Goal: Task Accomplishment & Management: Complete application form

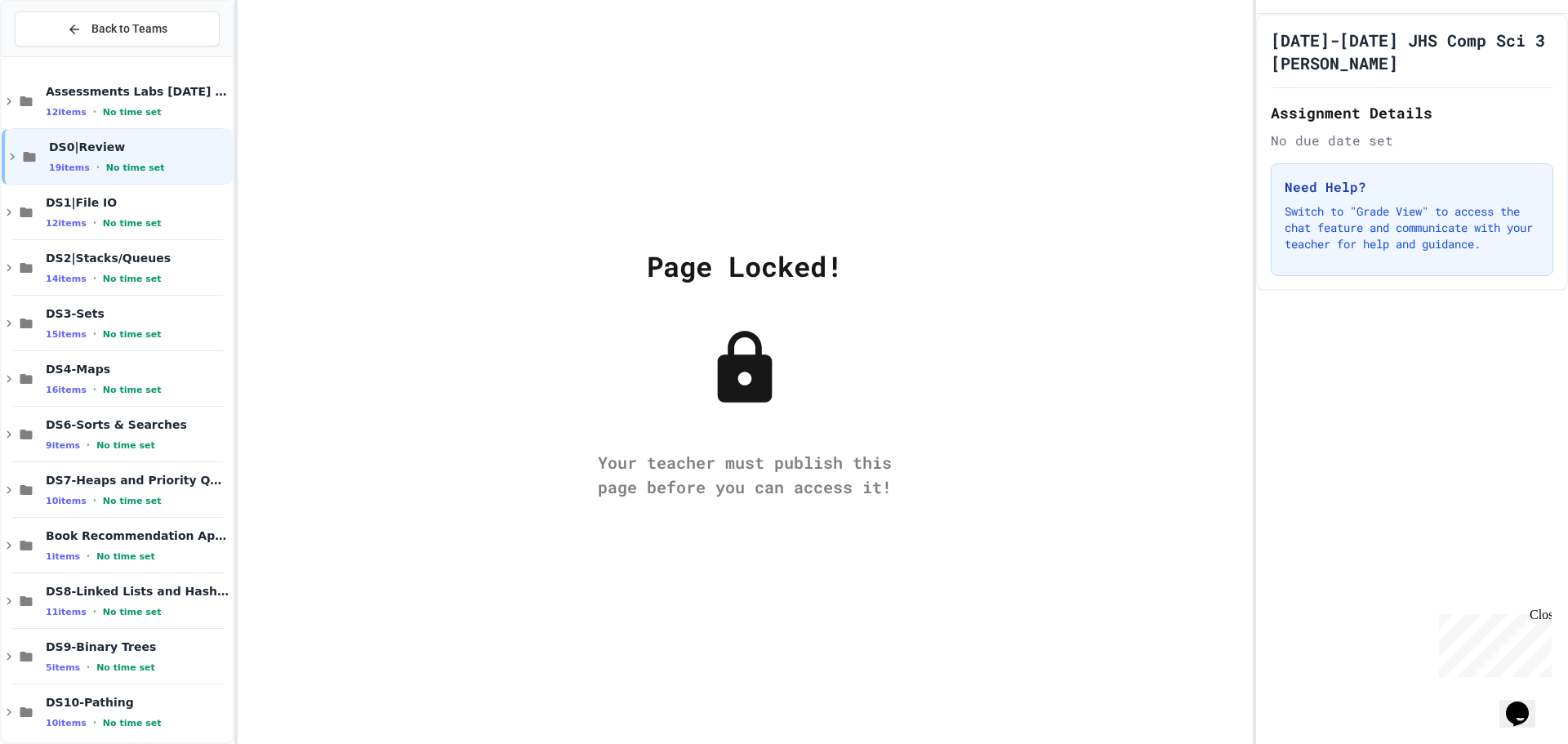
click at [1077, 280] on div "Page Locked! Your teacher must publish this page before you can access it!" at bounding box center [745, 372] width 1015 height 744
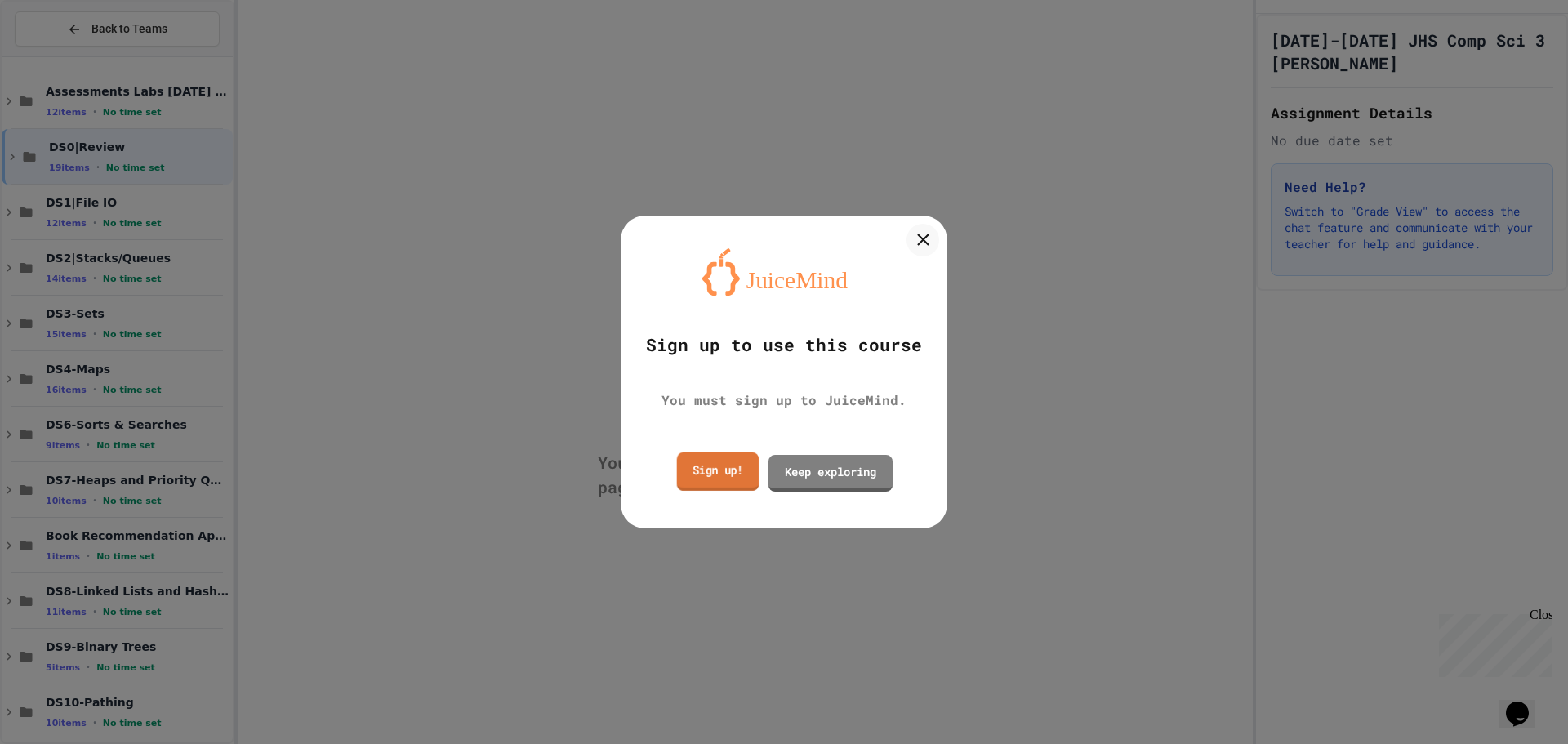
click at [733, 474] on link "Sign up!" at bounding box center [718, 471] width 83 height 38
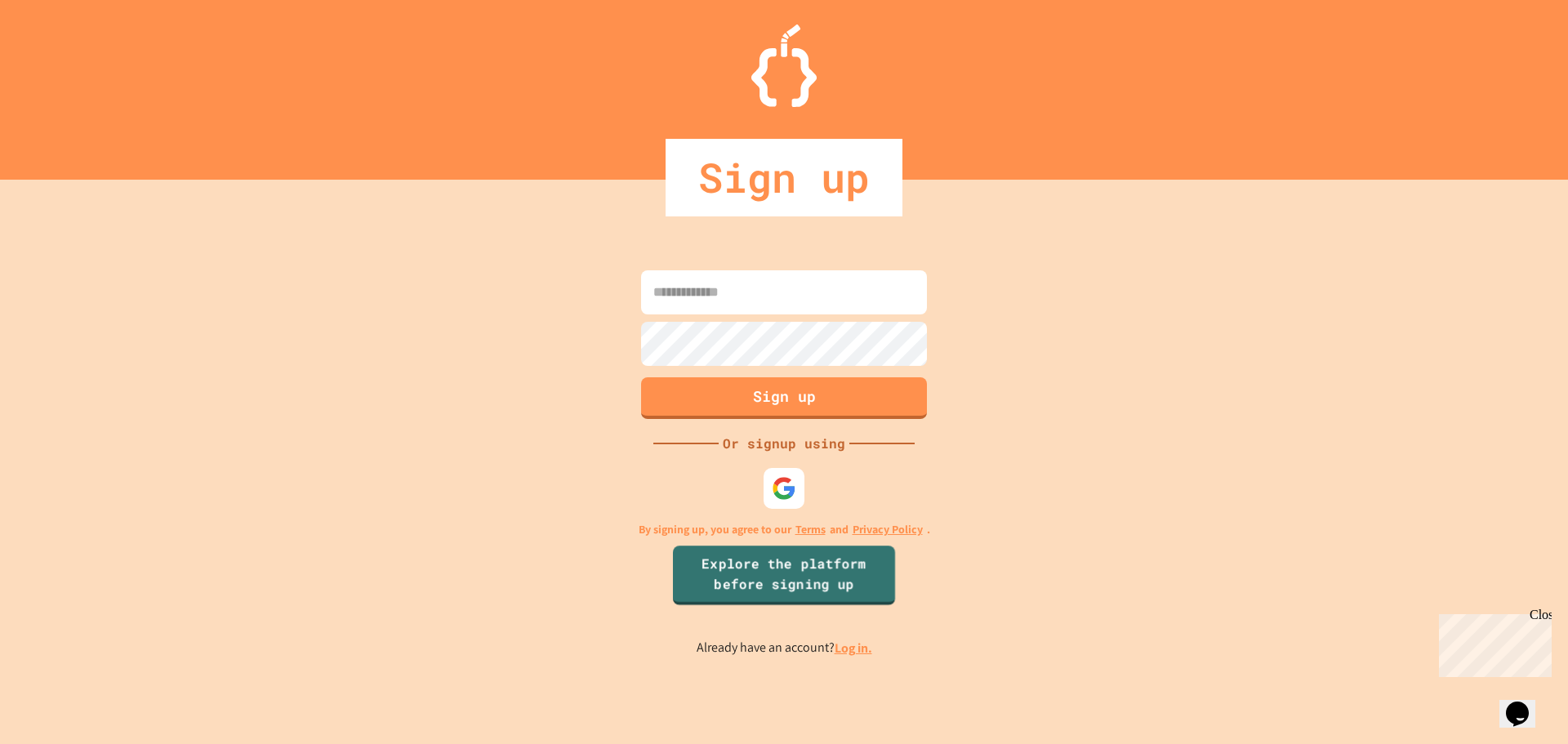
type input "**********"
click at [816, 412] on button "Sign up" at bounding box center [784, 396] width 292 height 43
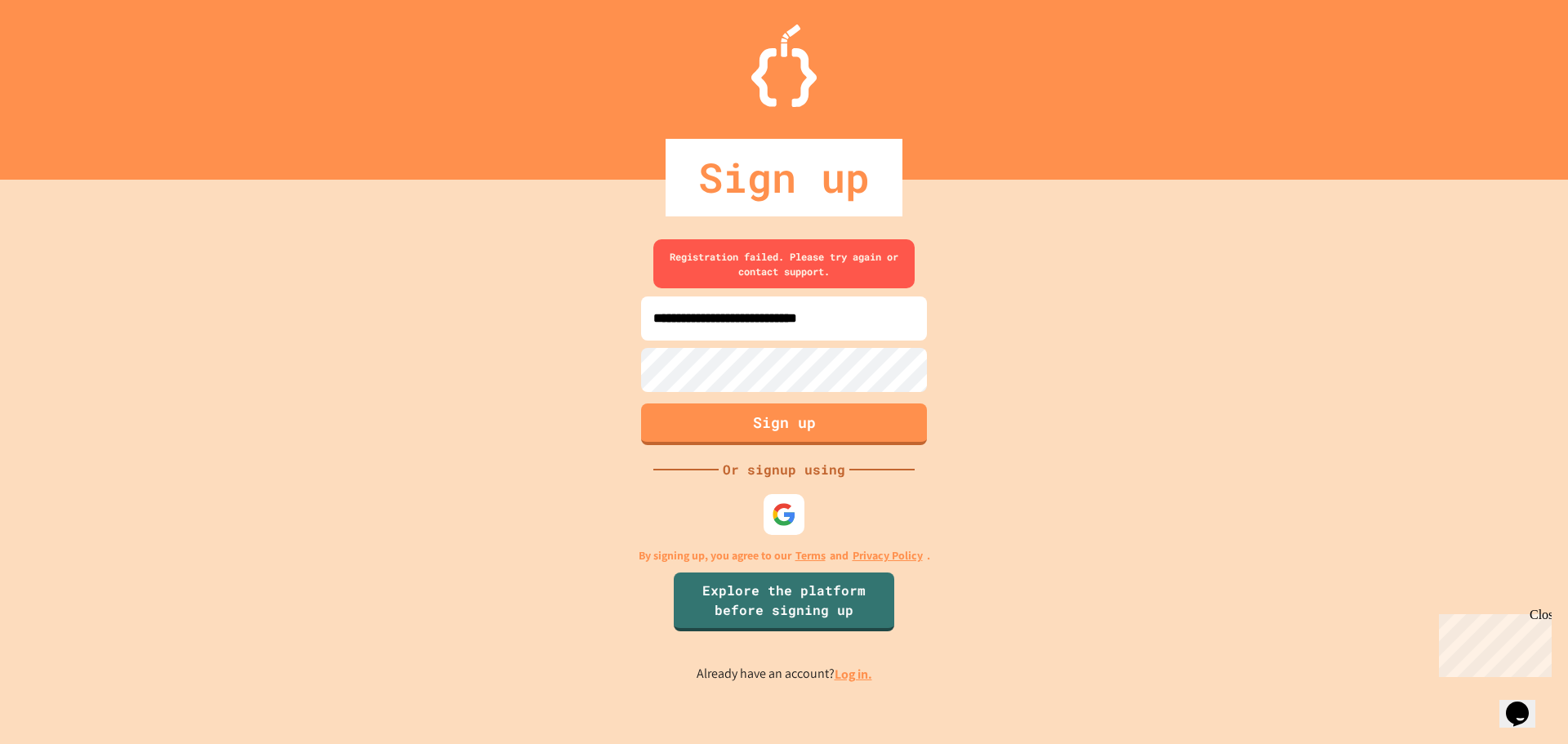
click at [856, 687] on div "**********" at bounding box center [784, 461] width 1568 height 565
click at [844, 673] on link "Log in." at bounding box center [853, 674] width 38 height 18
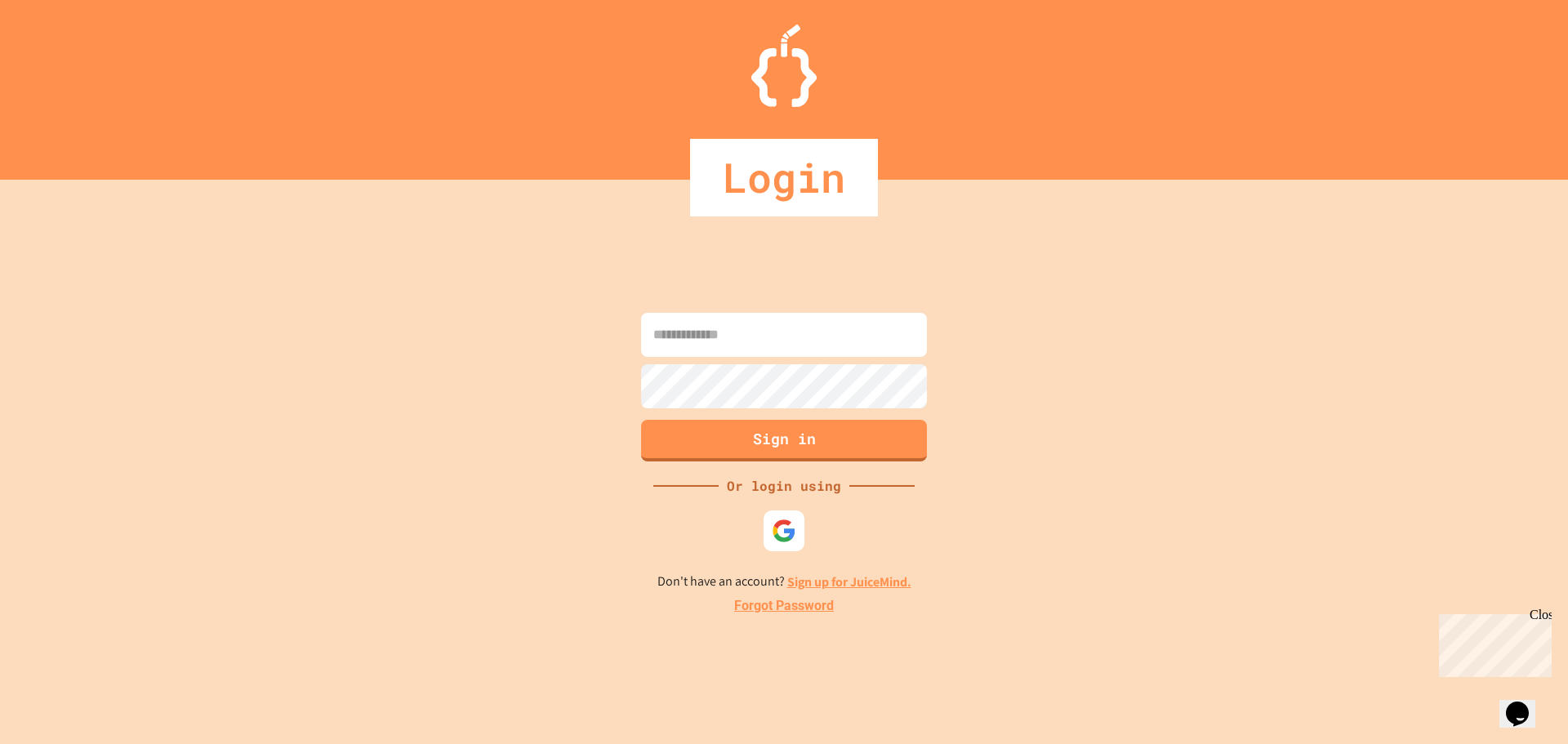
type input "**********"
click at [787, 445] on button "Sign in" at bounding box center [784, 439] width 292 height 43
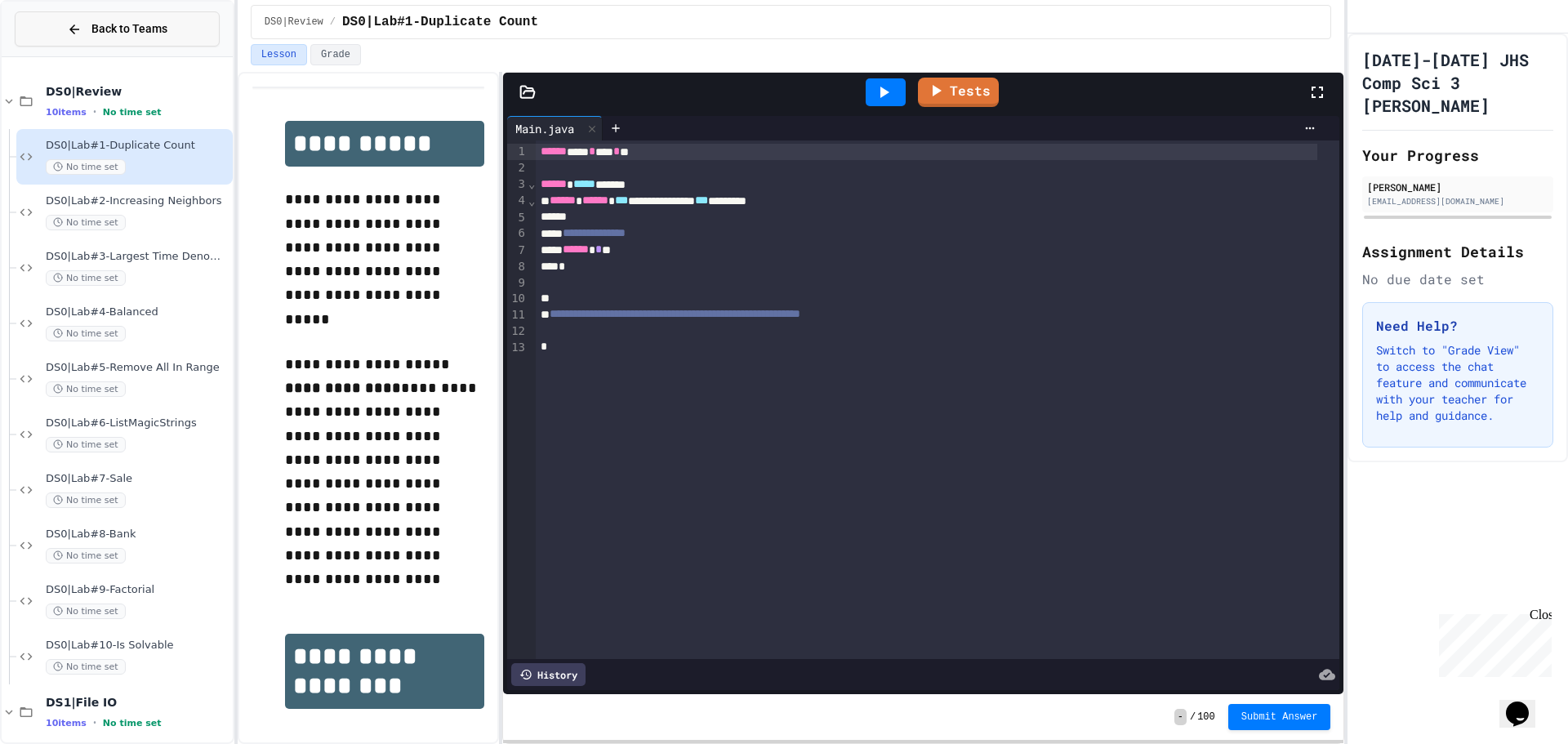
click at [88, 38] on button "Back to Teams" at bounding box center [117, 29] width 205 height 35
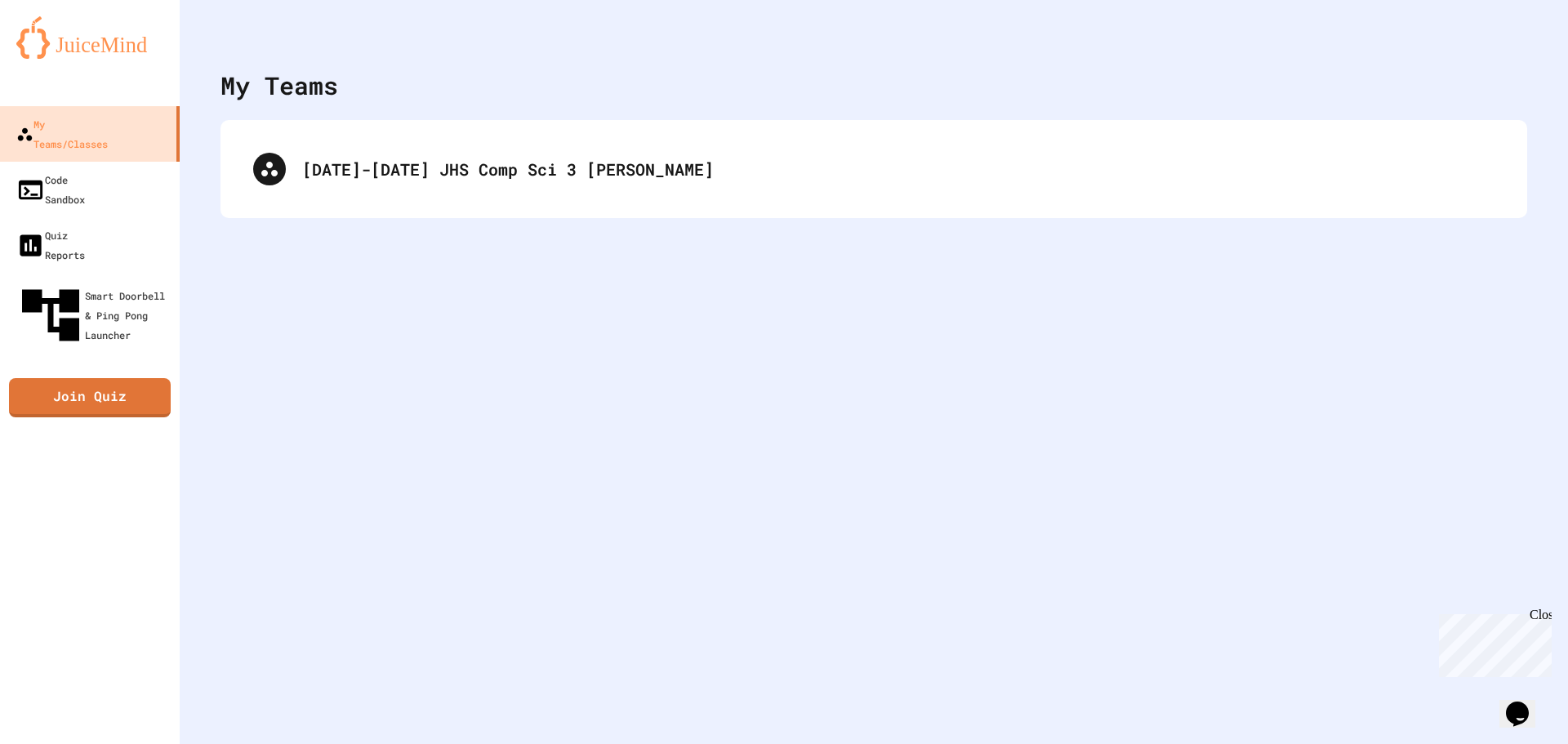
click at [1519, 40] on button "My Account" at bounding box center [1519, 40] width 0 height 0
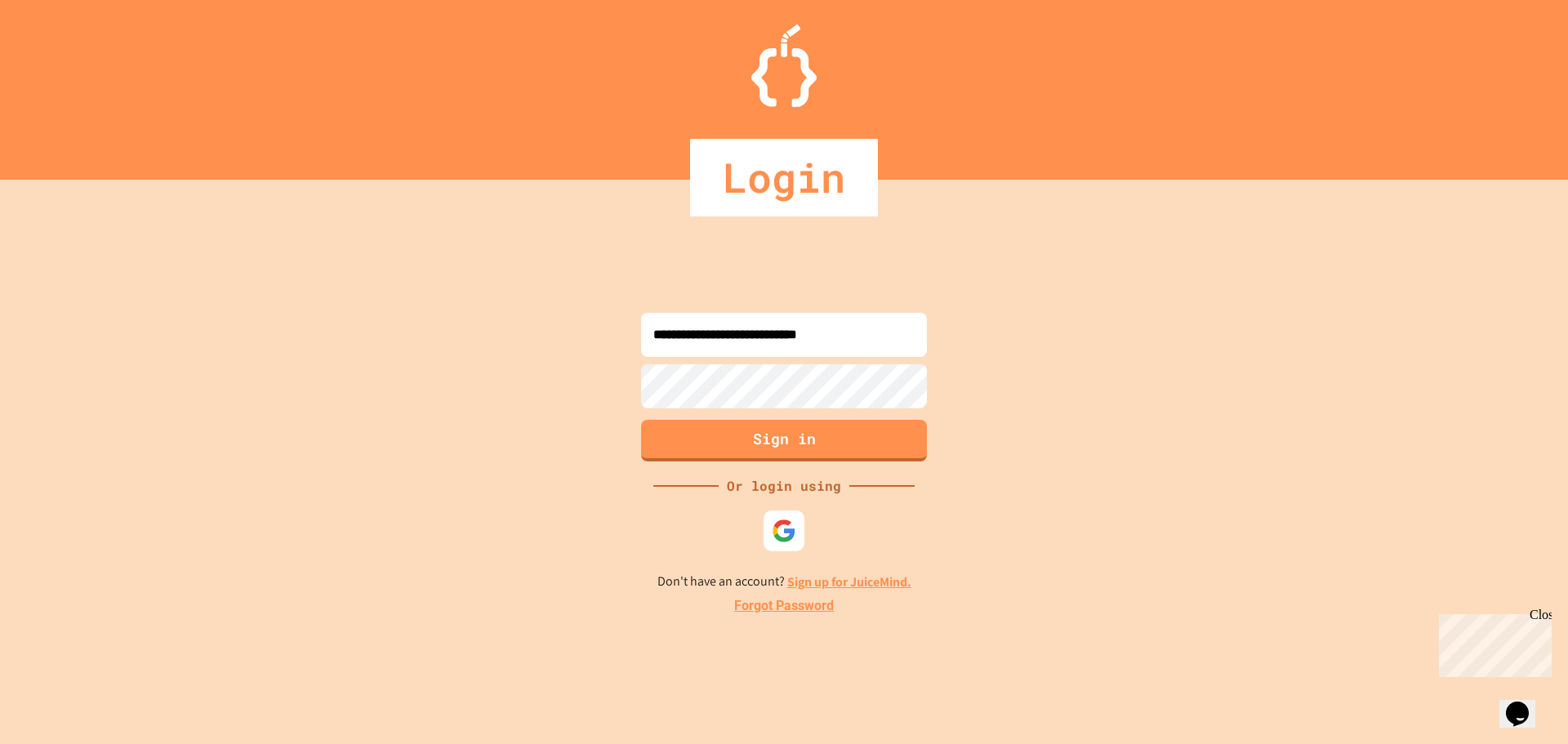
click at [774, 338] on input "**********" at bounding box center [783, 334] width 286 height 44
type input "**********"
click at [760, 443] on button "Sign in" at bounding box center [784, 439] width 292 height 43
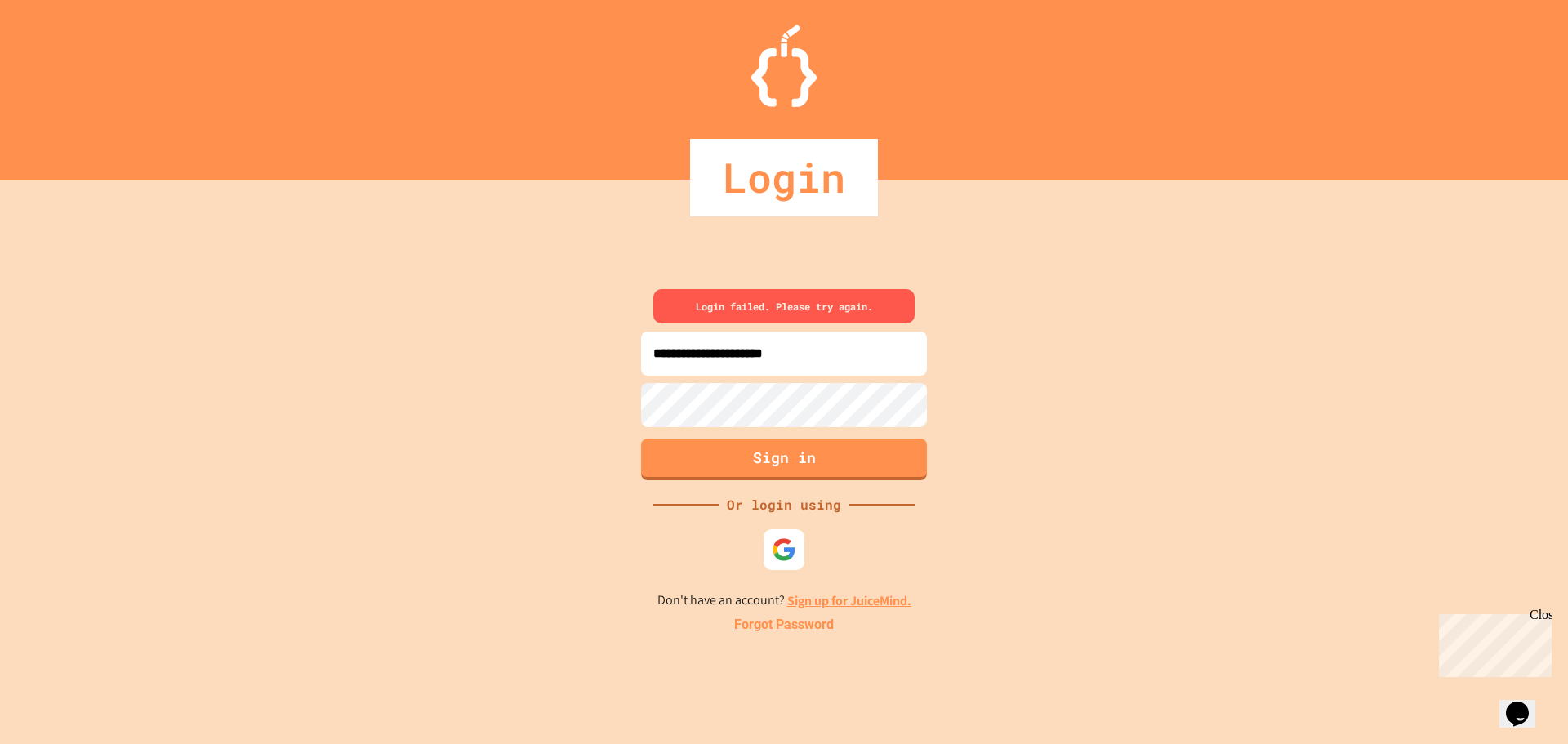
click at [808, 563] on div "**********" at bounding box center [784, 461] width 1568 height 565
drag, startPoint x: 792, startPoint y: 545, endPoint x: 787, endPoint y: 511, distance: 34.4
click at [792, 543] on img at bounding box center [784, 550] width 27 height 27
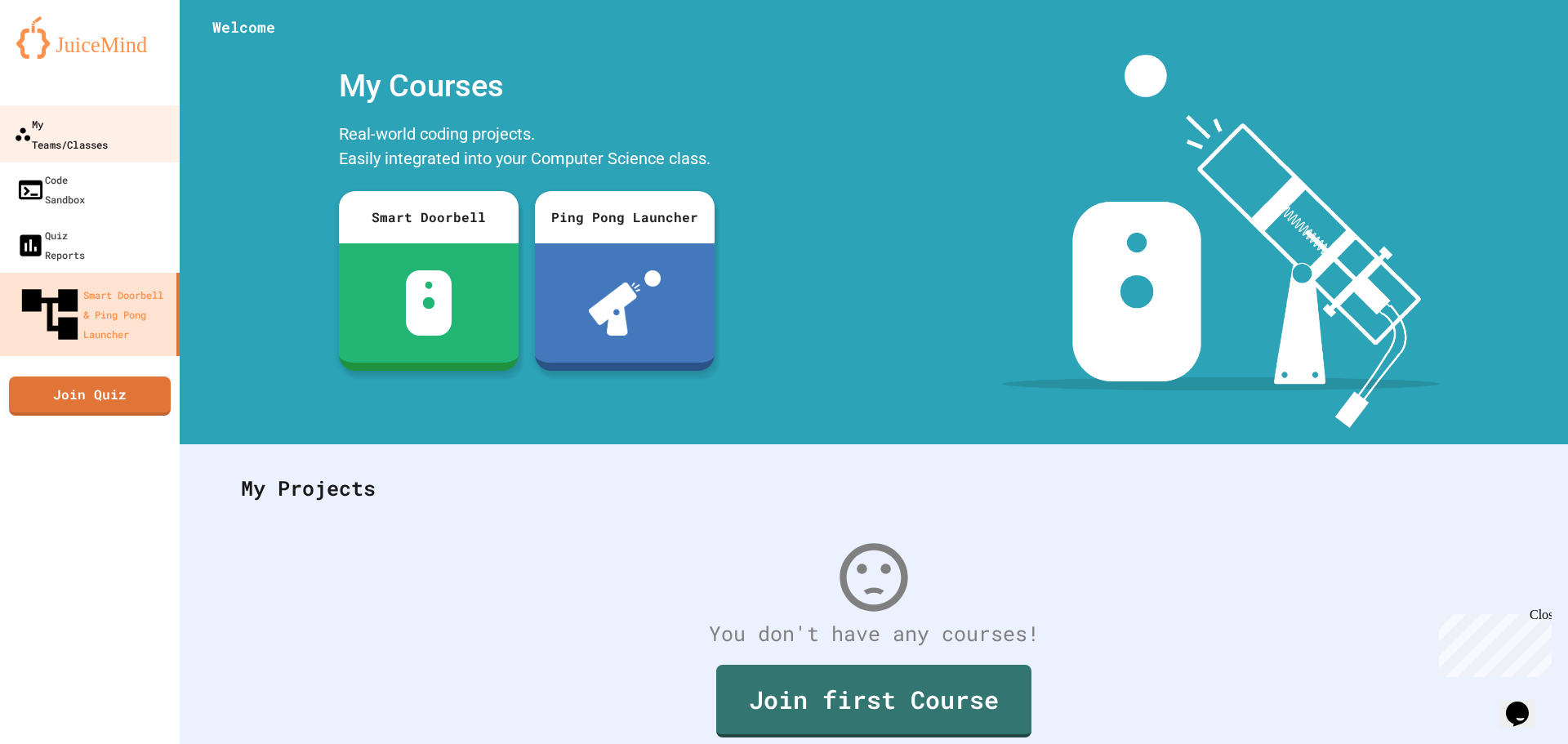
click at [104, 113] on link "My Teams/Classes" at bounding box center [90, 134] width 185 height 58
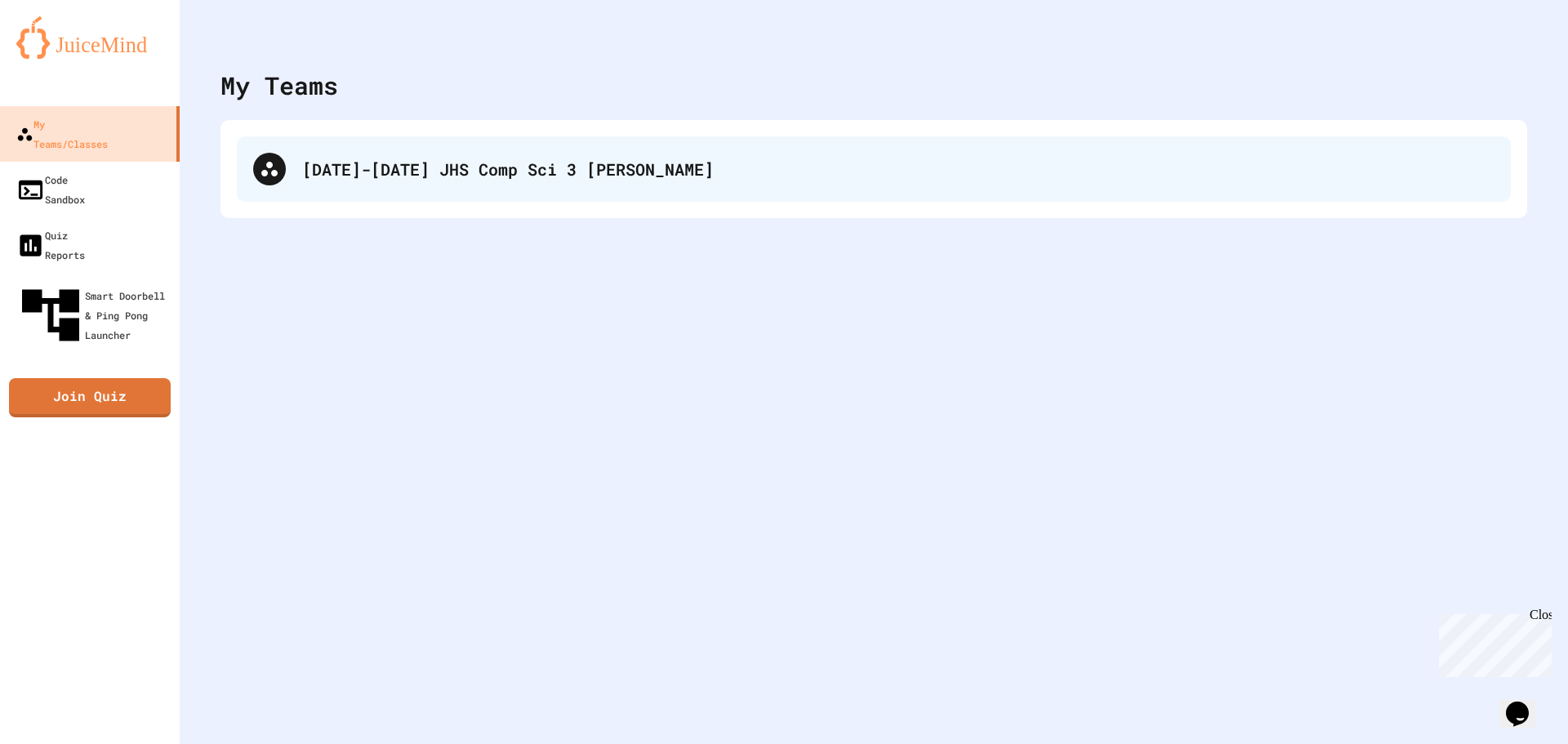
click at [280, 189] on div "[DATE]-[DATE] JHS Comp Sci 3 [PERSON_NAME]" at bounding box center [874, 169] width 1274 height 65
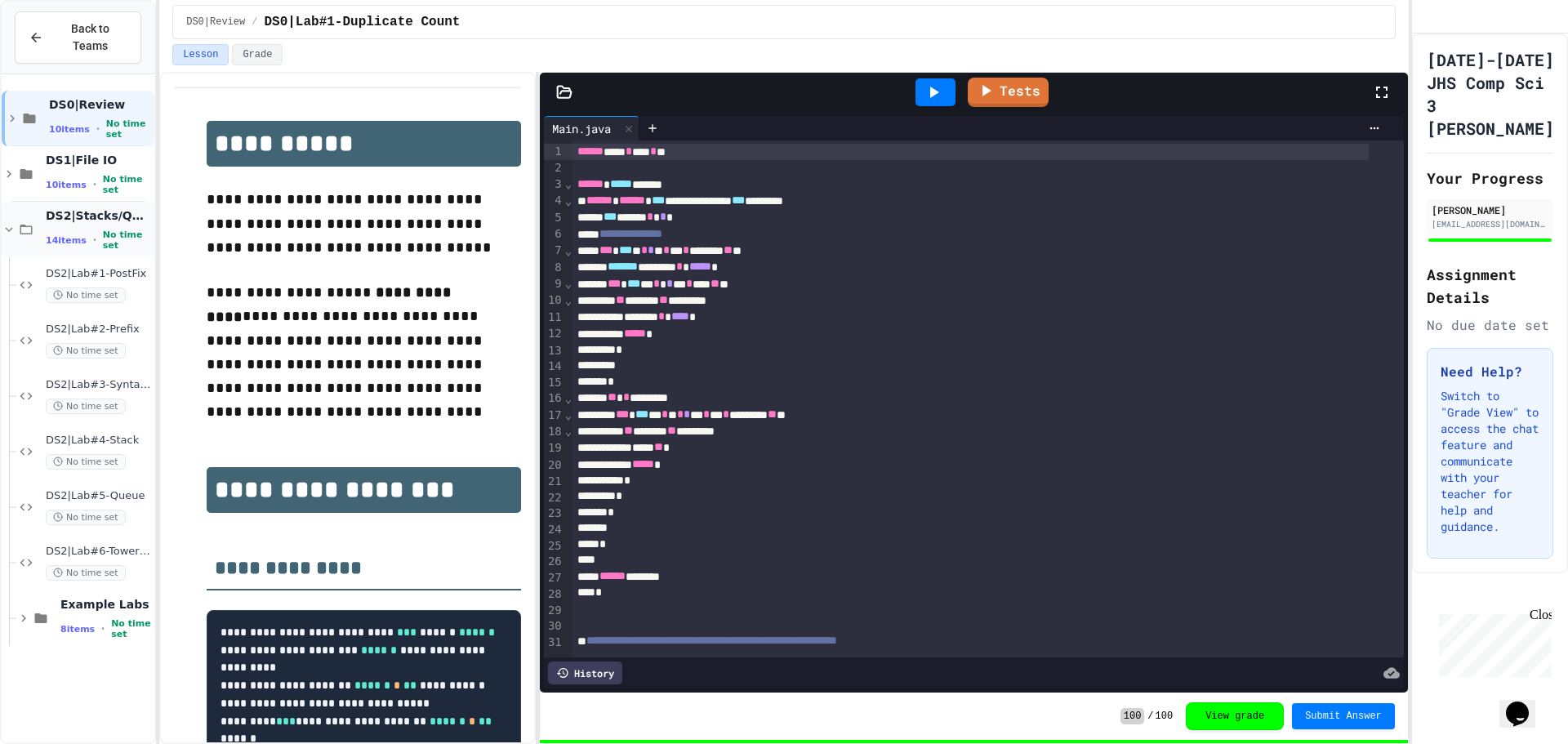
click at [105, 229] on span "No time set" at bounding box center [127, 240] width 48 height 21
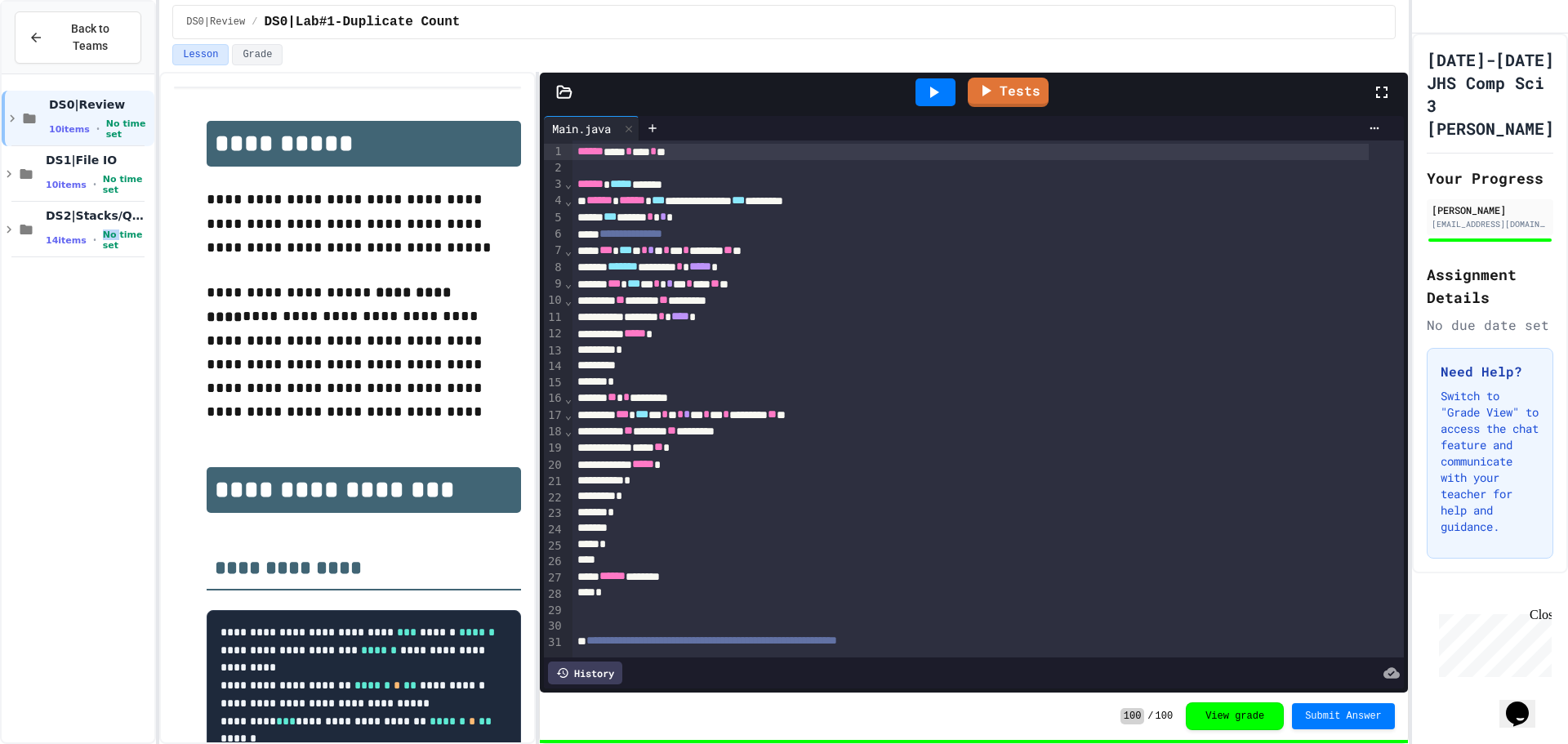
click at [105, 229] on span "No time set" at bounding box center [127, 240] width 48 height 21
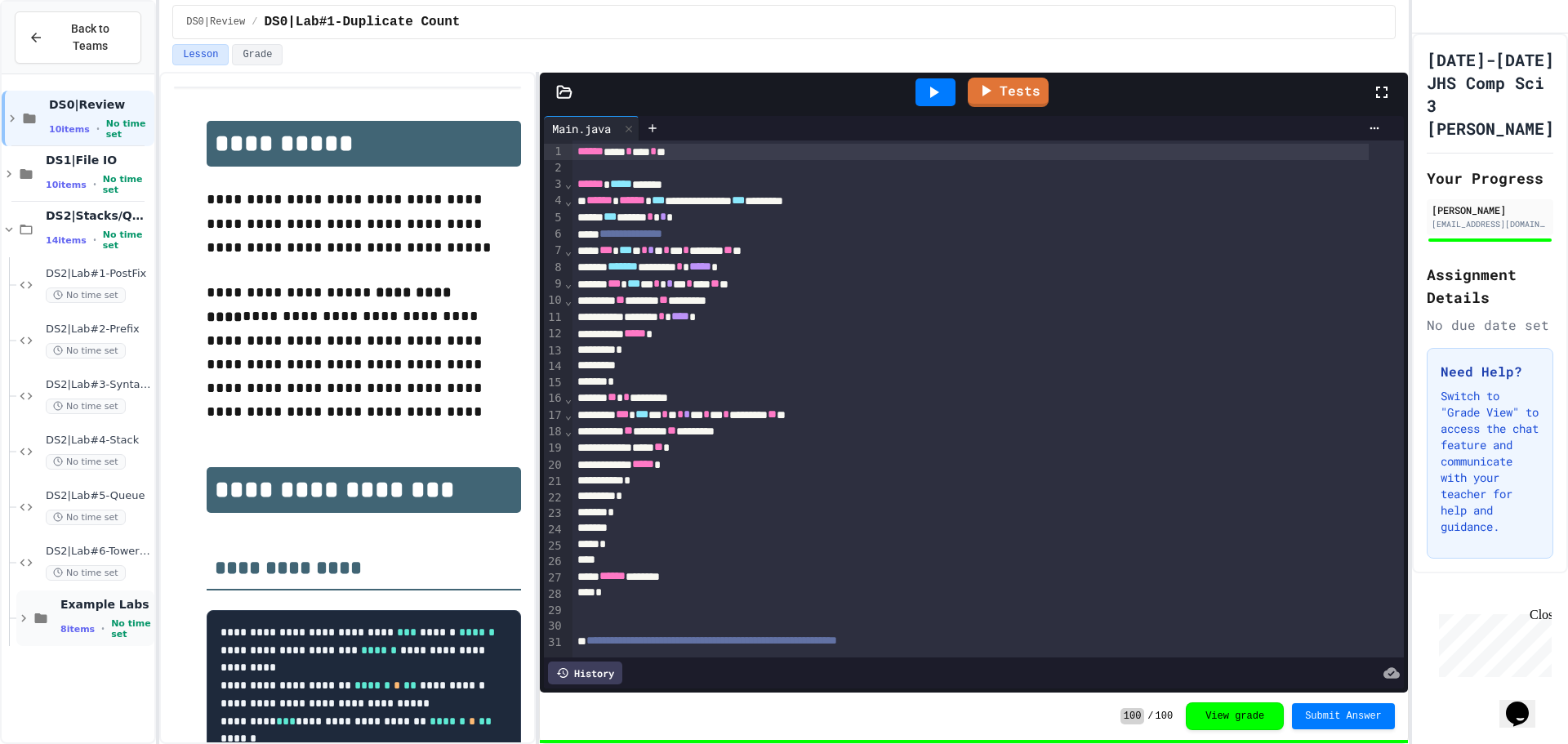
click at [81, 597] on span "Example Labs" at bounding box center [105, 604] width 91 height 15
click at [79, 597] on span "Example Labs" at bounding box center [105, 604] width 91 height 15
click at [99, 288] on span "No time set" at bounding box center [86, 295] width 80 height 16
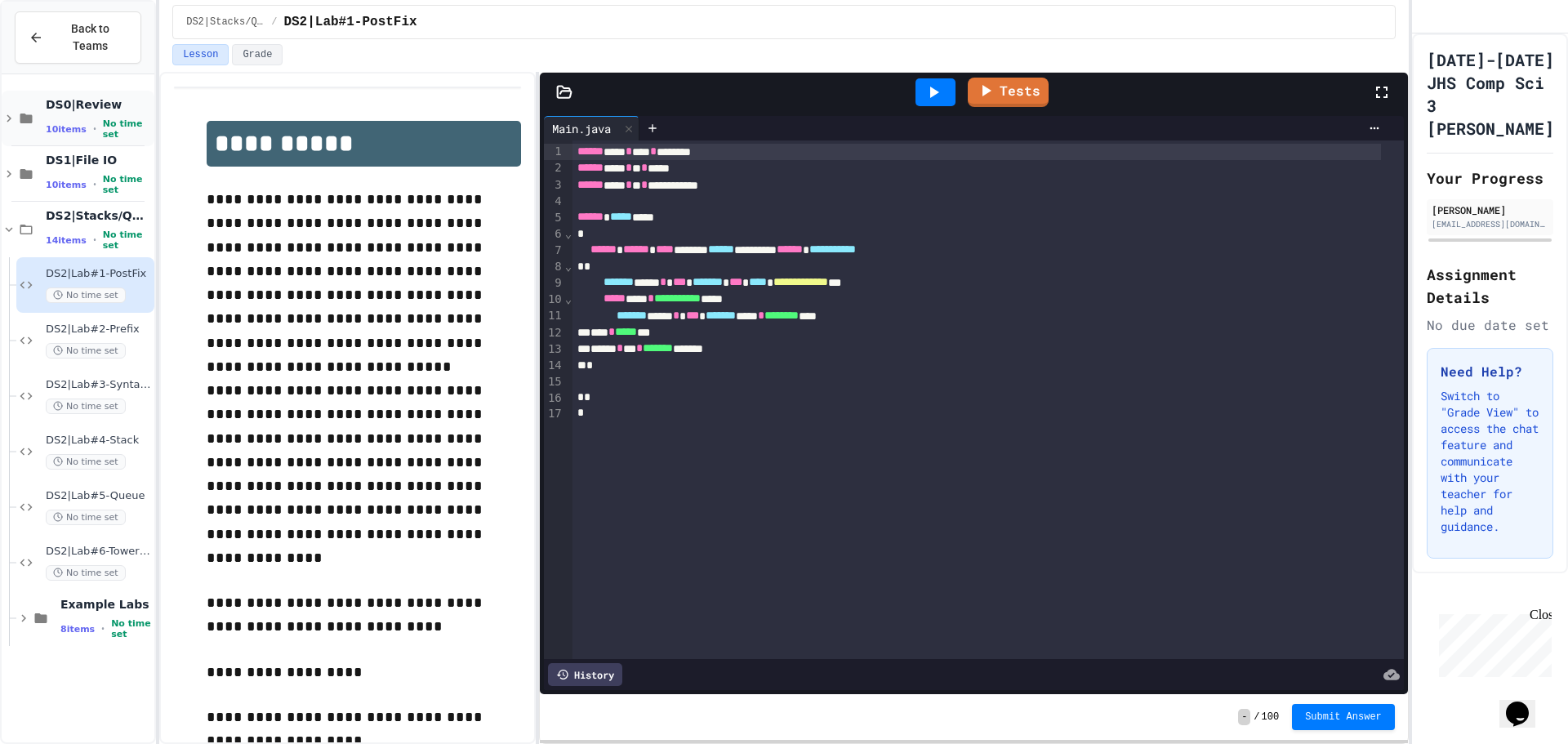
click at [69, 103] on div "DS0|Review 10 items • No time set" at bounding box center [98, 119] width 105 height 43
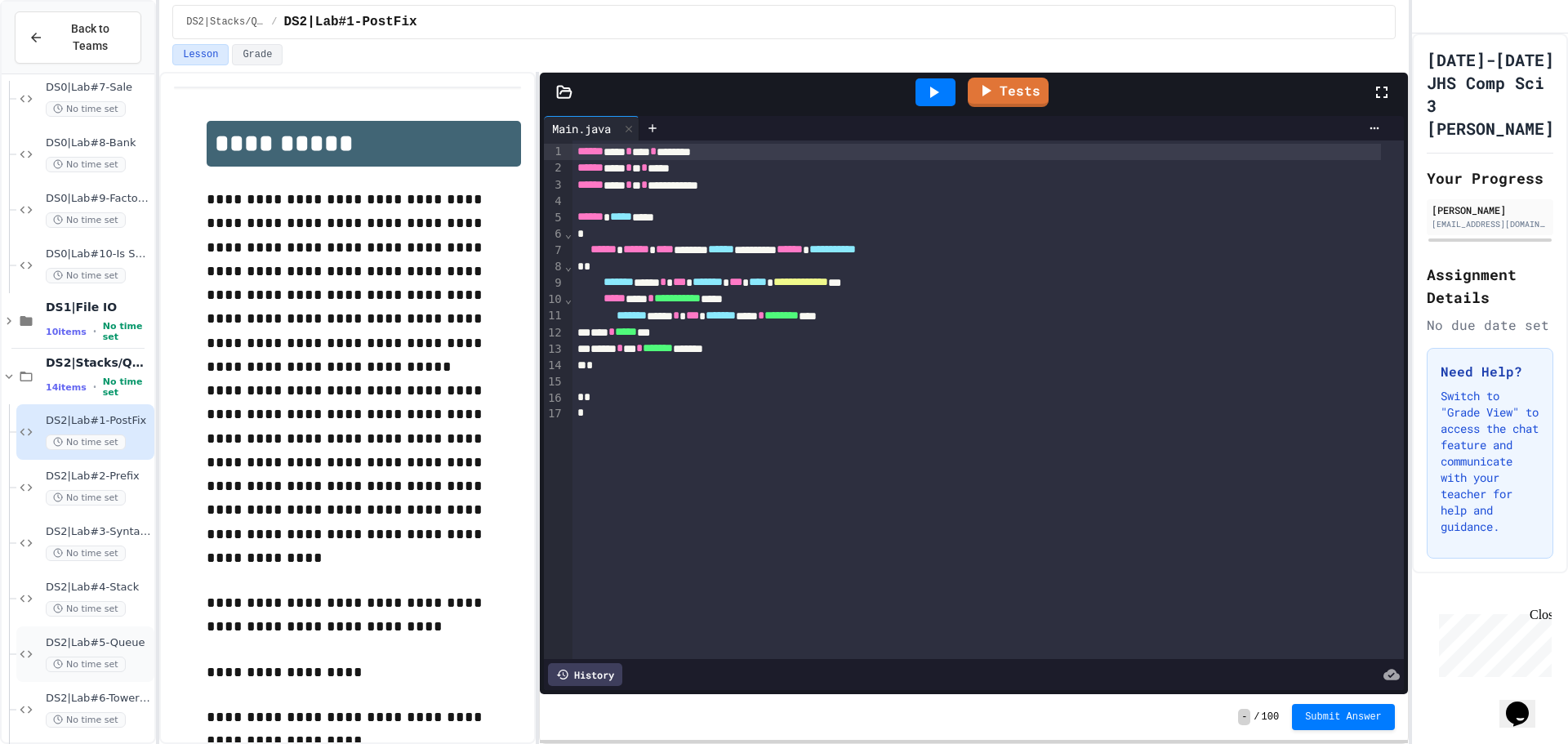
scroll to position [458, 0]
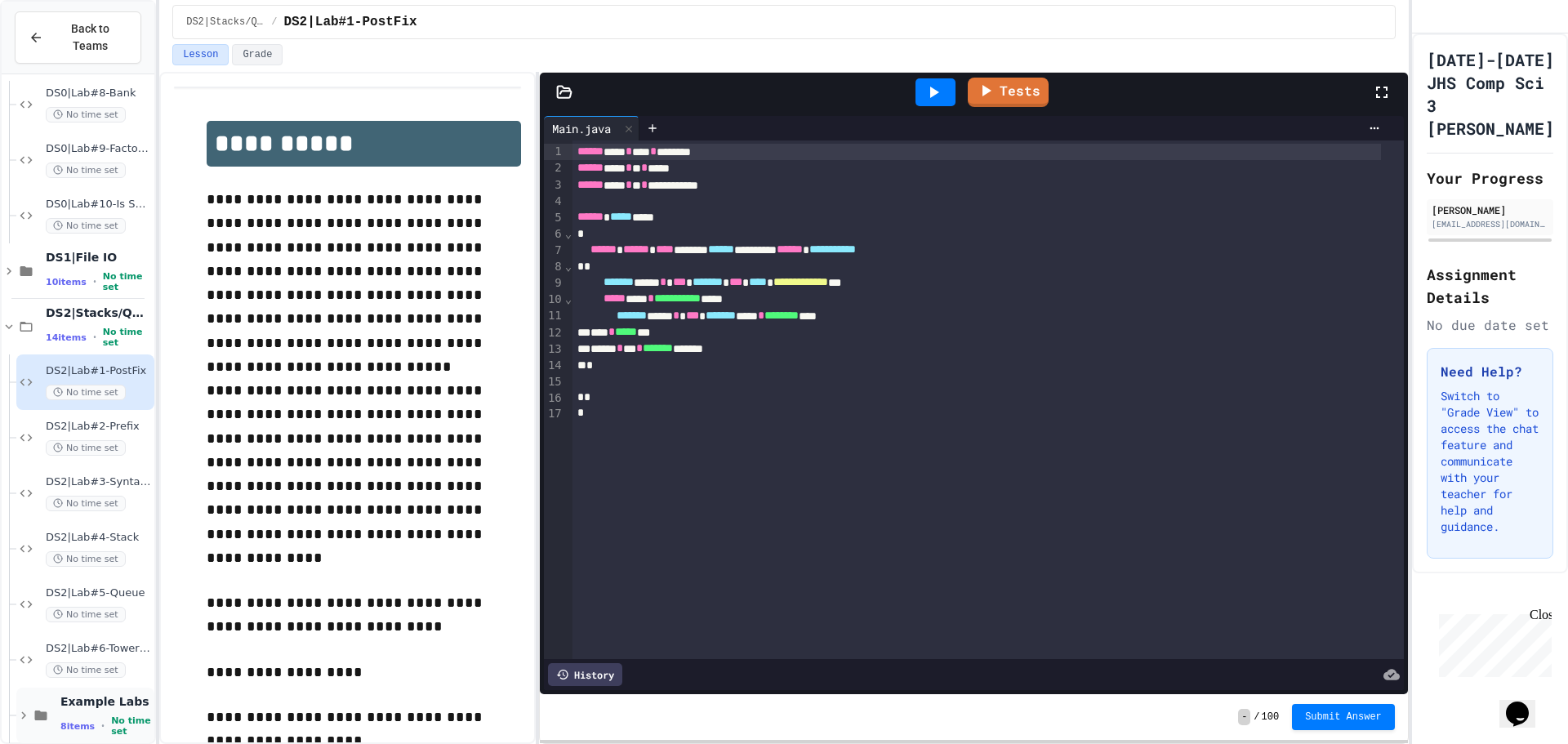
click at [79, 721] on span "8 items" at bounding box center [77, 725] width 34 height 11
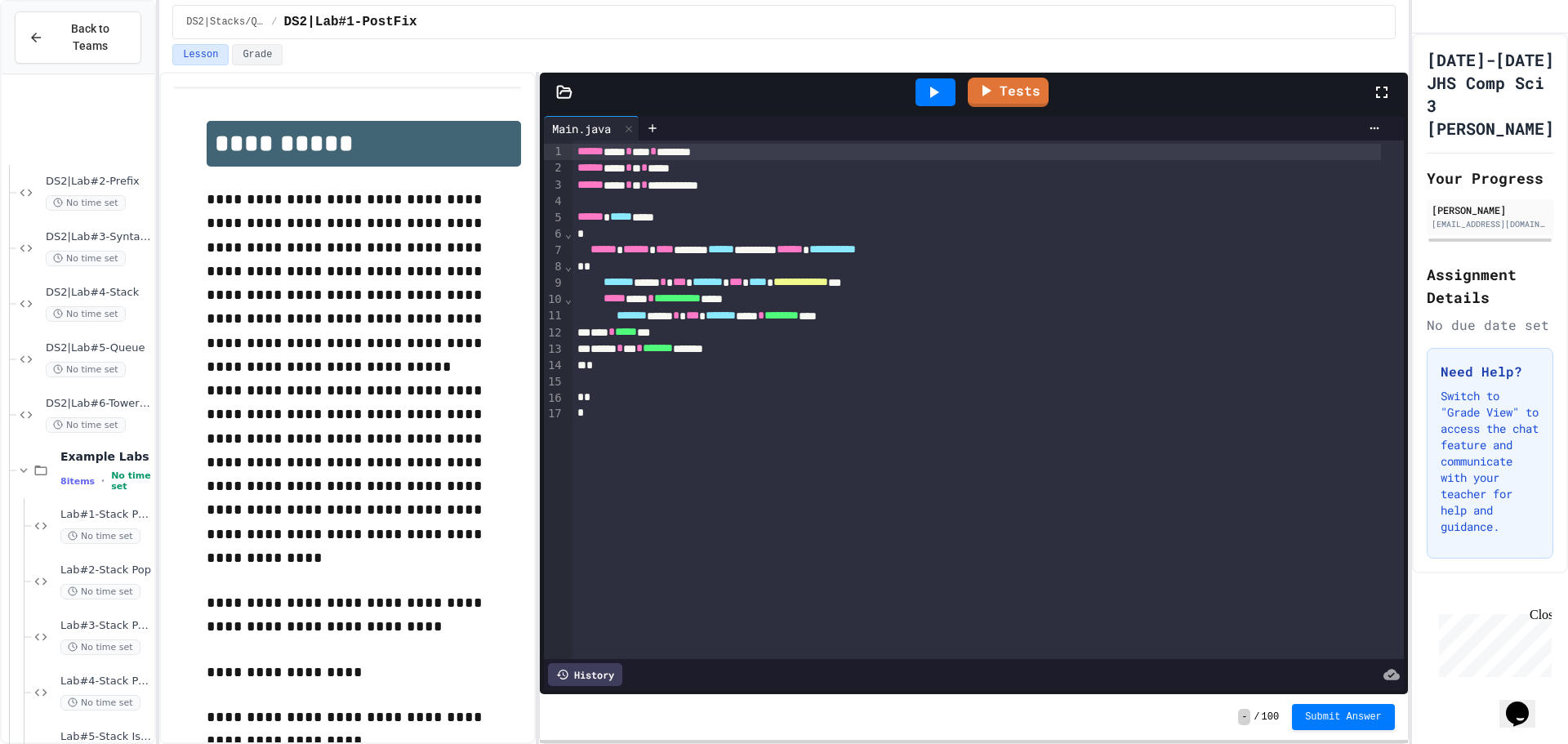
scroll to position [902, 0]
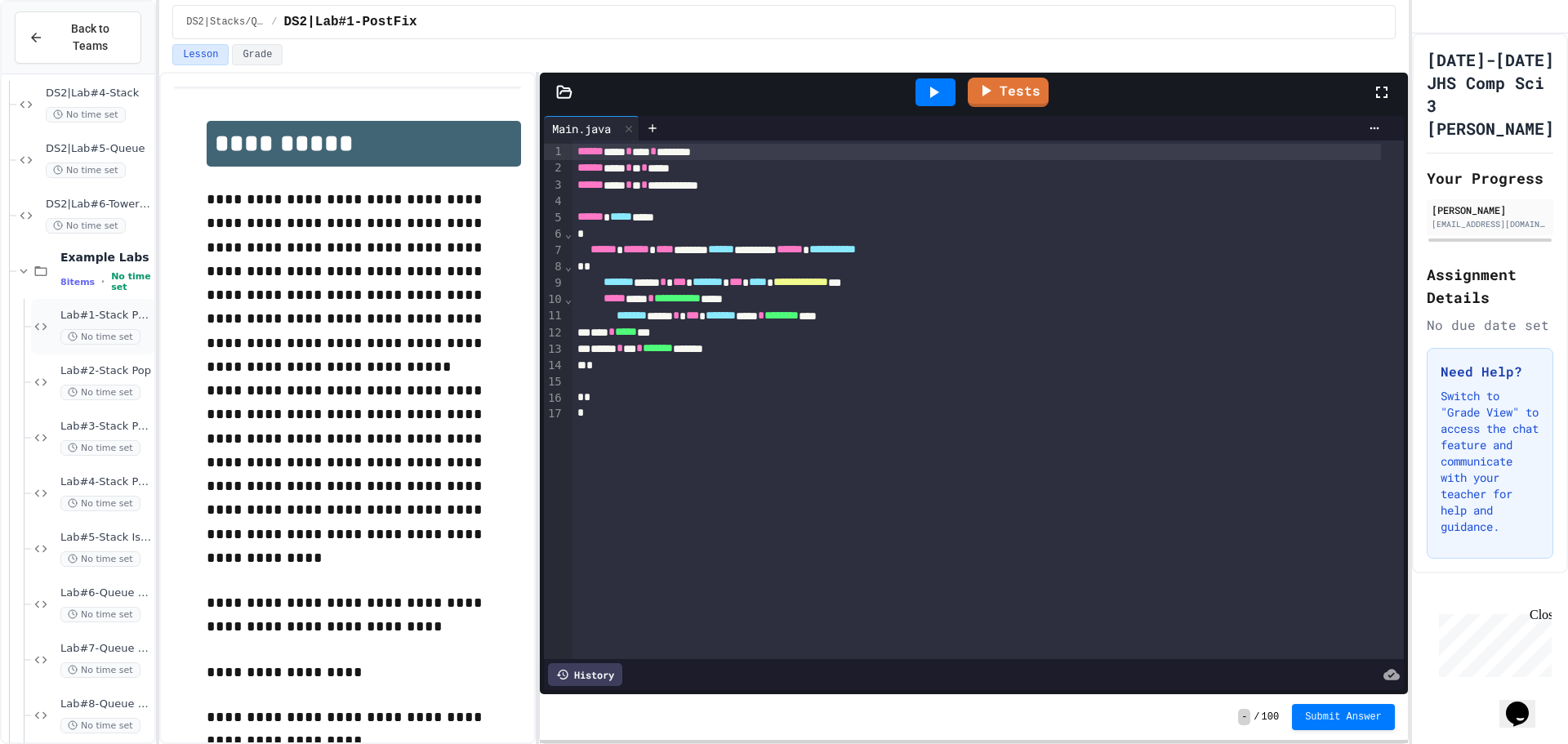
click at [86, 309] on span "Lab#1-Stack Push" at bounding box center [105, 316] width 91 height 14
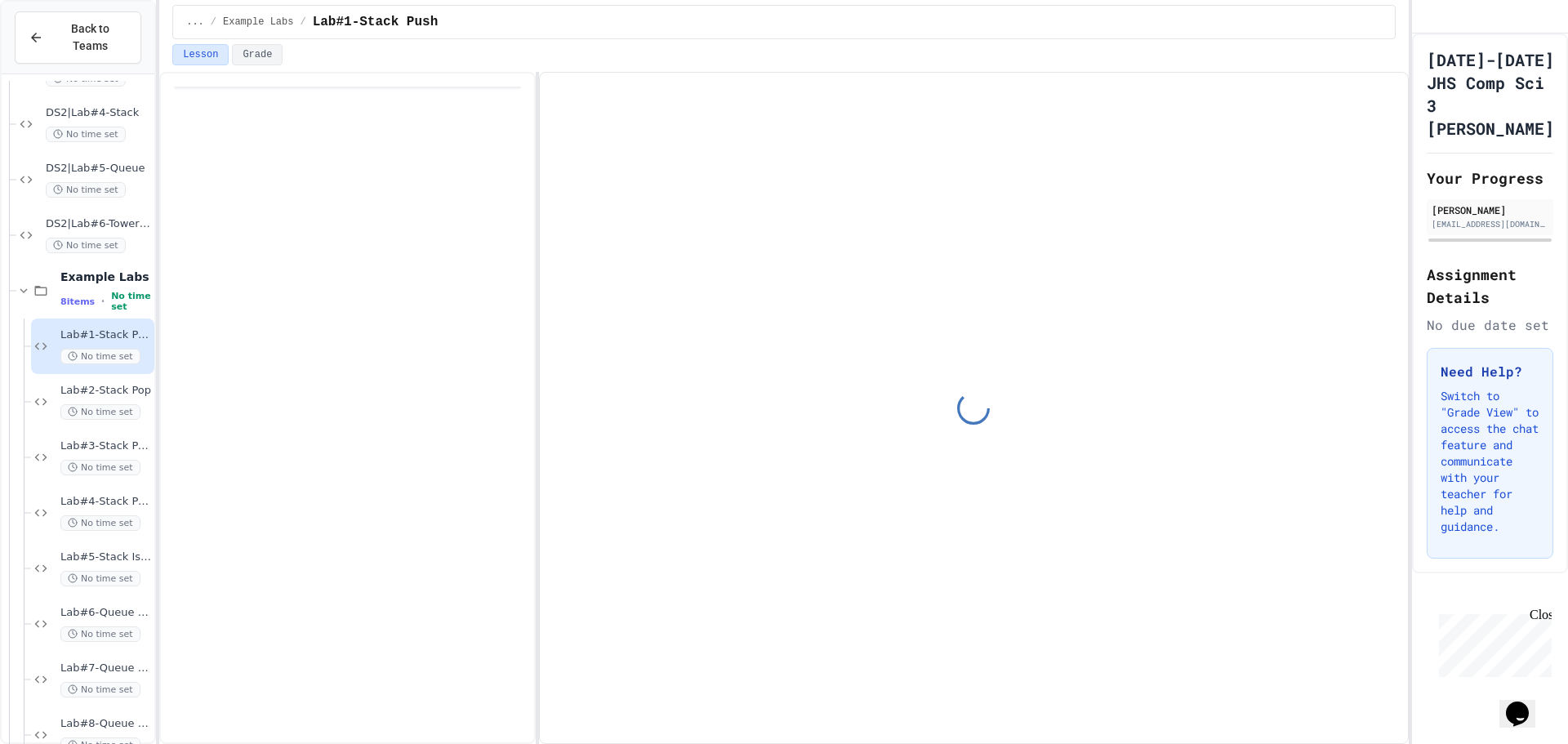
click at [83, 296] on span "8 items" at bounding box center [77, 301] width 34 height 11
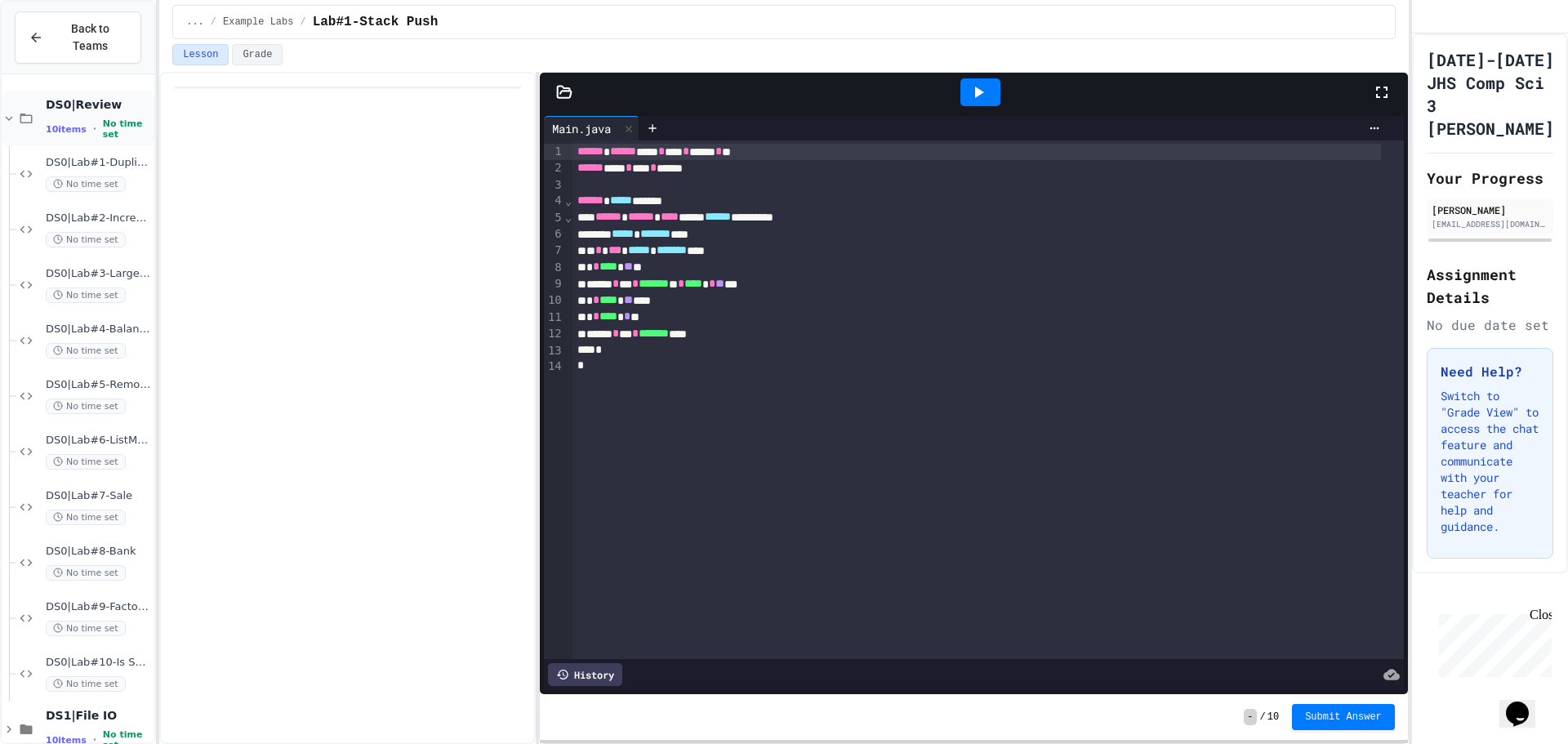
click at [82, 118] on div "10 items • No time set" at bounding box center [98, 129] width 105 height 21
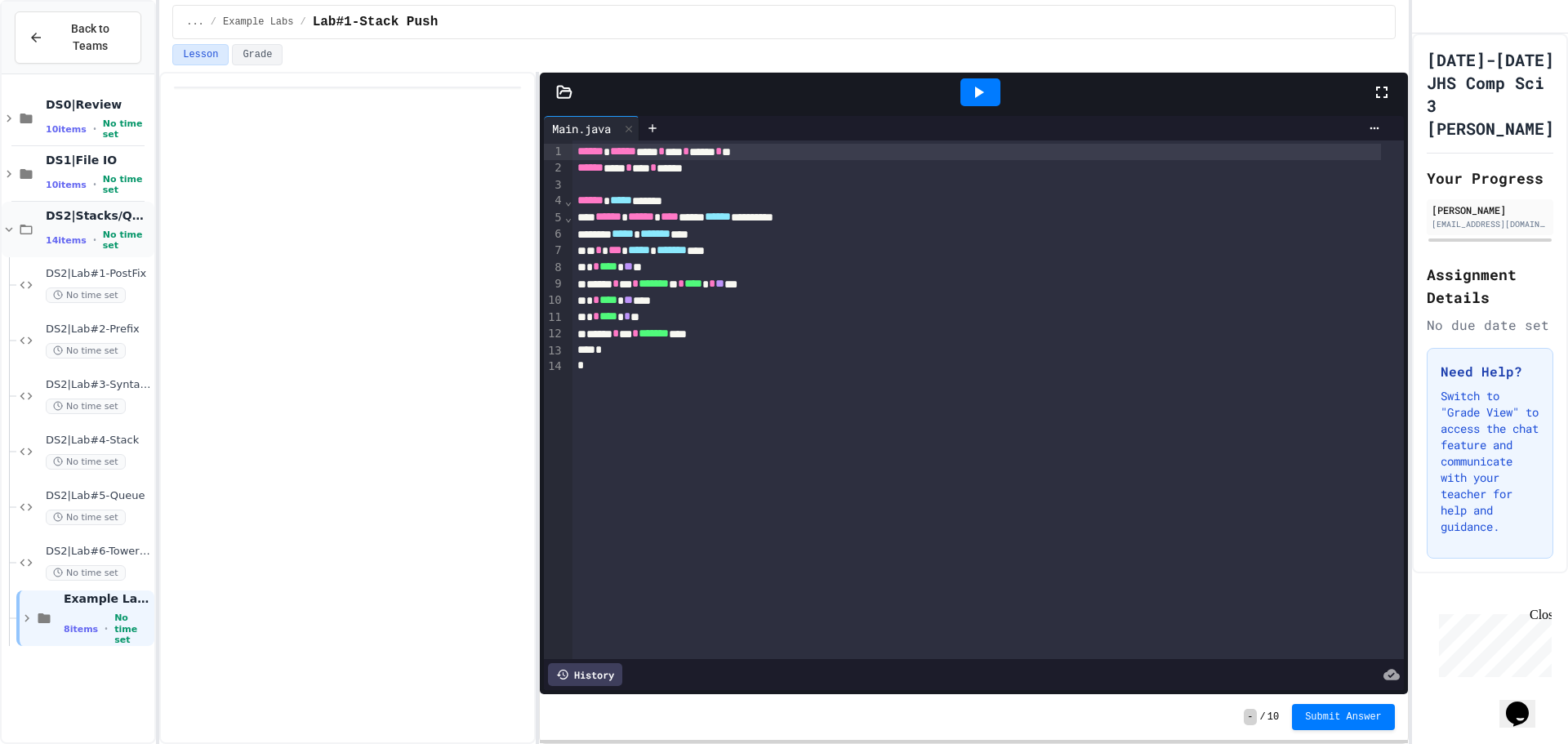
click at [79, 209] on span "DS2|Stacks/Queues" at bounding box center [98, 215] width 105 height 15
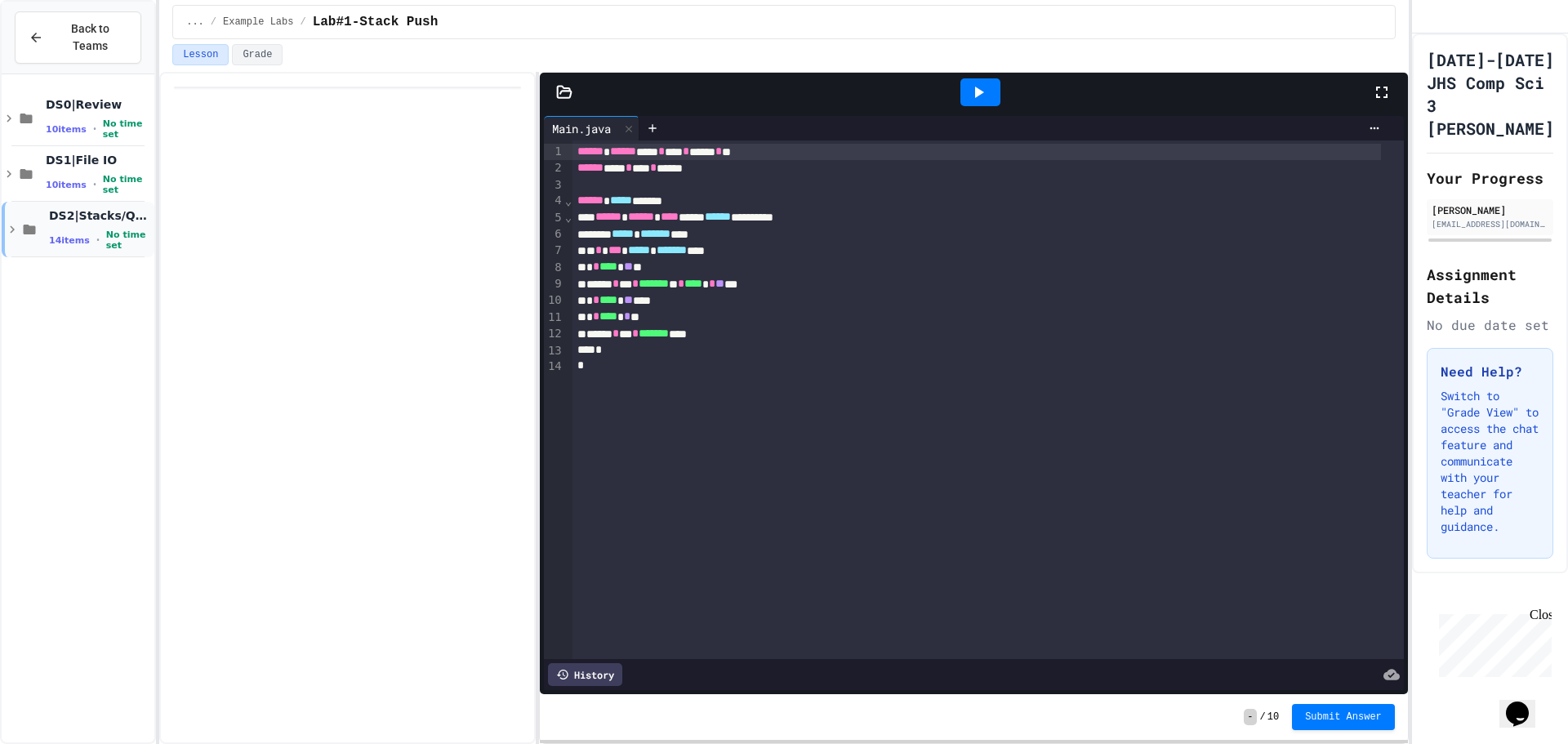
click at [81, 235] on span "14 items" at bounding box center [69, 240] width 41 height 11
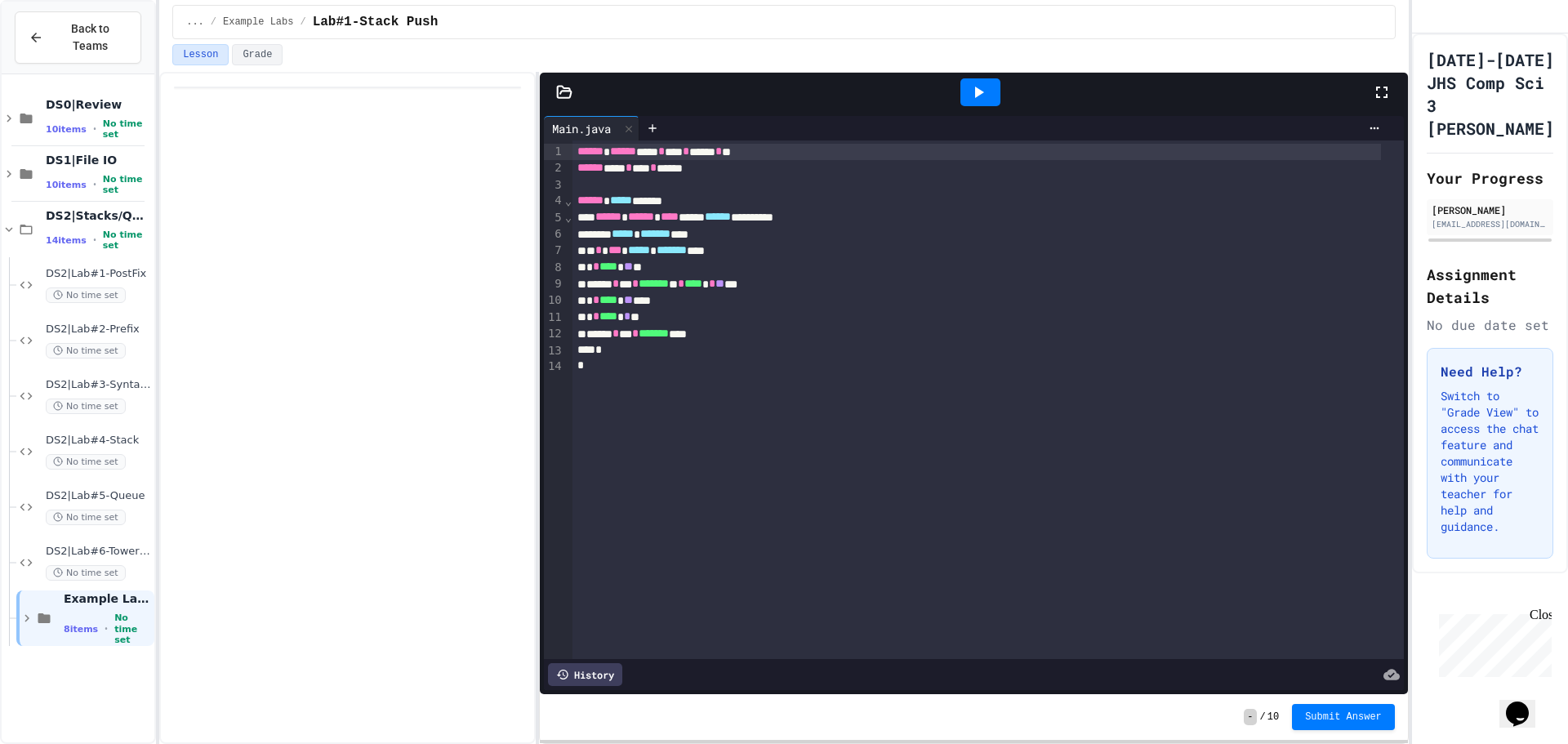
click at [81, 229] on div "14 items • No time set" at bounding box center [98, 240] width 105 height 21
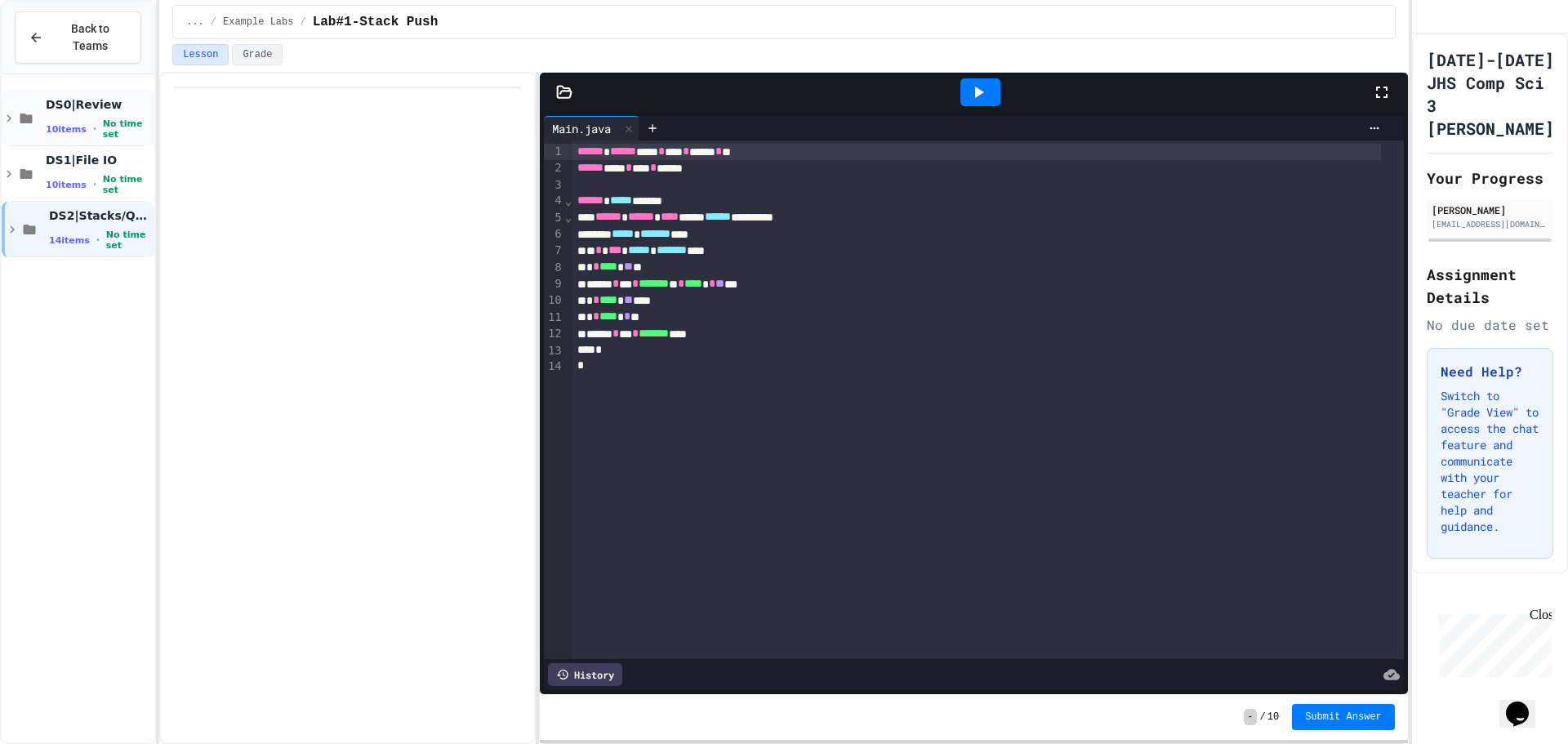
click at [87, 123] on div "DS0|Review 10 items • No time set" at bounding box center [78, 118] width 153 height 56
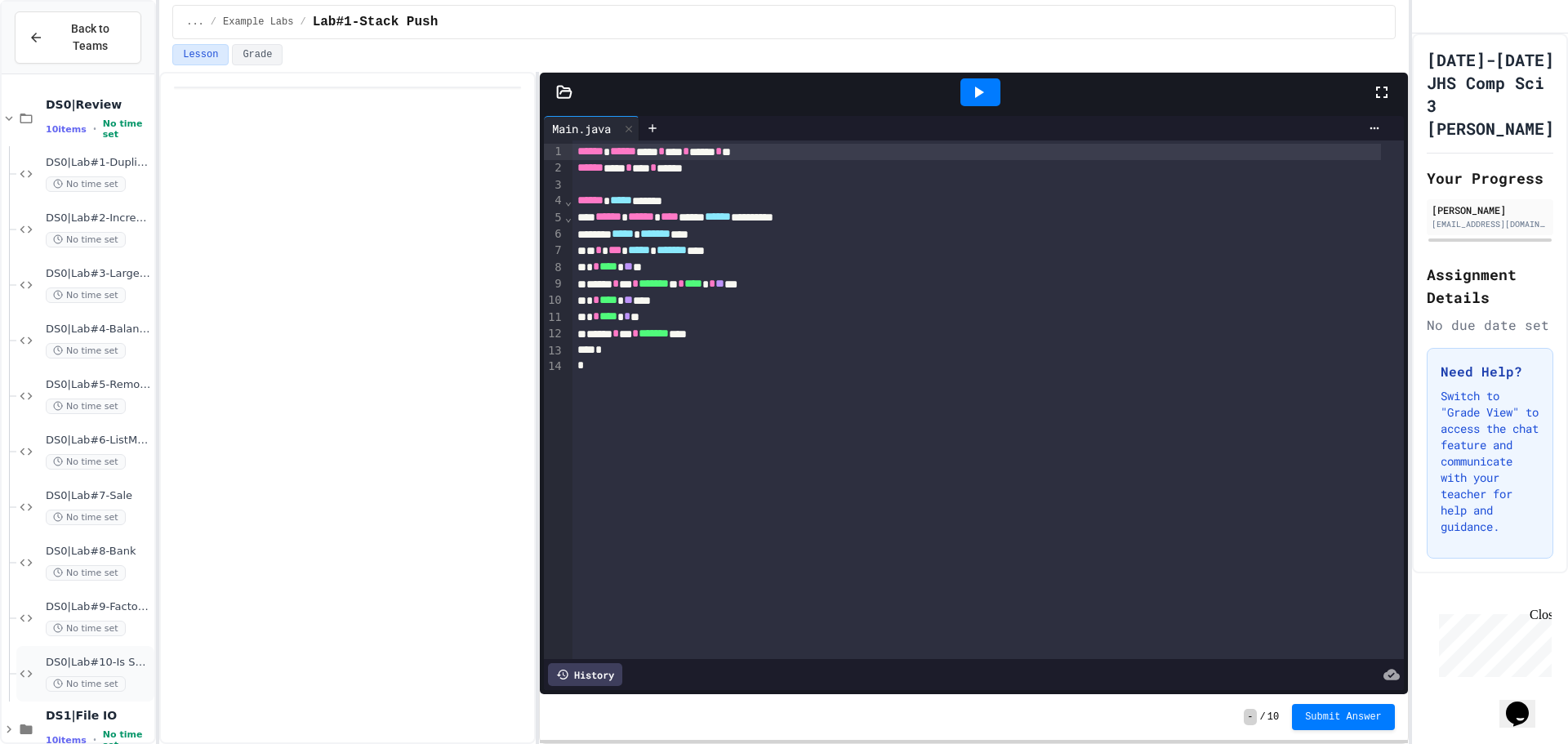
click at [68, 656] on div "DS0|Lab#10-Is Solvable No time set" at bounding box center [98, 673] width 105 height 36
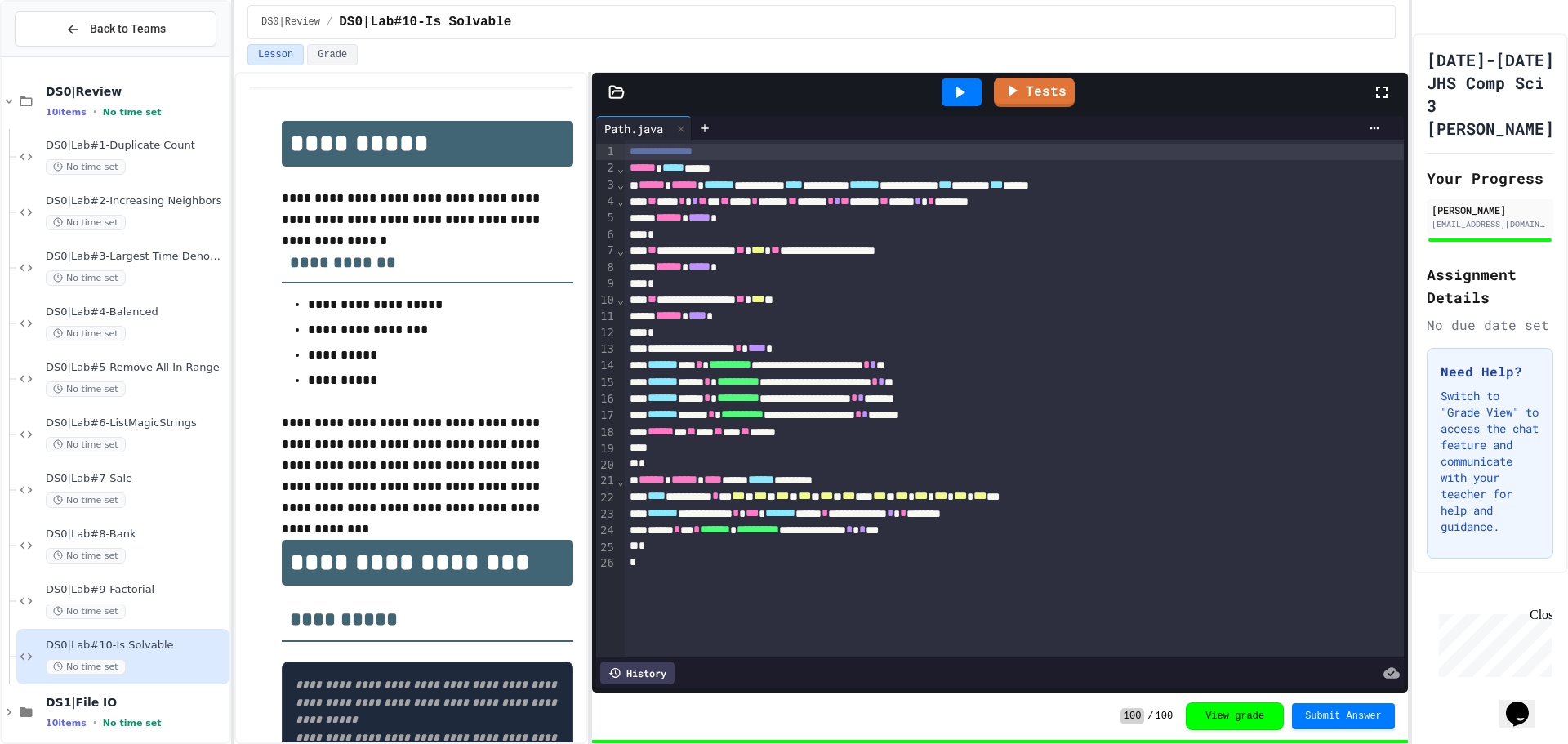
click at [270, 405] on div "**********" at bounding box center [784, 372] width 1568 height 744
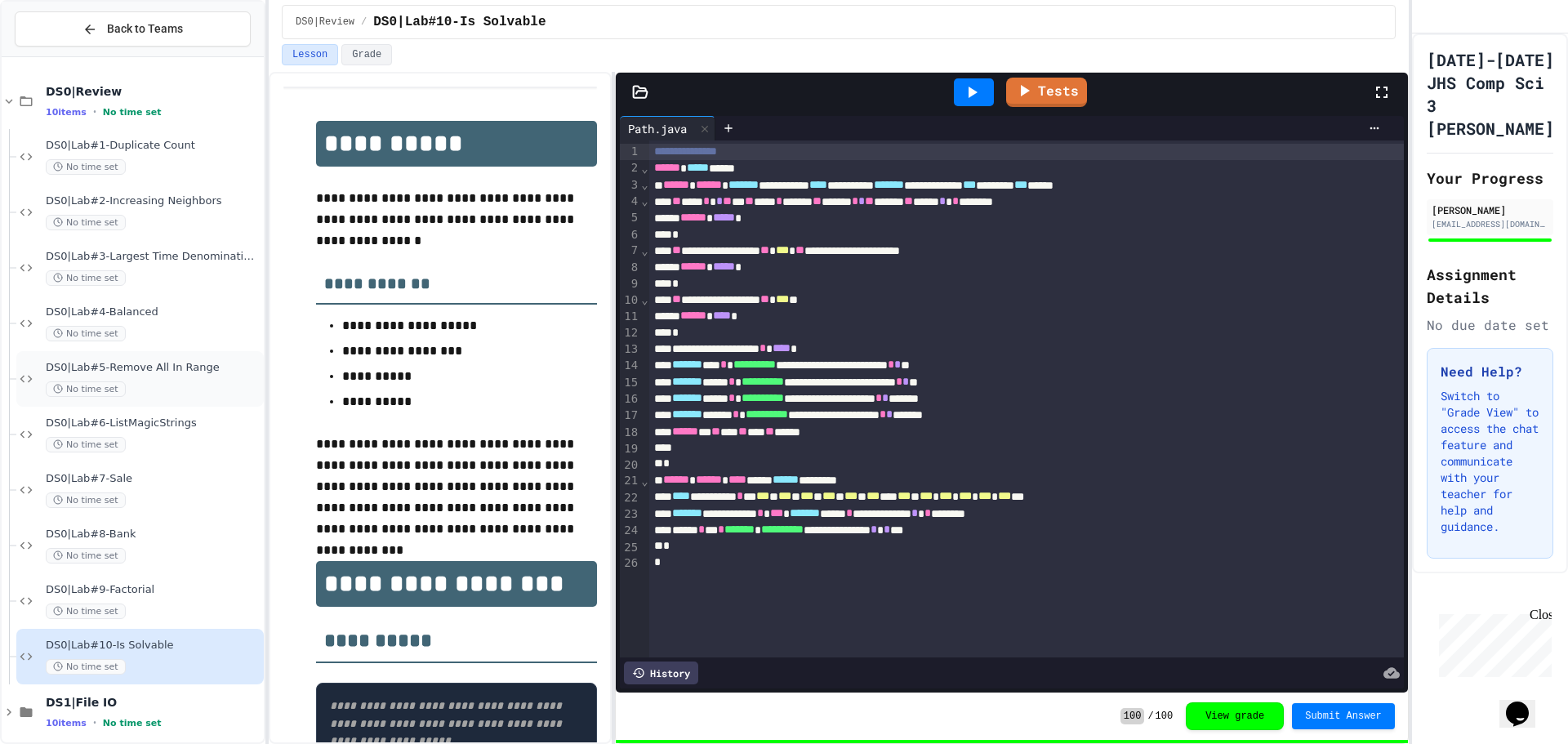
scroll to position [69, 0]
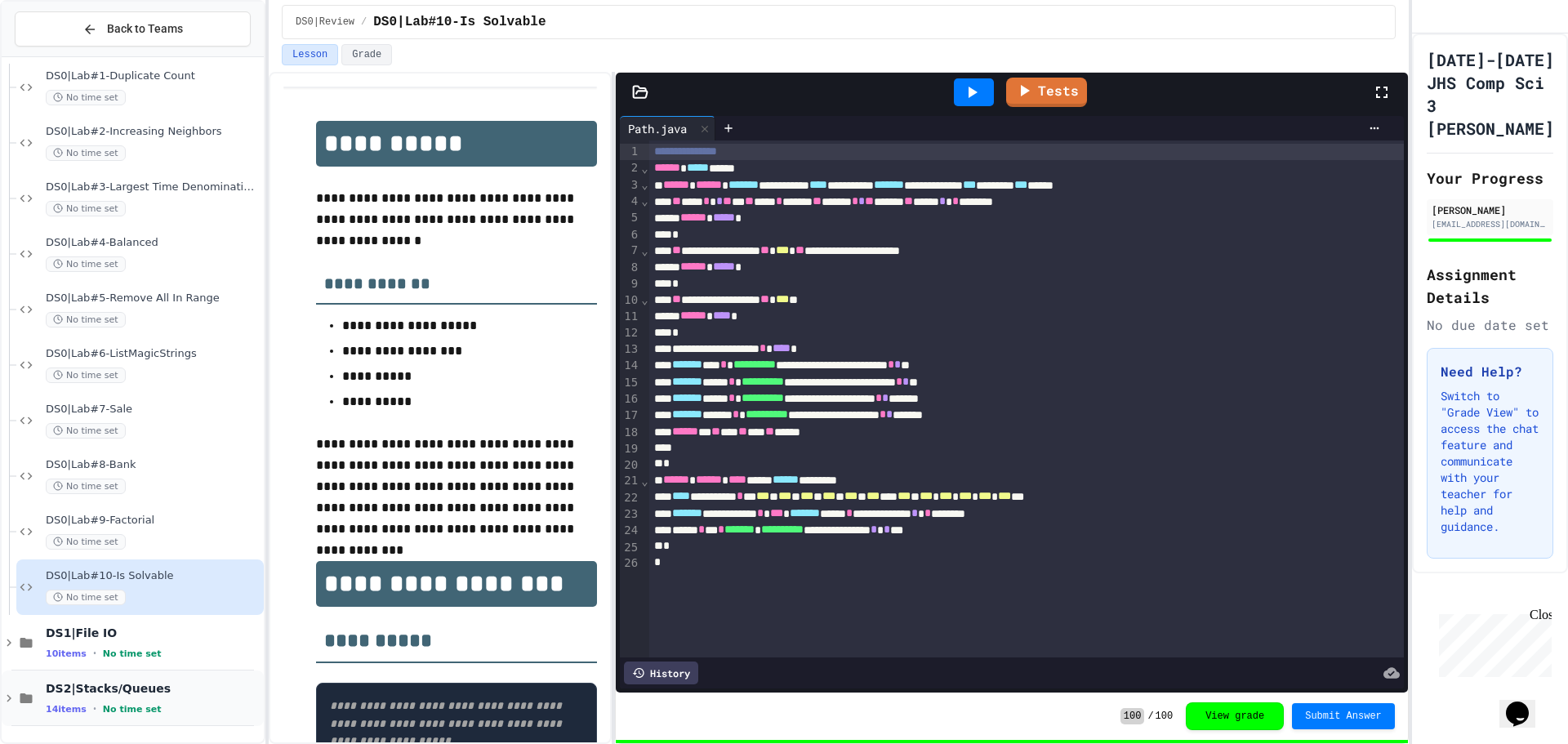
click at [153, 708] on div "14 items • No time set" at bounding box center [153, 708] width 215 height 13
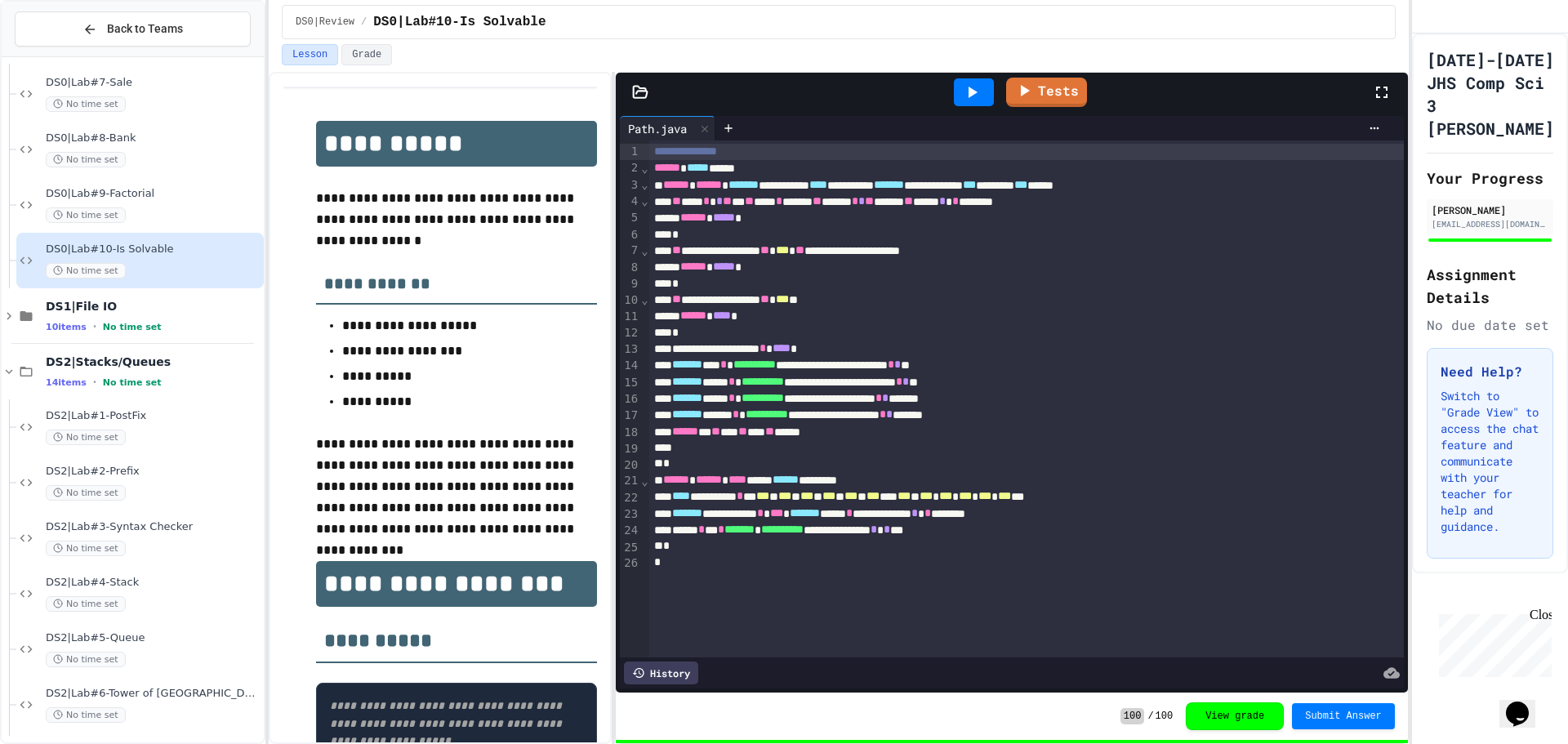
scroll to position [458, 0]
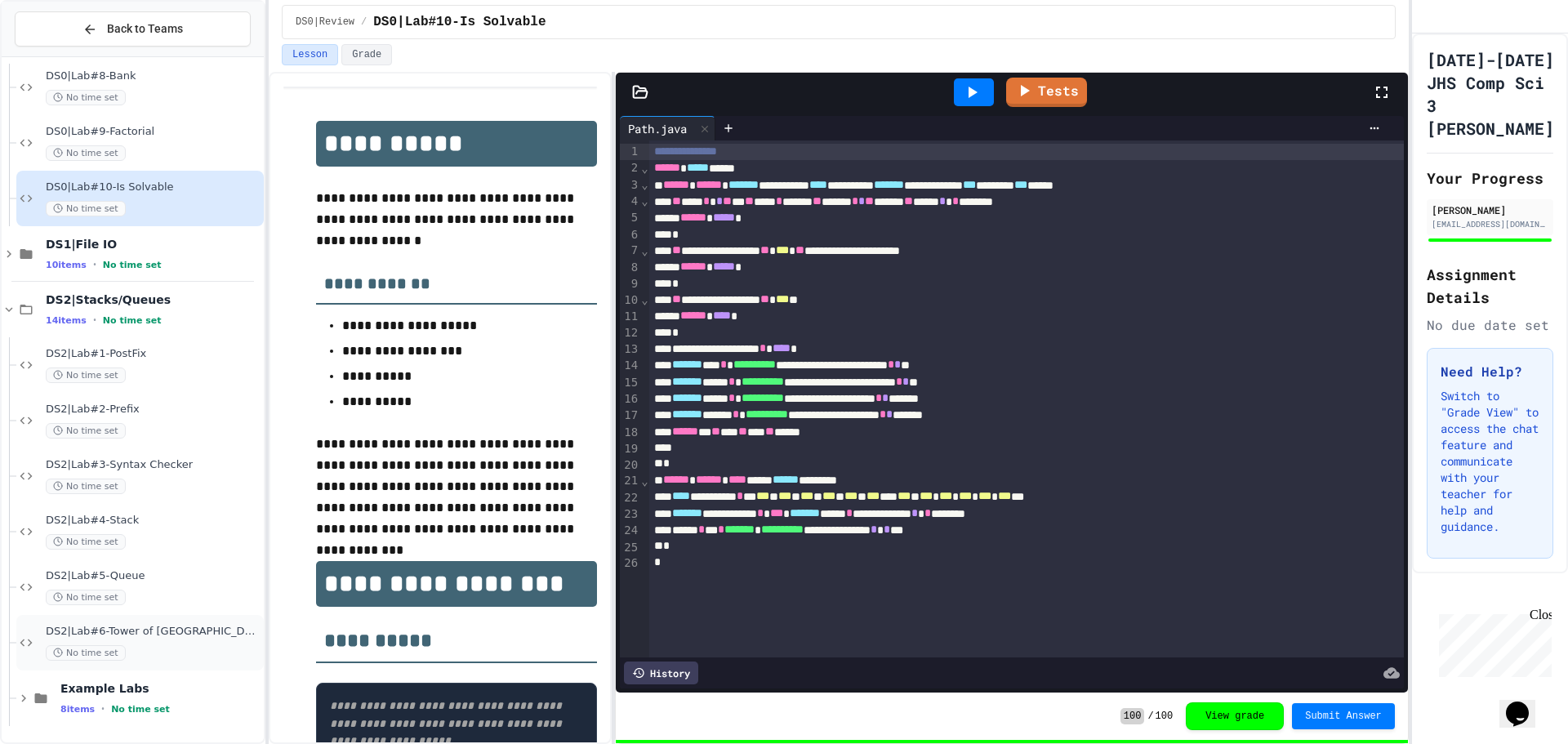
click at [158, 646] on div "No time set" at bounding box center [153, 653] width 215 height 16
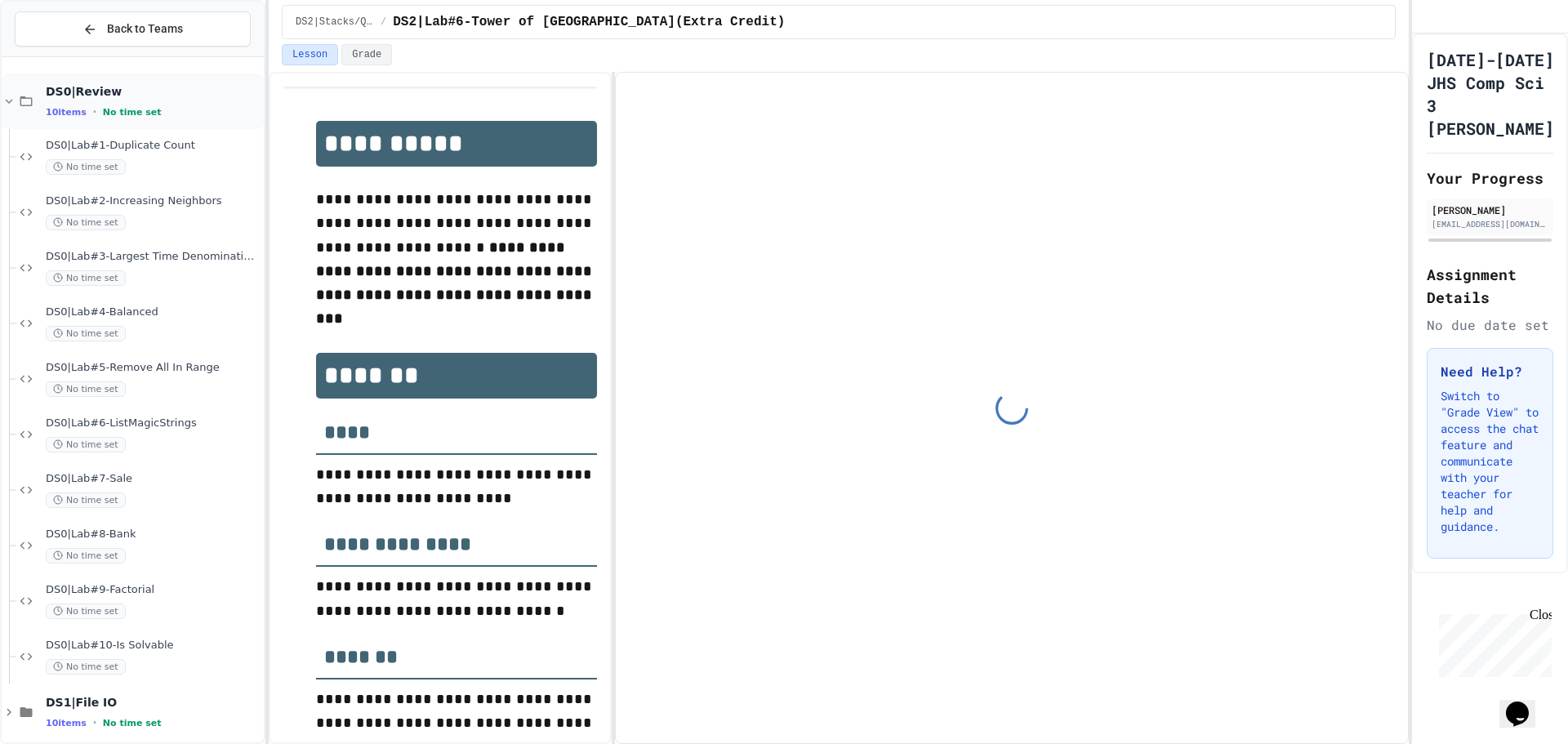
click at [133, 103] on div "DS0|Review 10 items • No time set" at bounding box center [153, 100] width 215 height 34
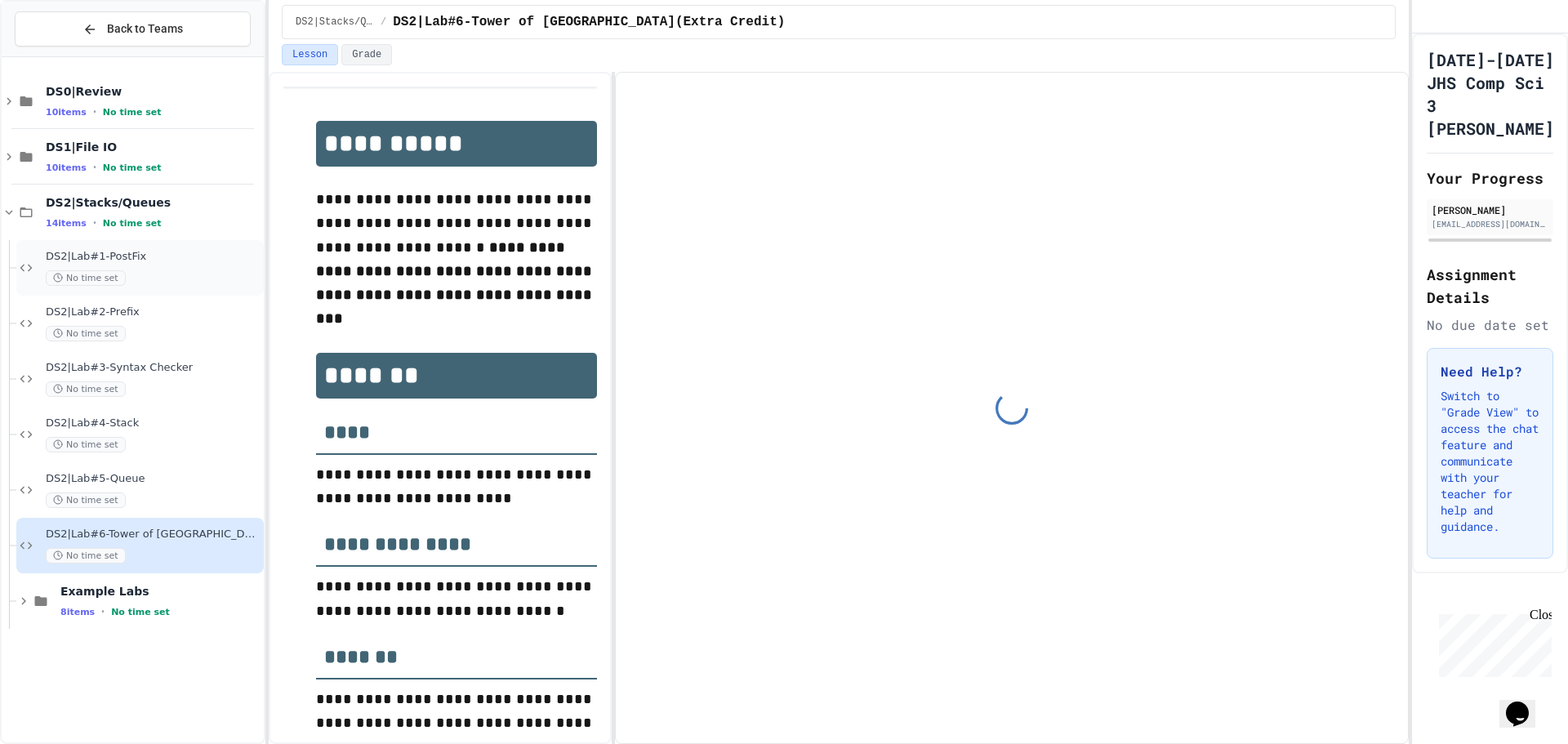
click at [150, 256] on span "DS2|Lab#1-PostFix" at bounding box center [153, 256] width 215 height 14
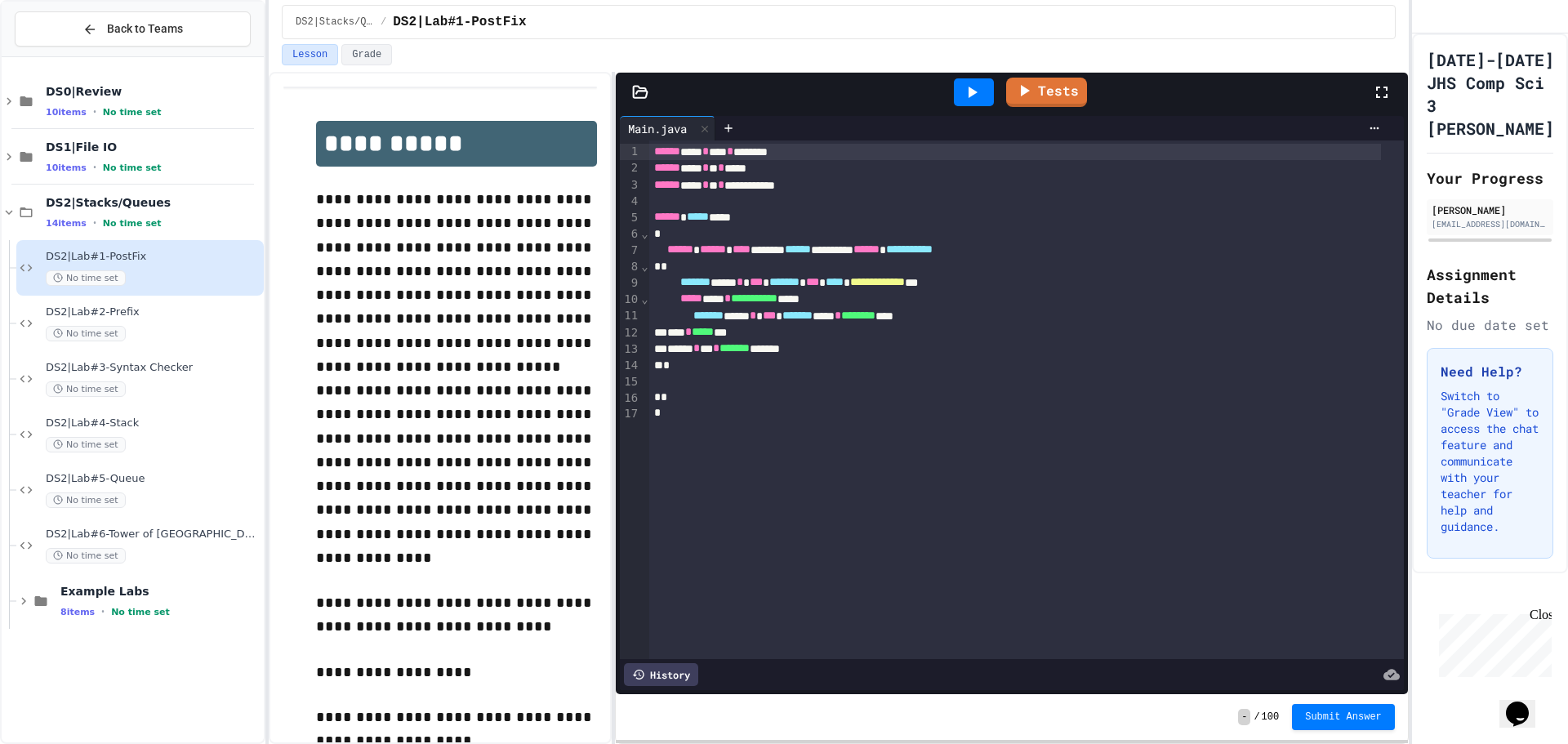
click at [634, 97] on icon at bounding box center [641, 92] width 14 height 12
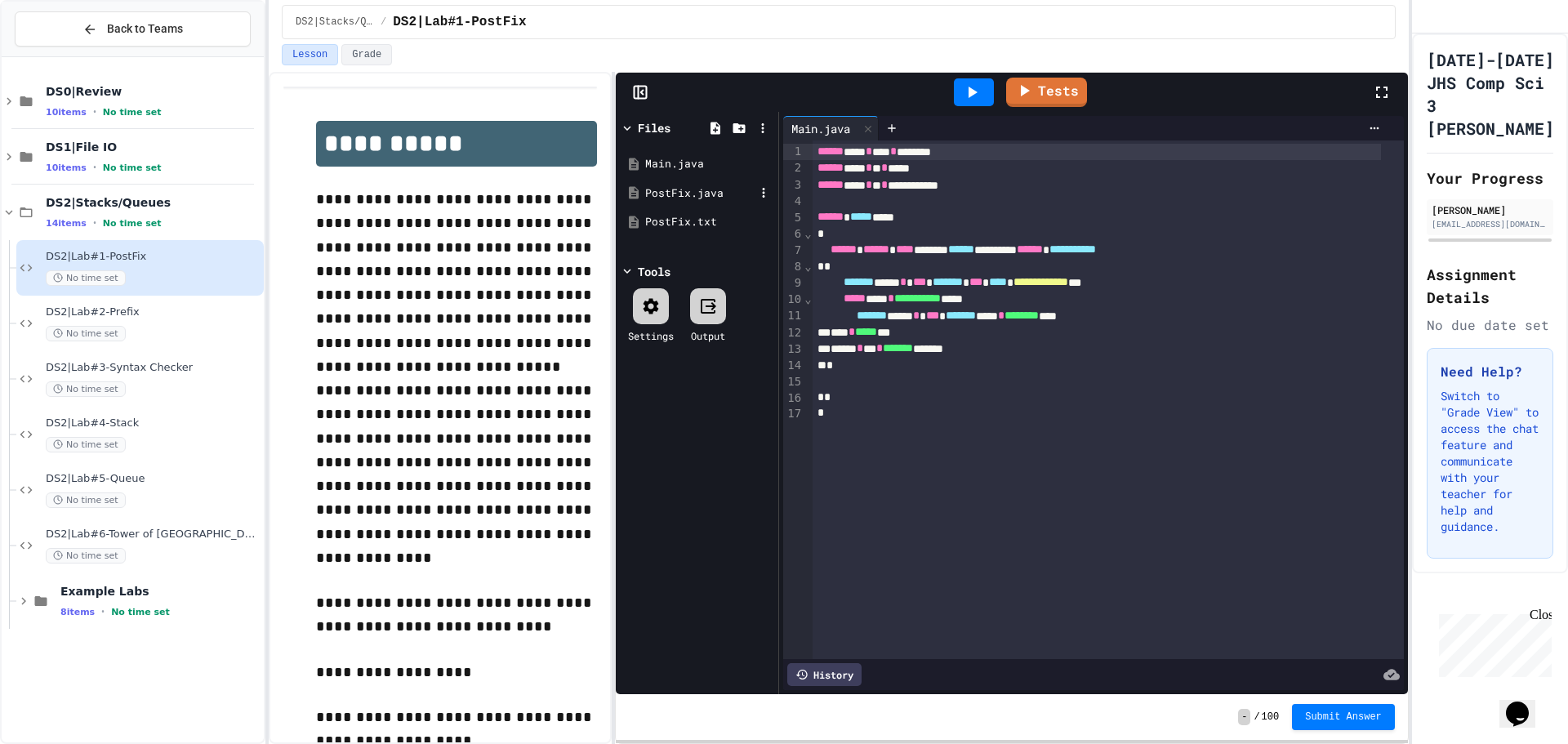
click at [660, 198] on div "PostFix.java" at bounding box center [700, 193] width 109 height 17
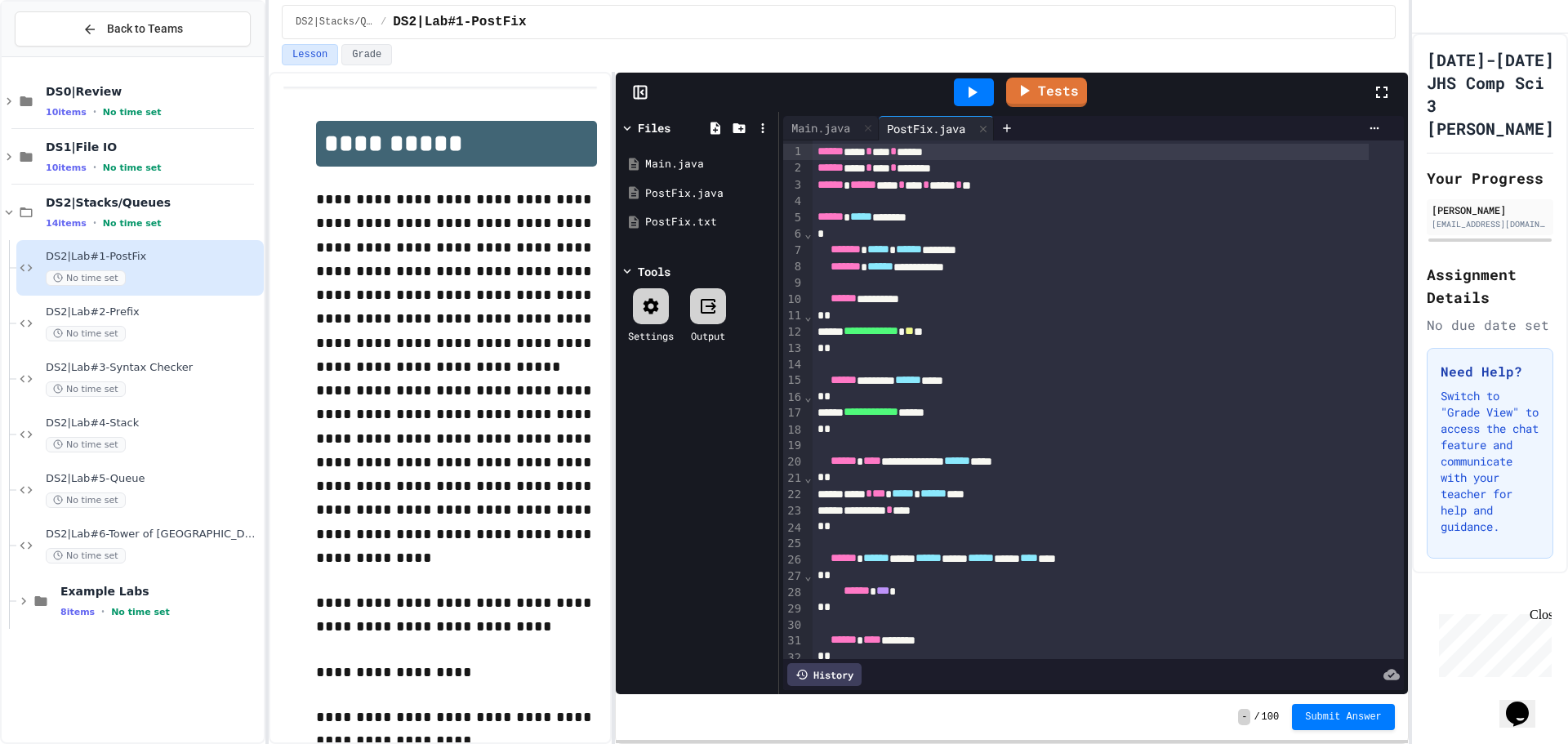
scroll to position [327, 0]
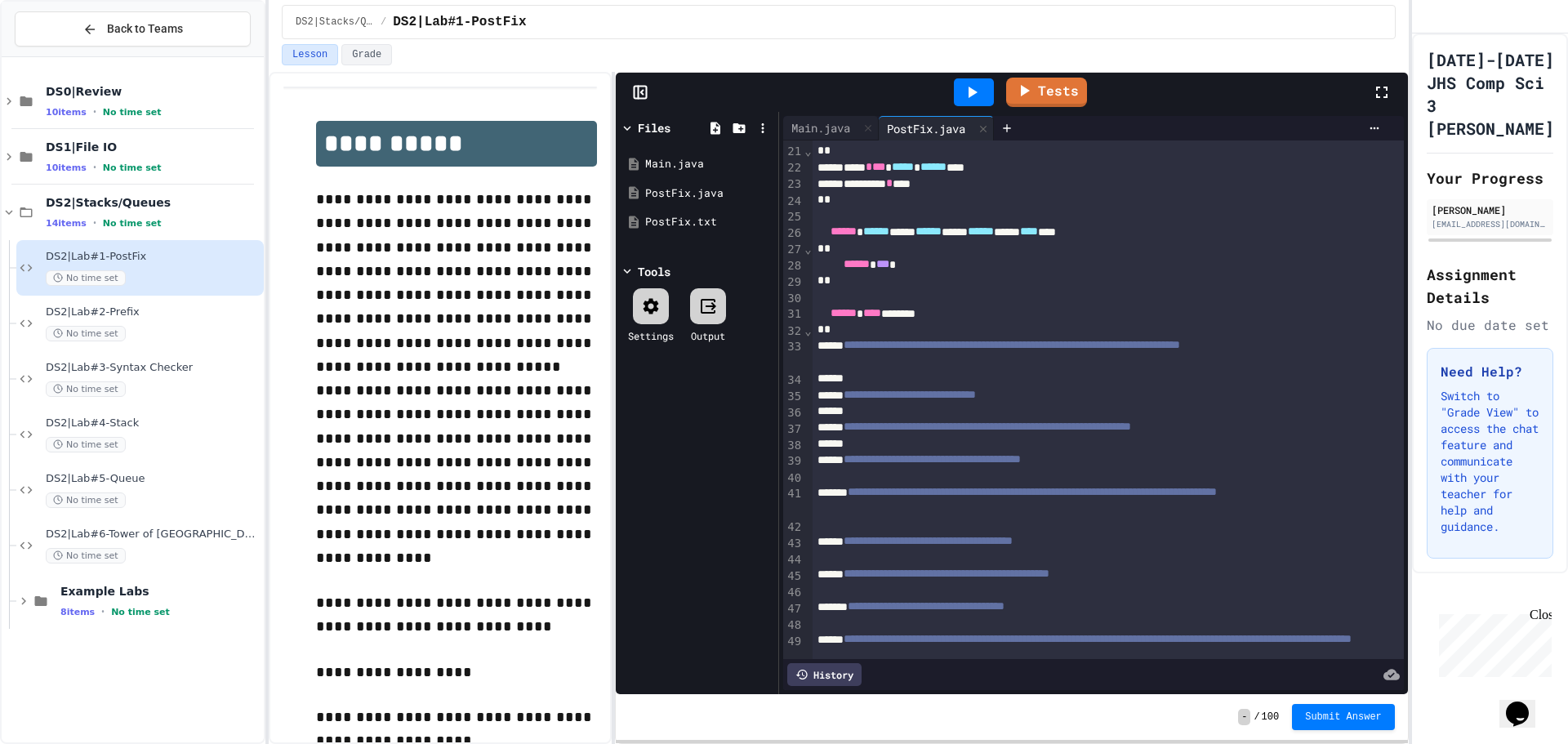
click at [650, 92] on div at bounding box center [640, 92] width 49 height 17
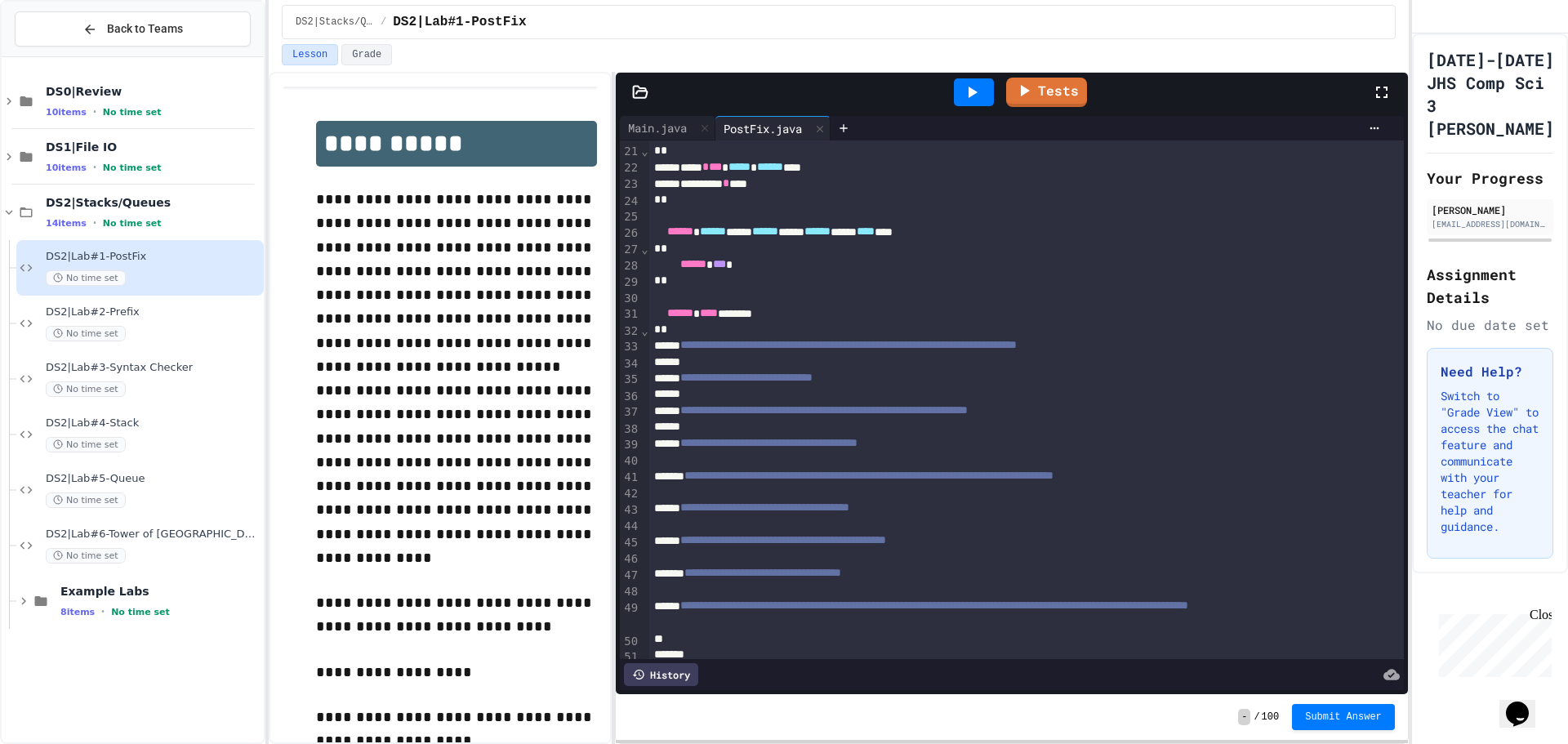
click at [639, 93] on icon at bounding box center [640, 92] width 17 height 17
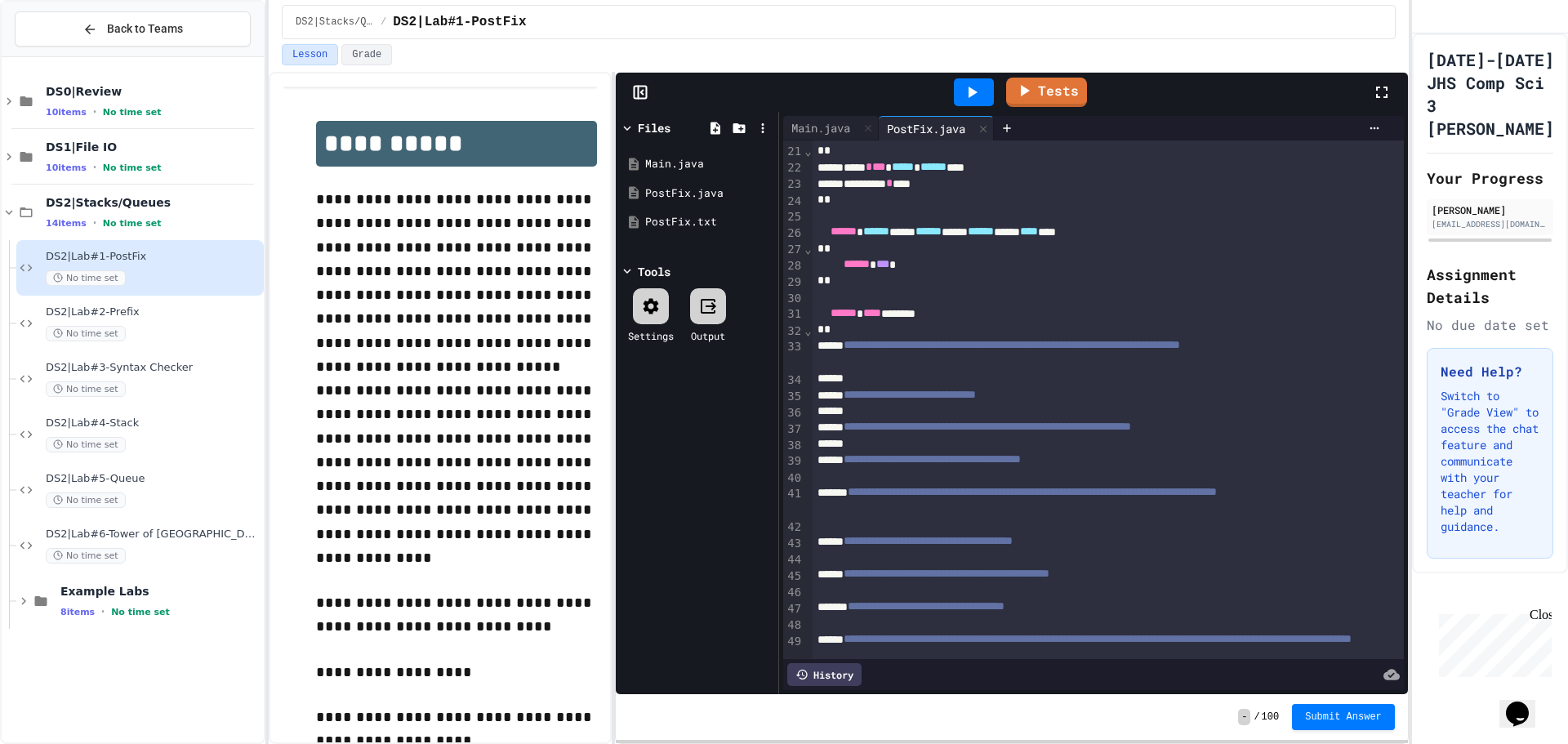
click at [651, 88] on div at bounding box center [640, 92] width 49 height 17
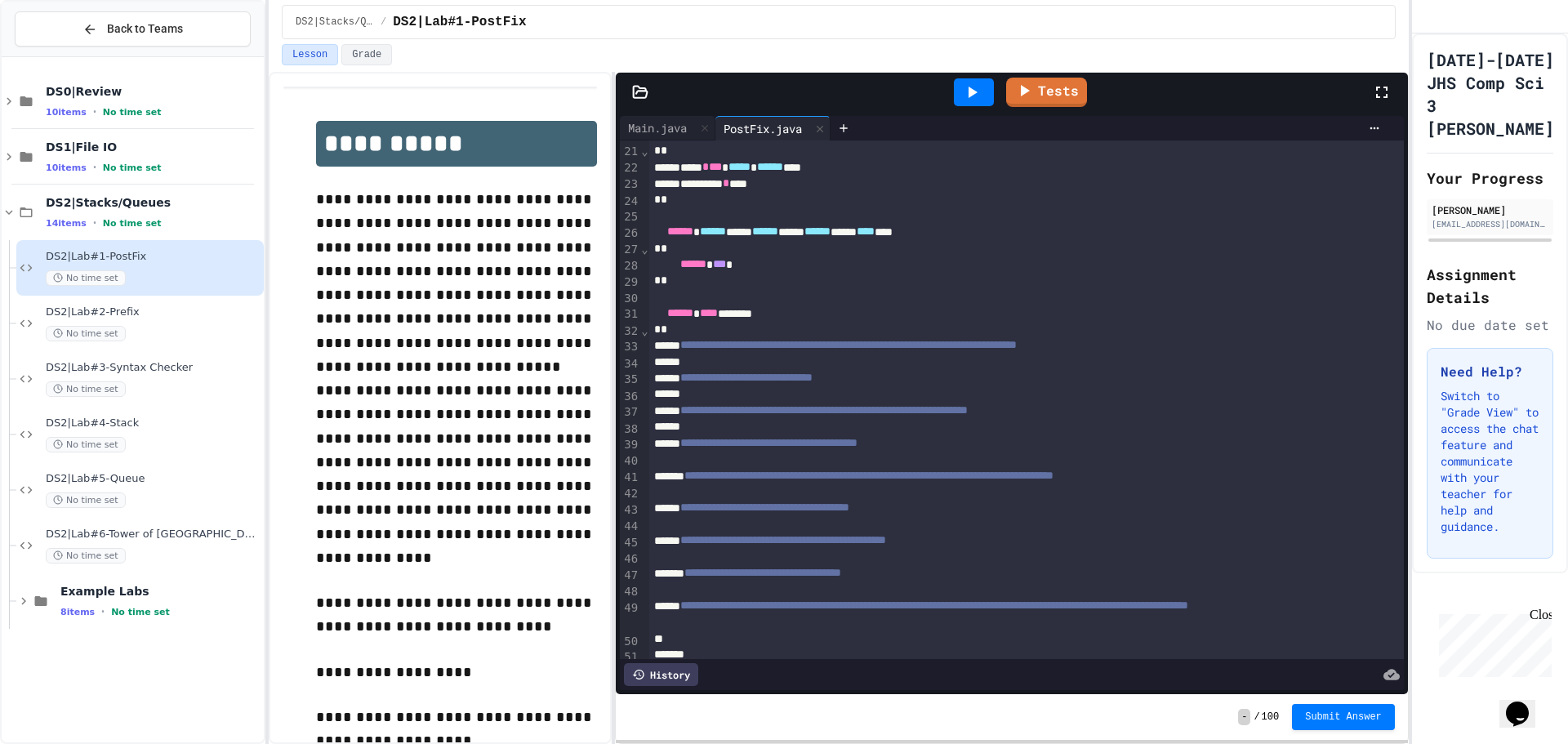
click at [1425, 18] on icon "My Account" at bounding box center [1425, 18] width 0 height 0
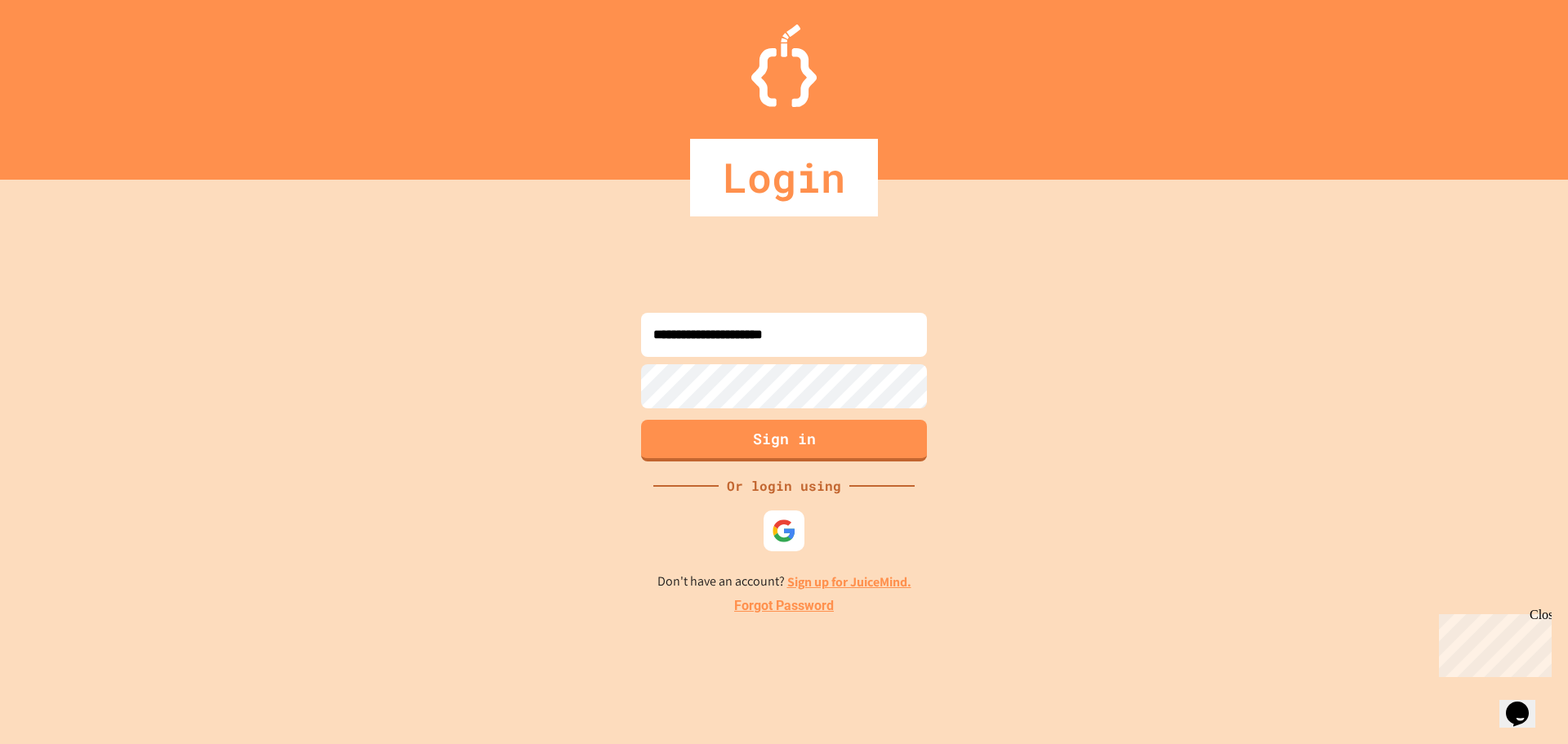
click at [767, 354] on input "**********" at bounding box center [783, 334] width 286 height 44
click at [771, 353] on input "**********" at bounding box center [783, 334] width 286 height 44
type input "**********"
click at [804, 429] on button "Sign in" at bounding box center [784, 439] width 292 height 43
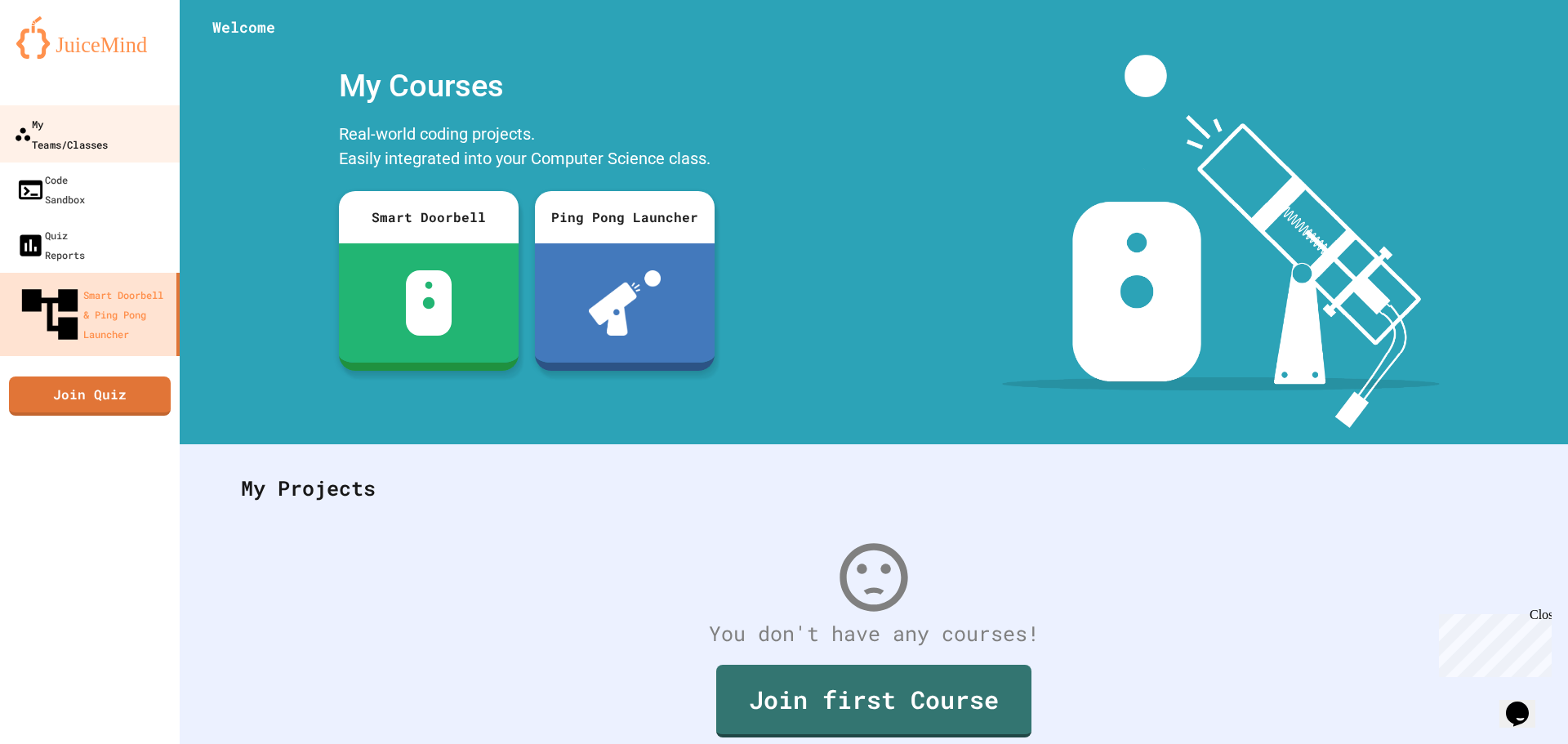
click at [108, 115] on div "My Teams/Classes" at bounding box center [60, 133] width 94 height 40
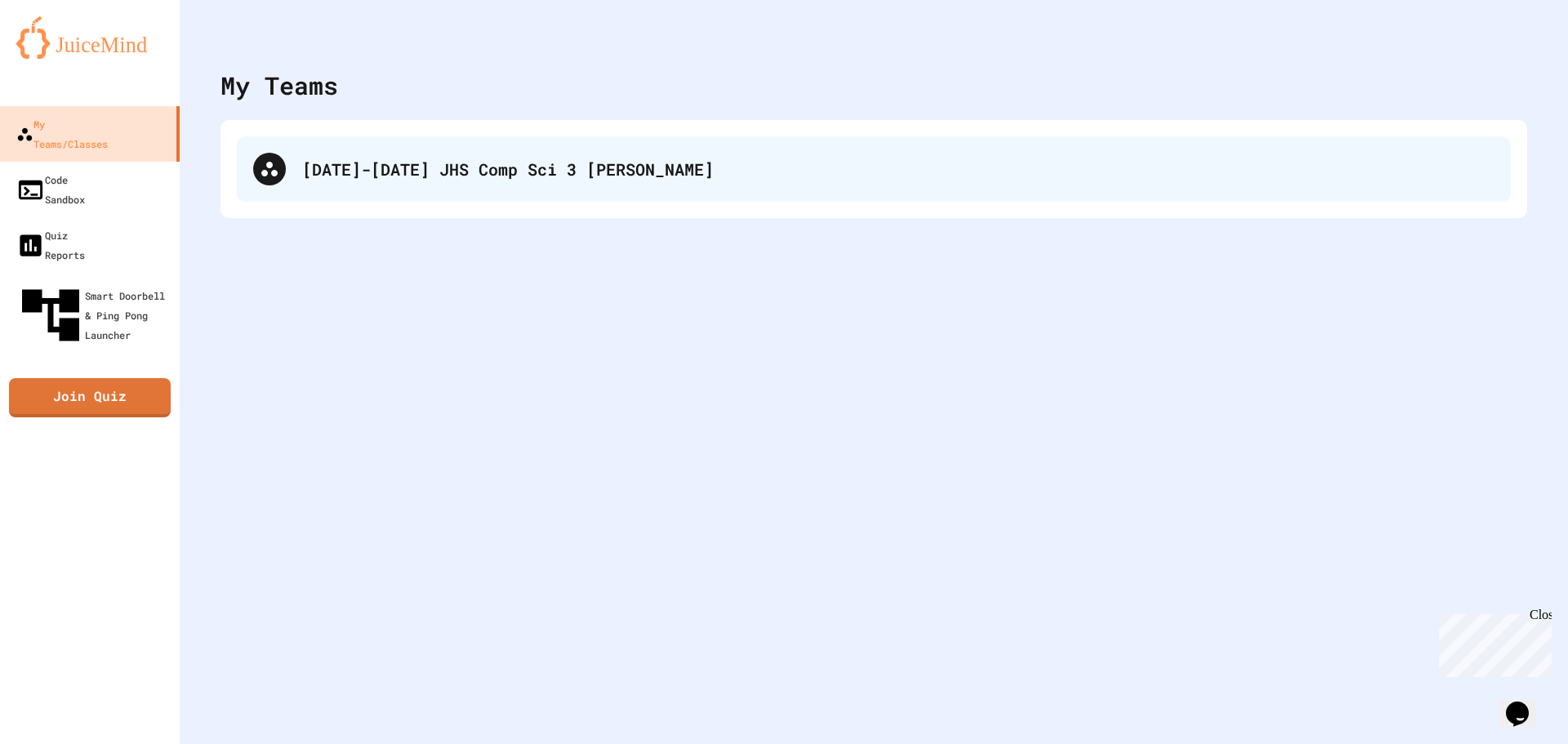
click at [359, 164] on div "[DATE]-[DATE] JHS Comp Sci 3 [PERSON_NAME]" at bounding box center [898, 169] width 1193 height 24
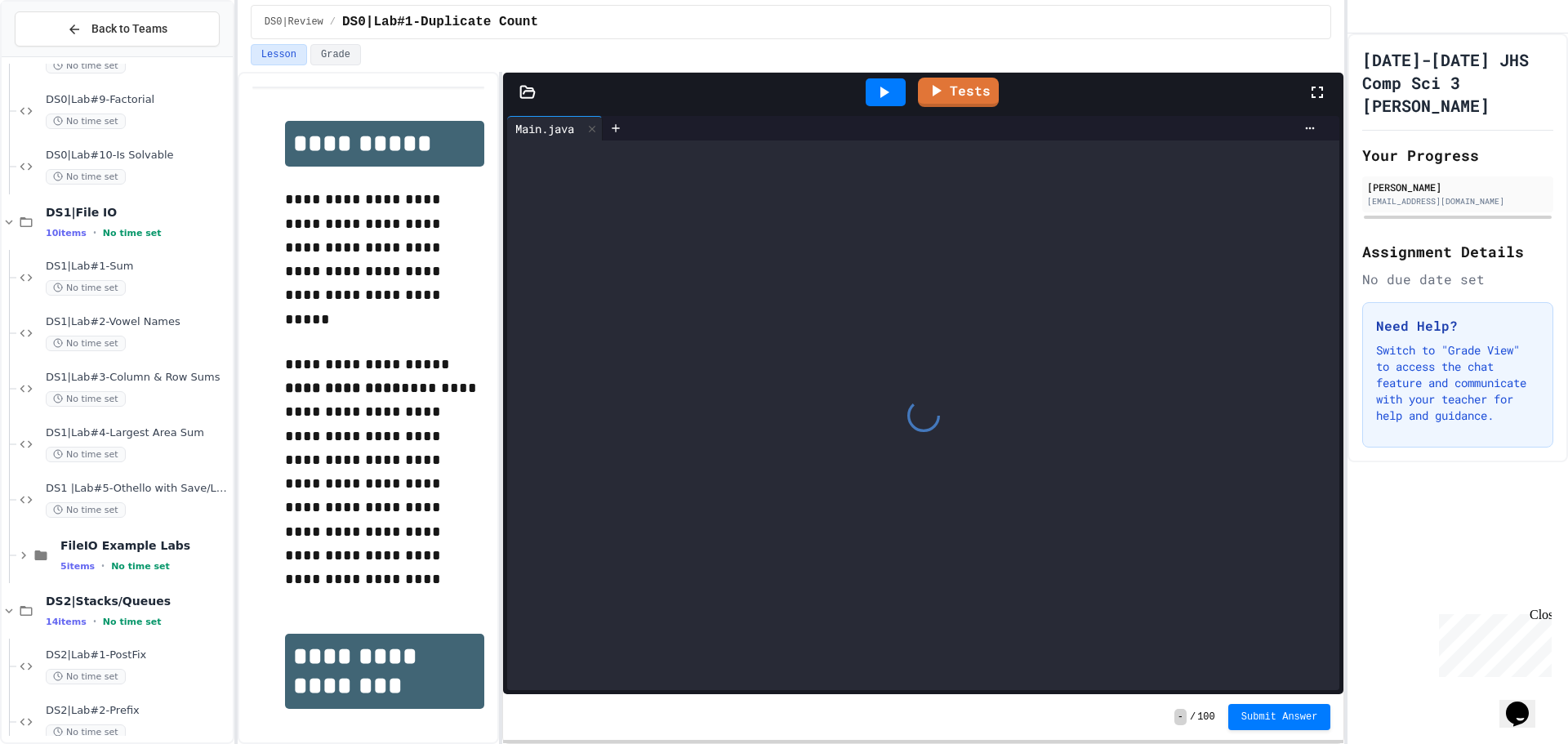
scroll to position [791, 0]
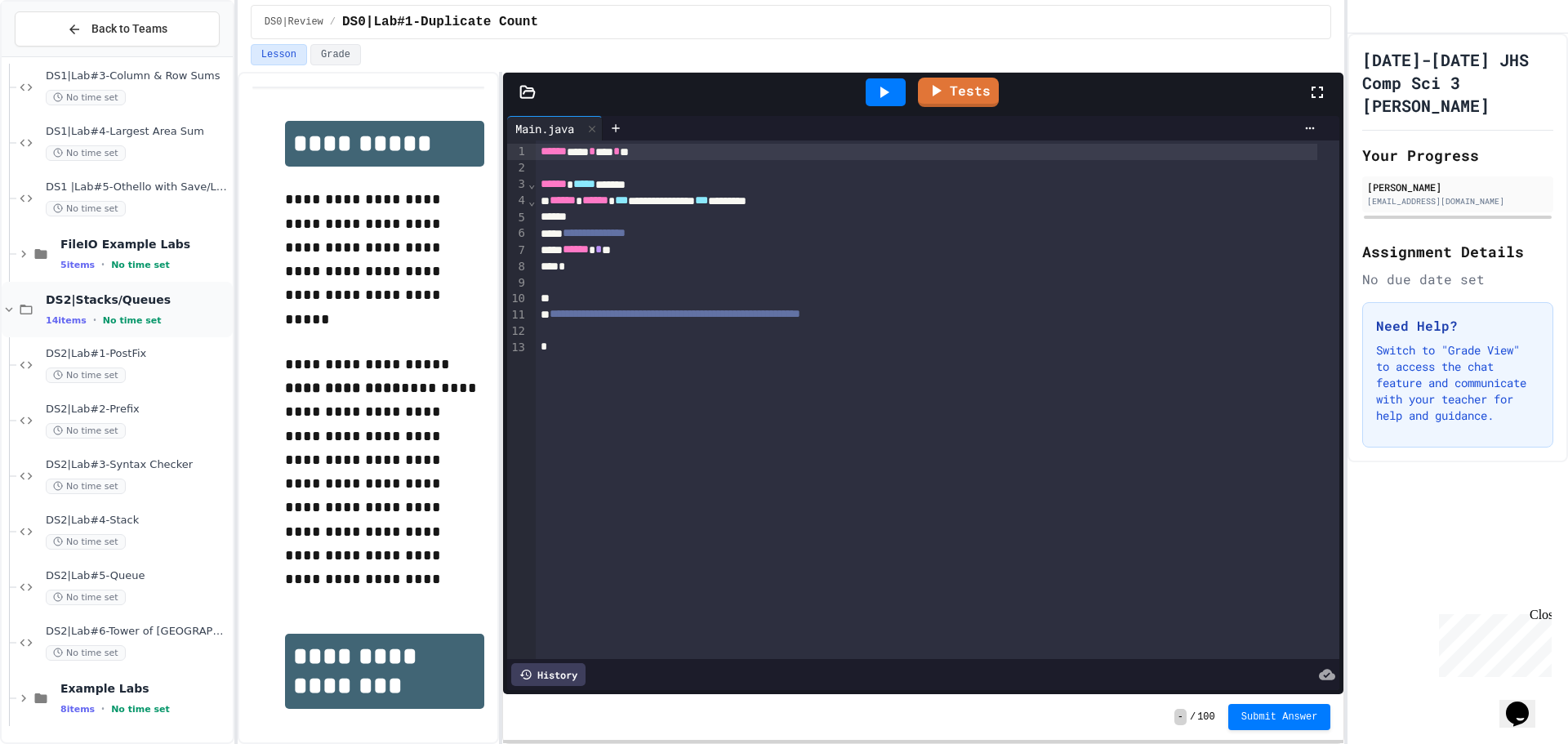
click at [160, 329] on div "DS2|Stacks/Queues 14 items • No time set" at bounding box center [117, 309] width 231 height 56
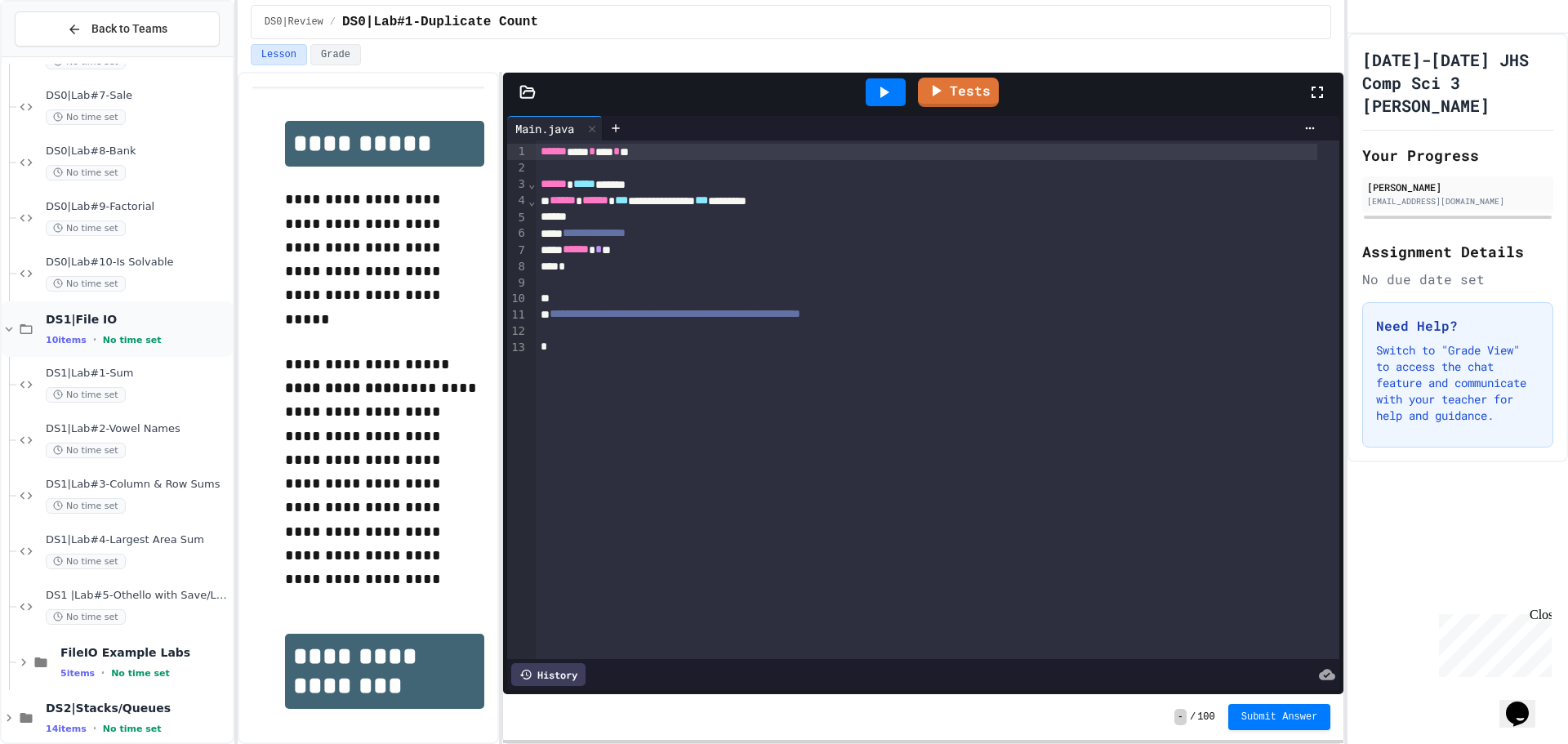
click at [153, 339] on div "10 items • No time set" at bounding box center [137, 339] width 183 height 13
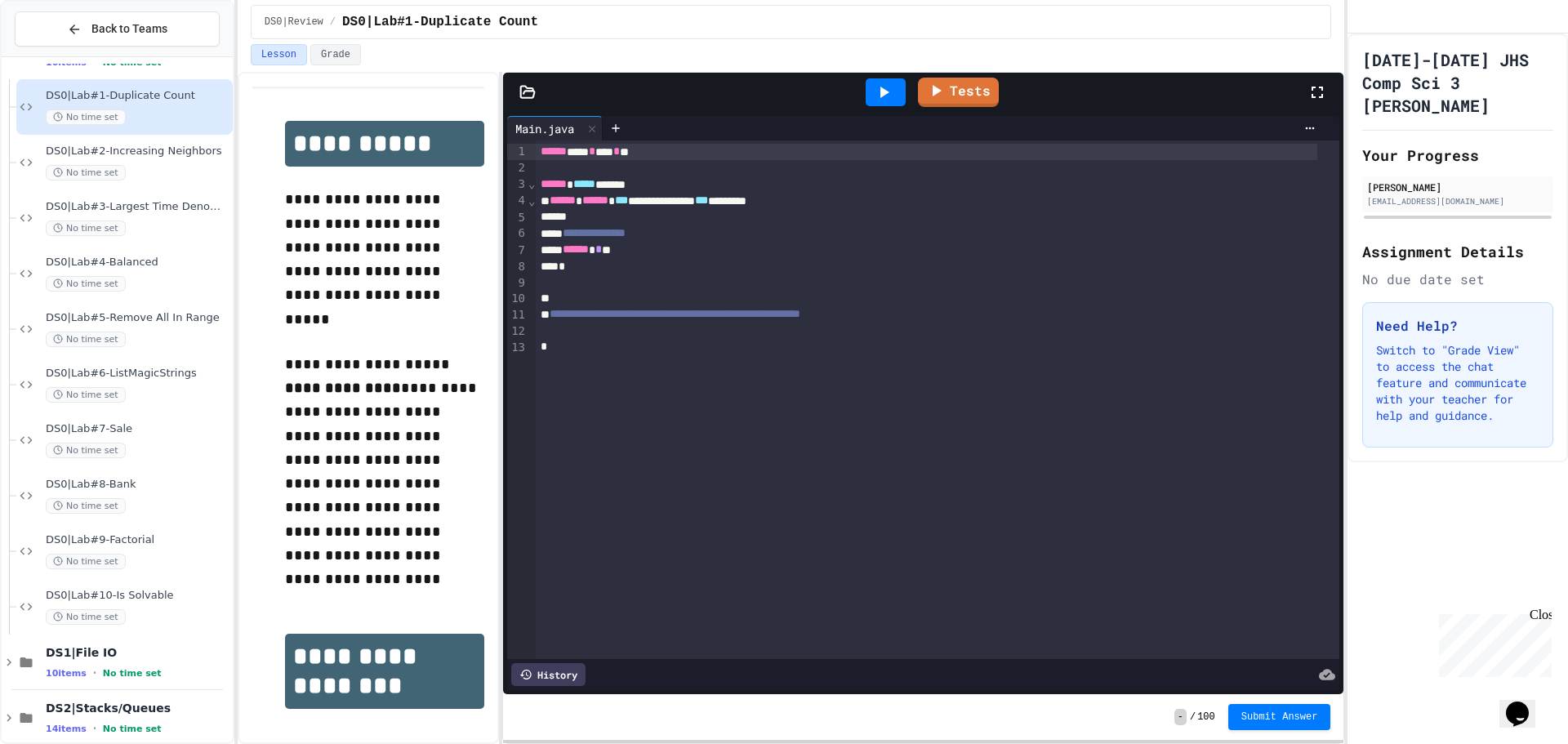
scroll to position [69, 0]
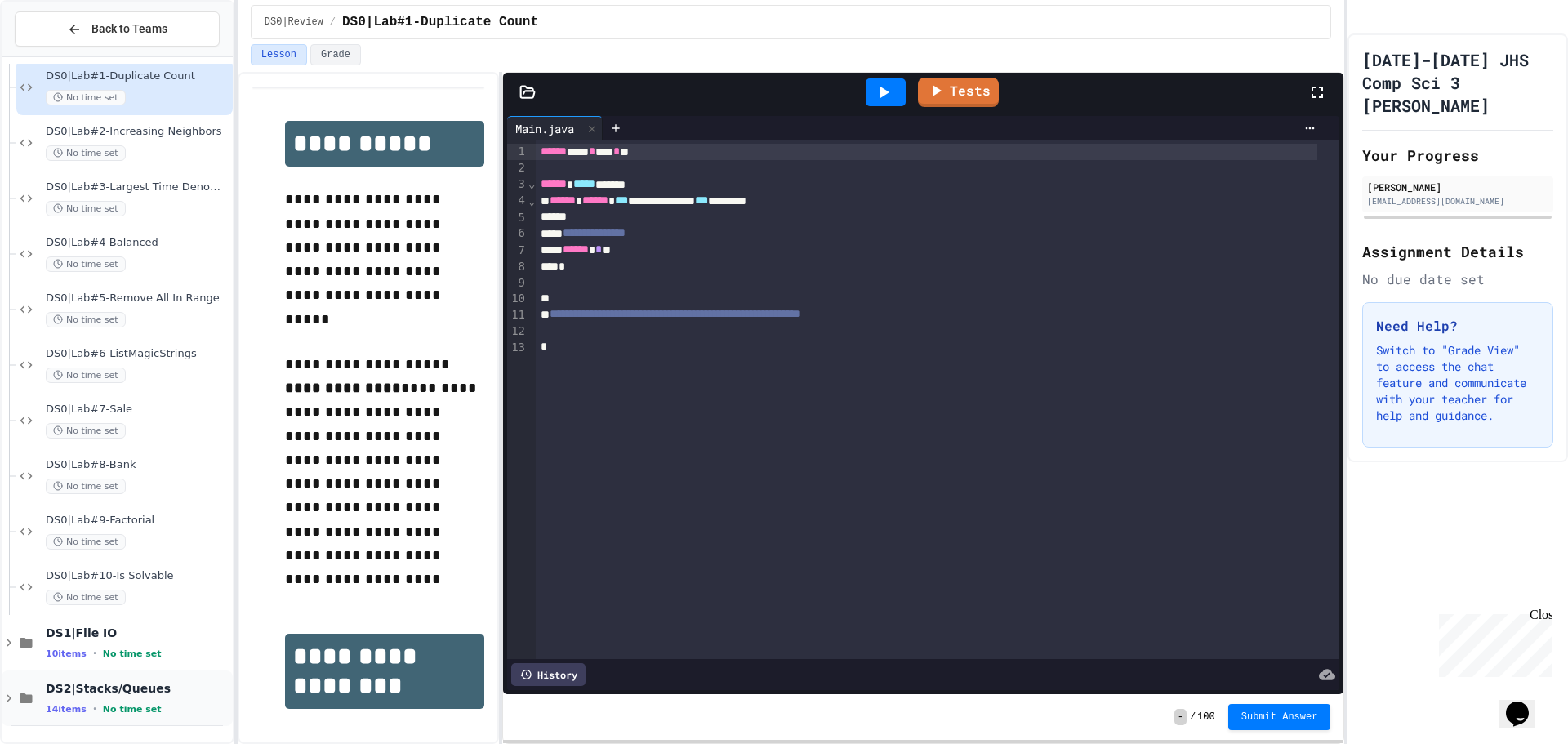
click at [133, 686] on span "DS2|Stacks/Queues" at bounding box center [137, 687] width 183 height 15
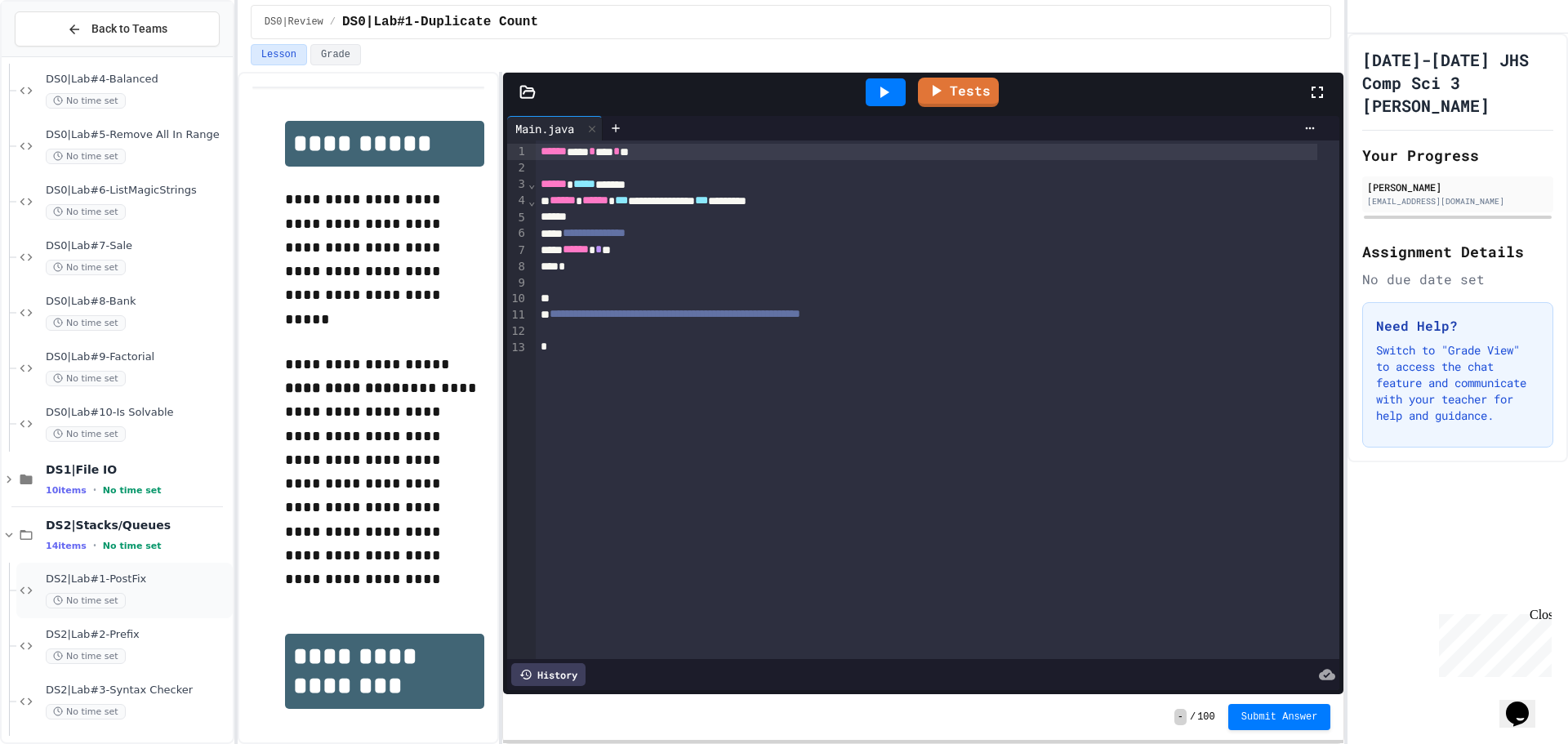
click at [143, 580] on span "DS2|Lab#1-PostFix" at bounding box center [137, 579] width 183 height 14
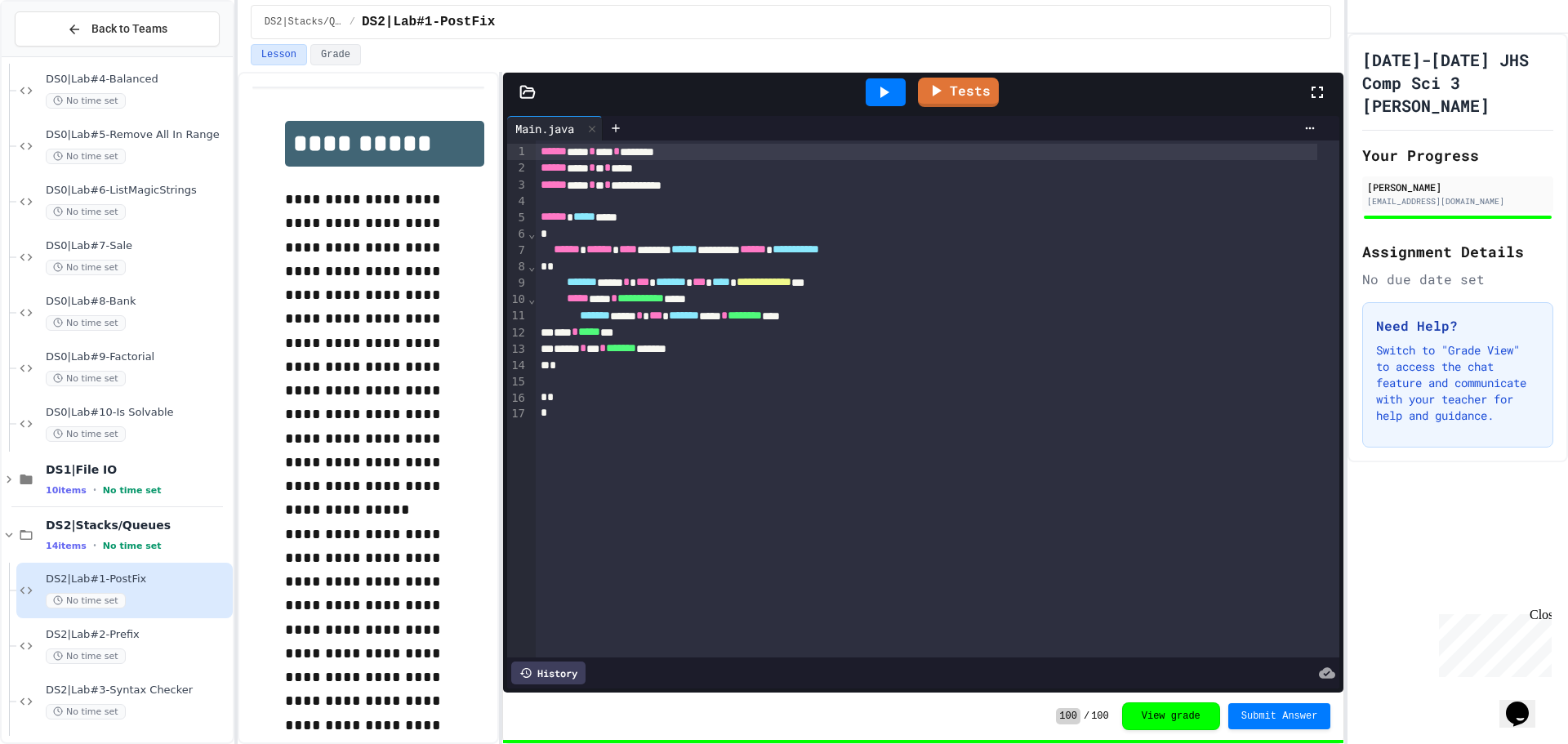
click at [529, 80] on div "Tests" at bounding box center [923, 93] width 841 height 39
click at [525, 97] on icon at bounding box center [528, 92] width 17 height 17
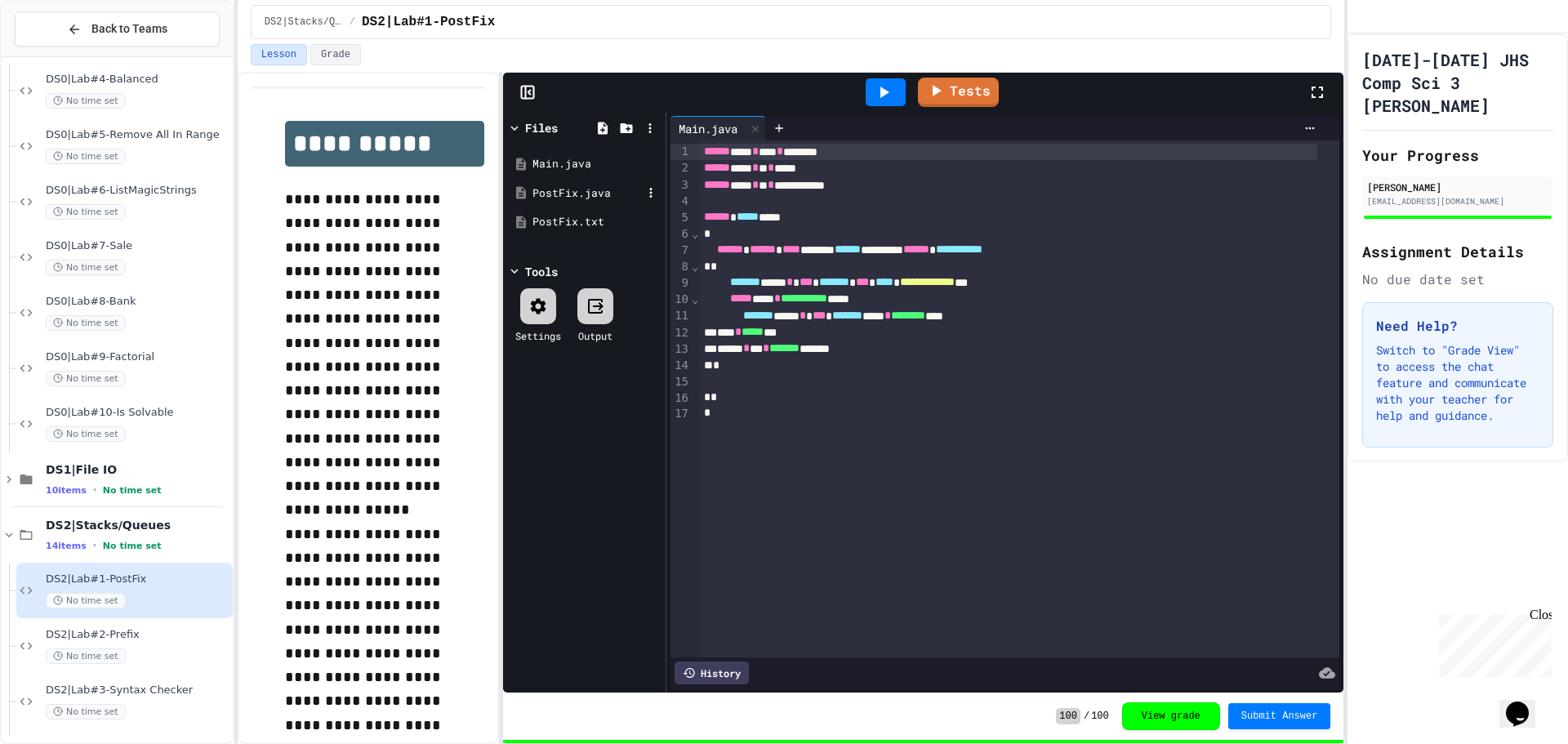
click at [535, 192] on div "PostFix.java" at bounding box center [587, 193] width 109 height 17
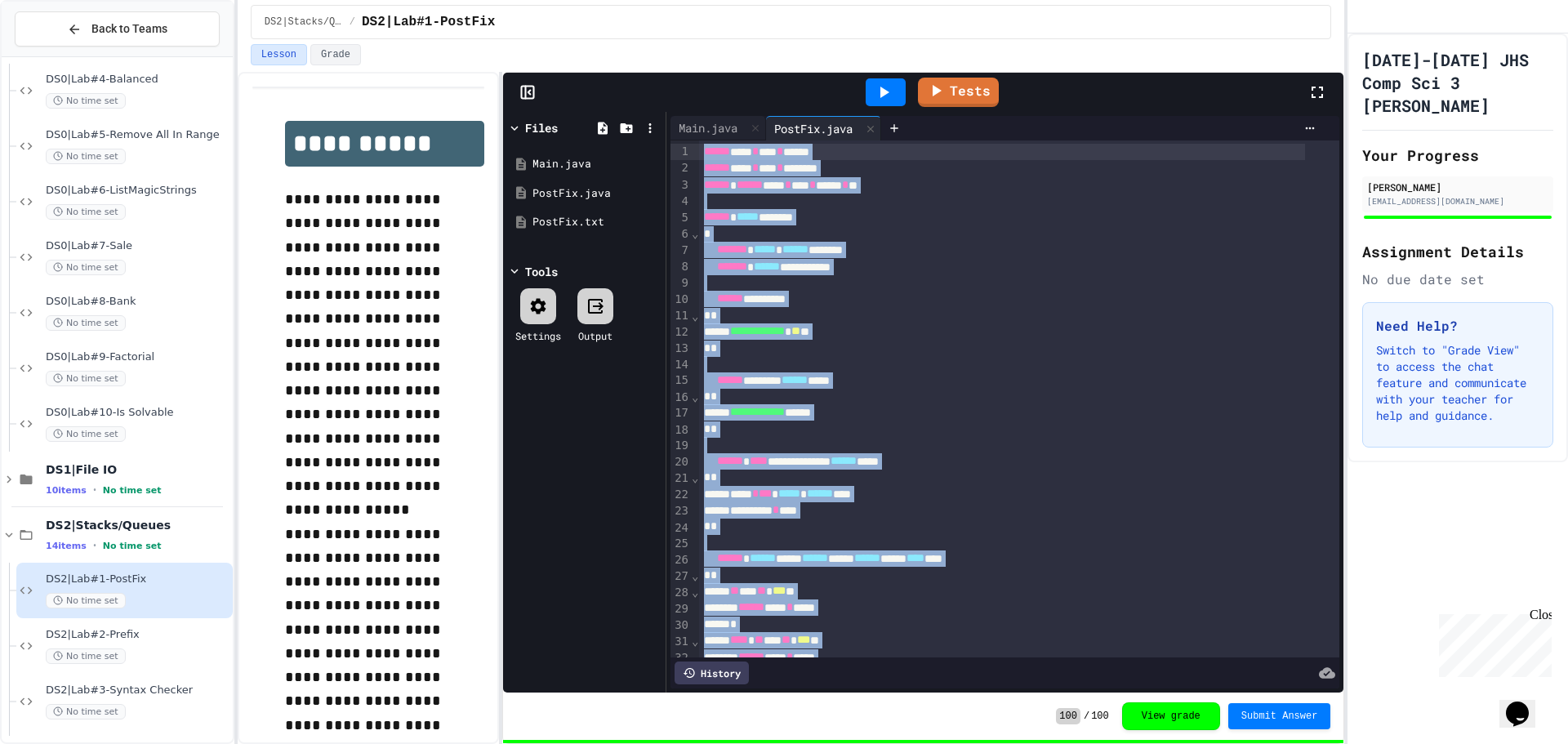
drag, startPoint x: 776, startPoint y: 459, endPoint x: 686, endPoint y: 141, distance: 330.5
click at [686, 141] on div "**********" at bounding box center [1004, 399] width 669 height 517
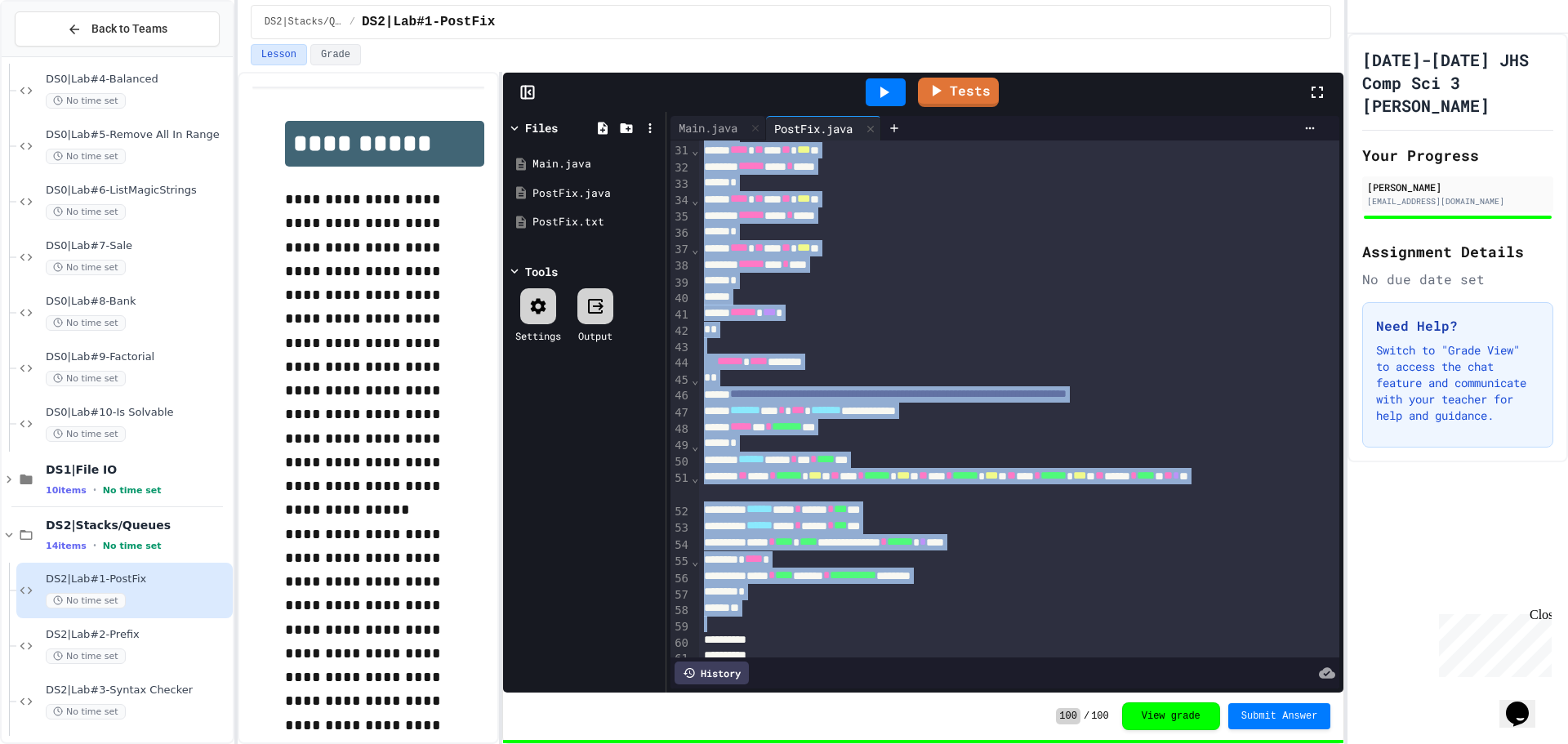
scroll to position [966, 0]
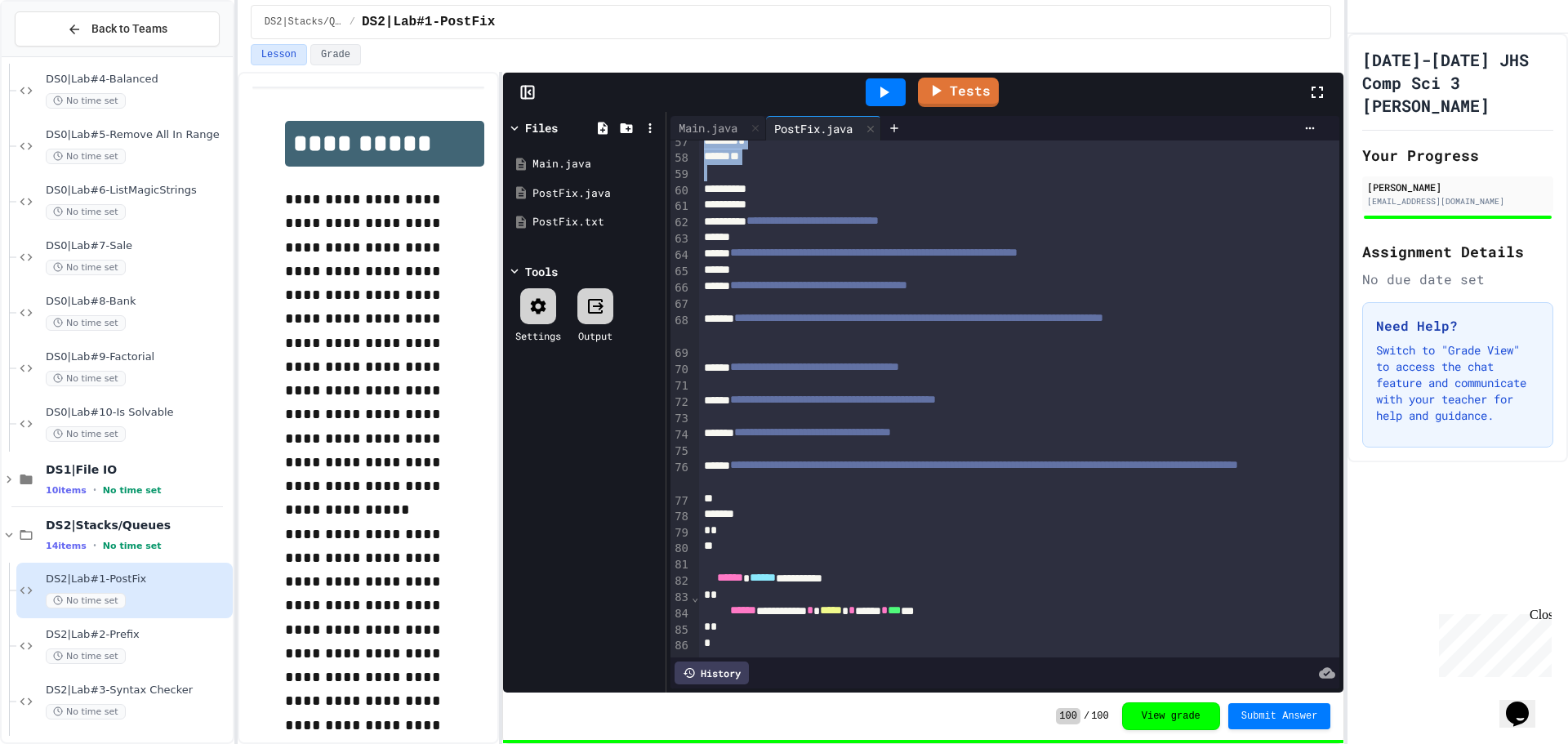
copy div "**********"
click at [935, 441] on div at bounding box center [1019, 449] width 641 height 17
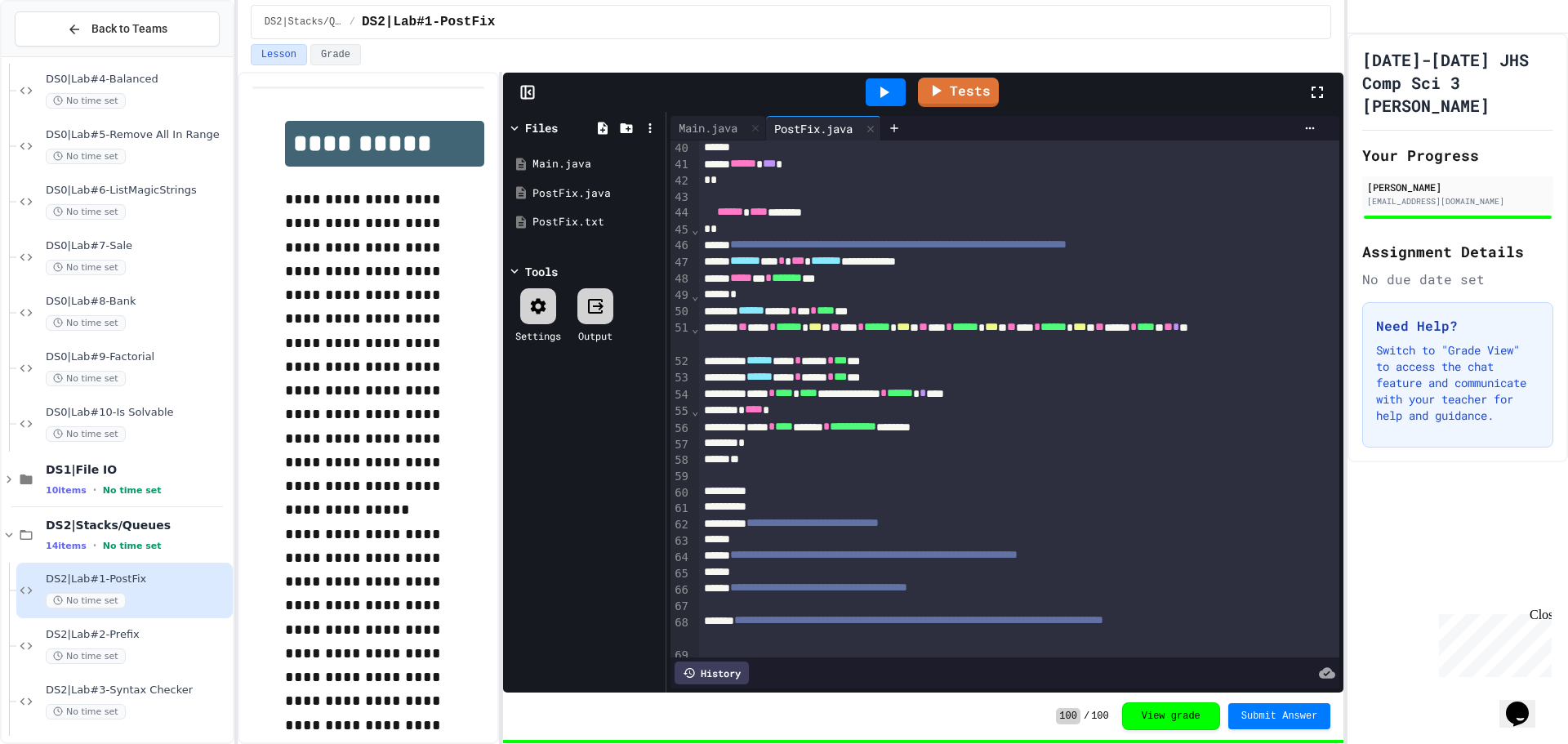
click at [1360, 18] on icon "My Account" at bounding box center [1360, 18] width 0 height 0
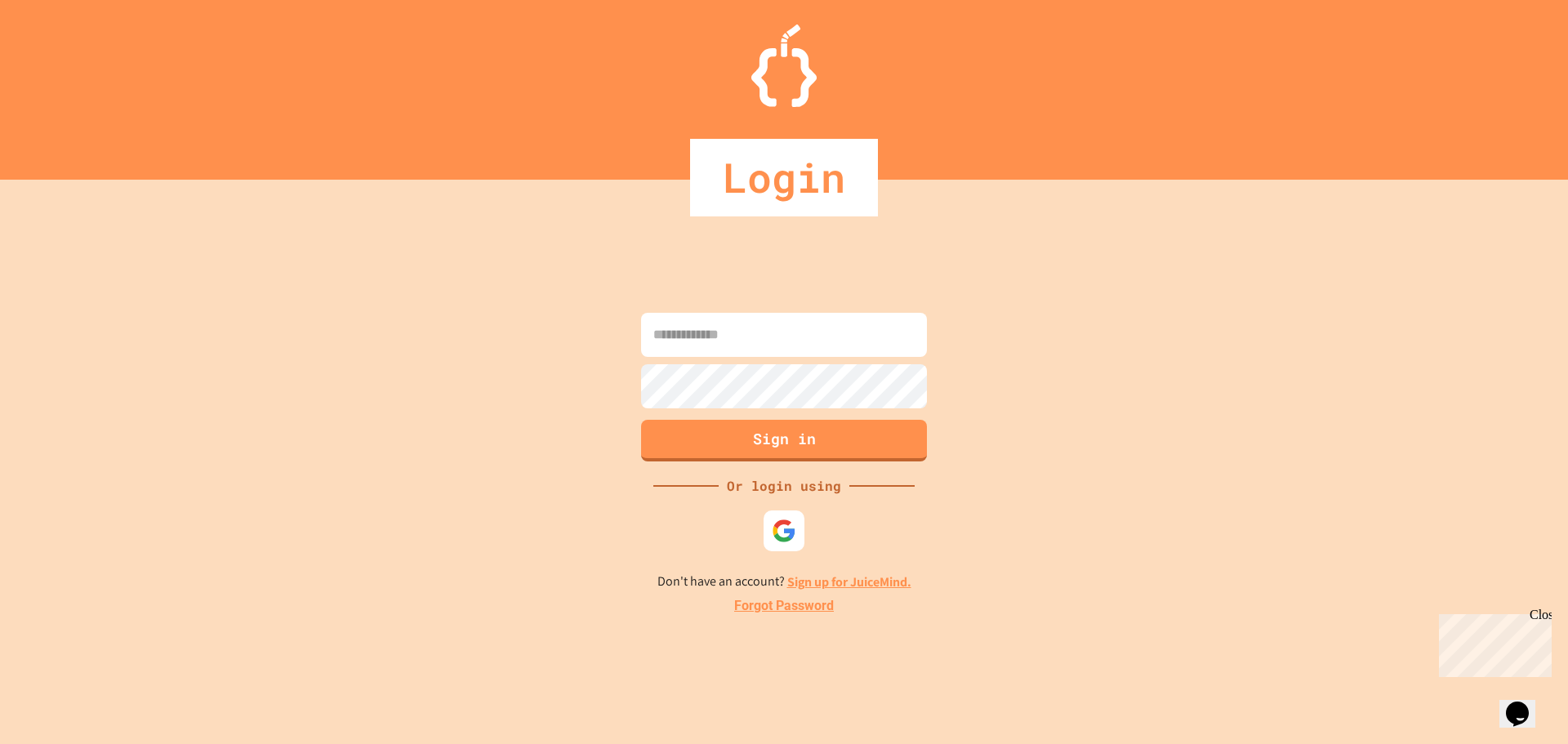
type input "**********"
click at [804, 515] on div at bounding box center [784, 530] width 45 height 45
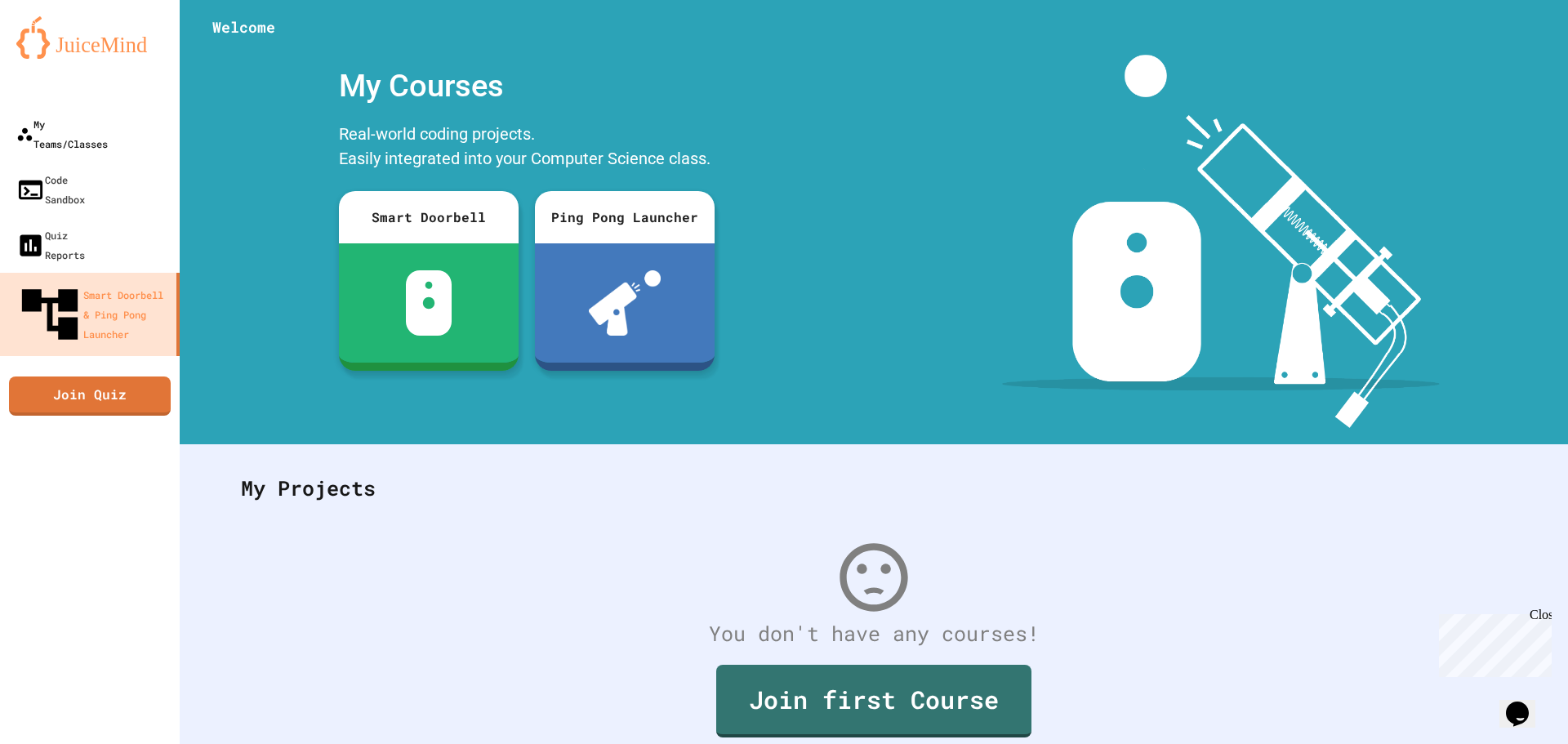
click at [63, 100] on div at bounding box center [90, 89] width 179 height 32
click at [66, 109] on link "My Teams/Classes" at bounding box center [90, 134] width 185 height 58
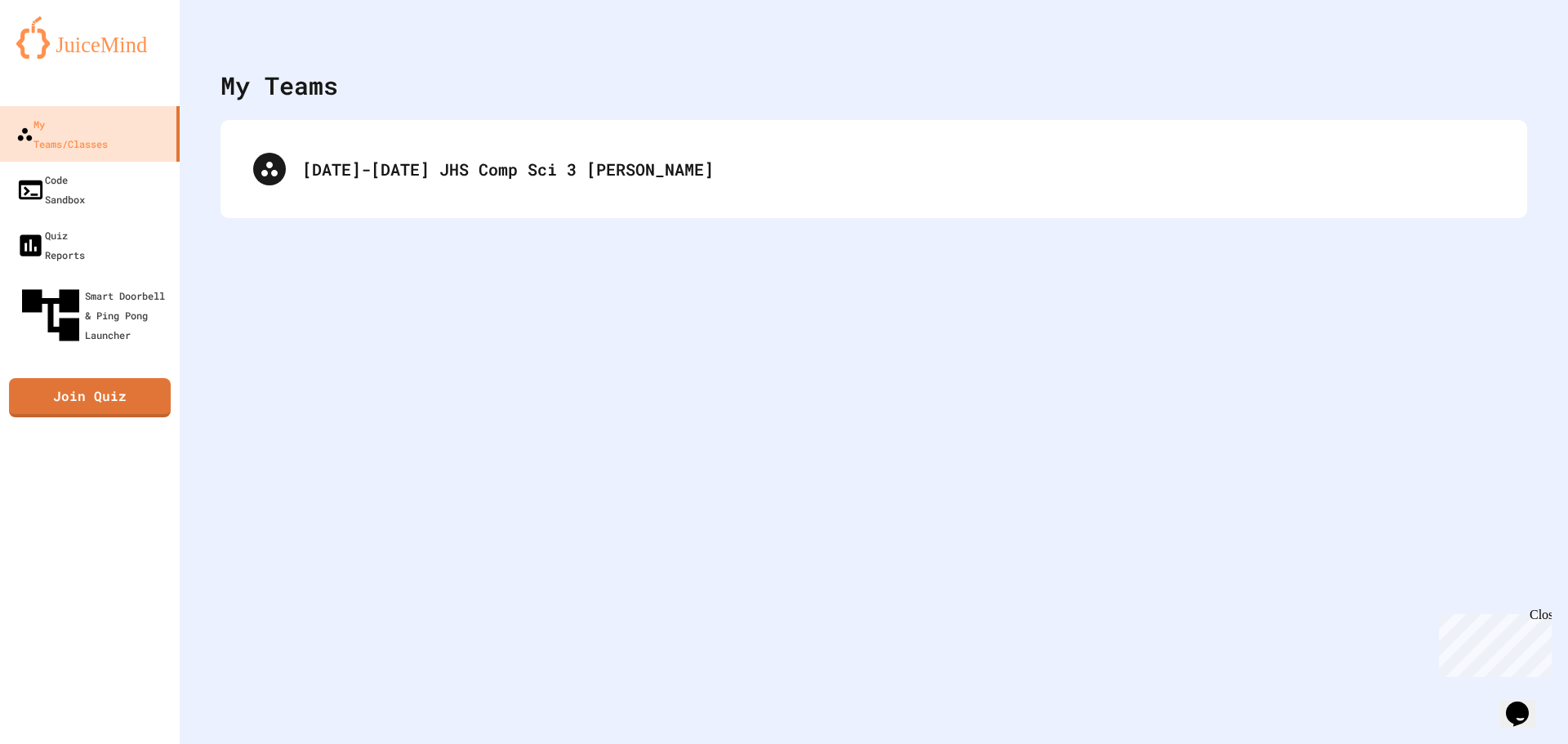
click at [329, 206] on div "[DATE]-[DATE] JHS Comp Sci 3 [PERSON_NAME]" at bounding box center [874, 169] width 1307 height 98
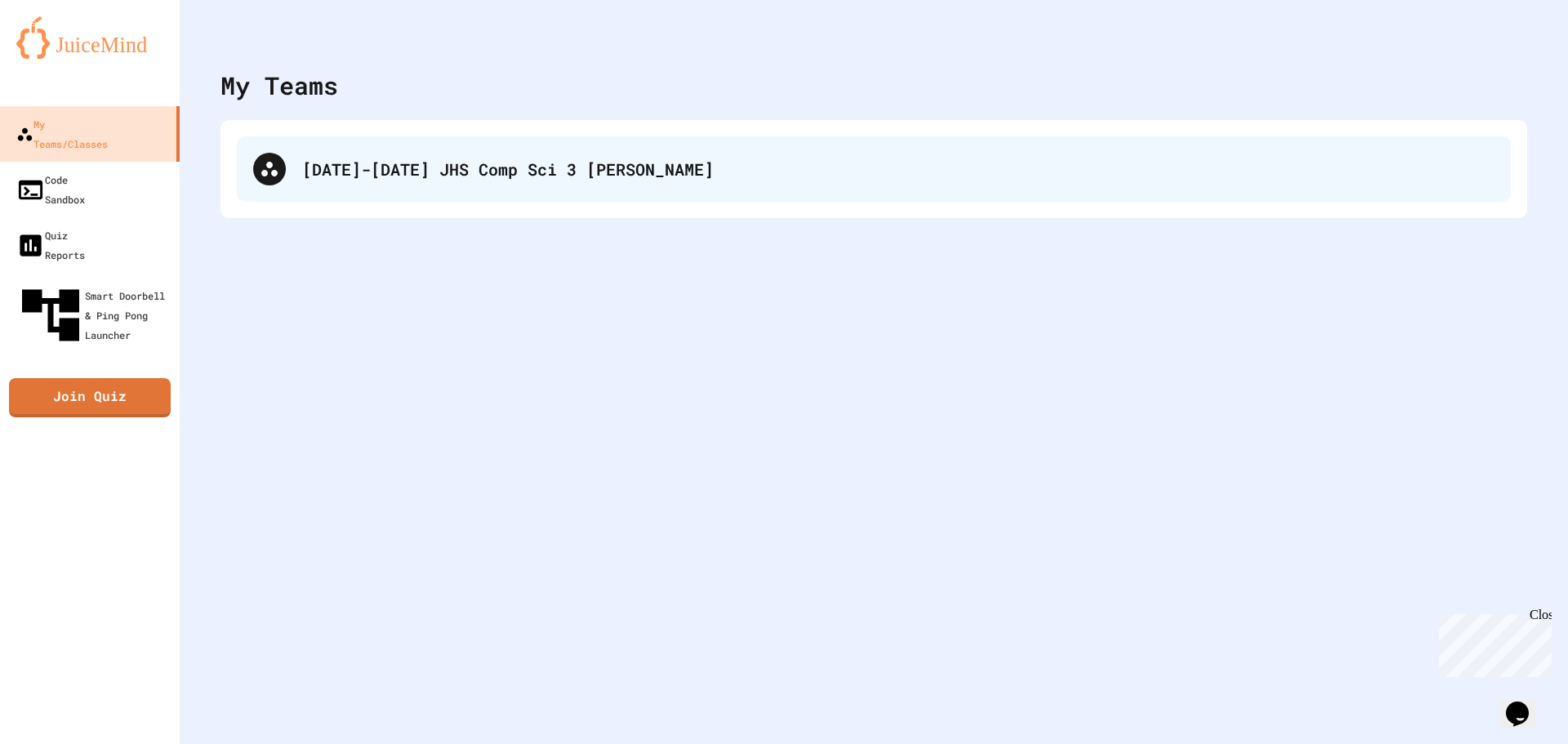
click at [349, 177] on div "[DATE]-[DATE] JHS Comp Sci 3 [PERSON_NAME]" at bounding box center [898, 169] width 1193 height 24
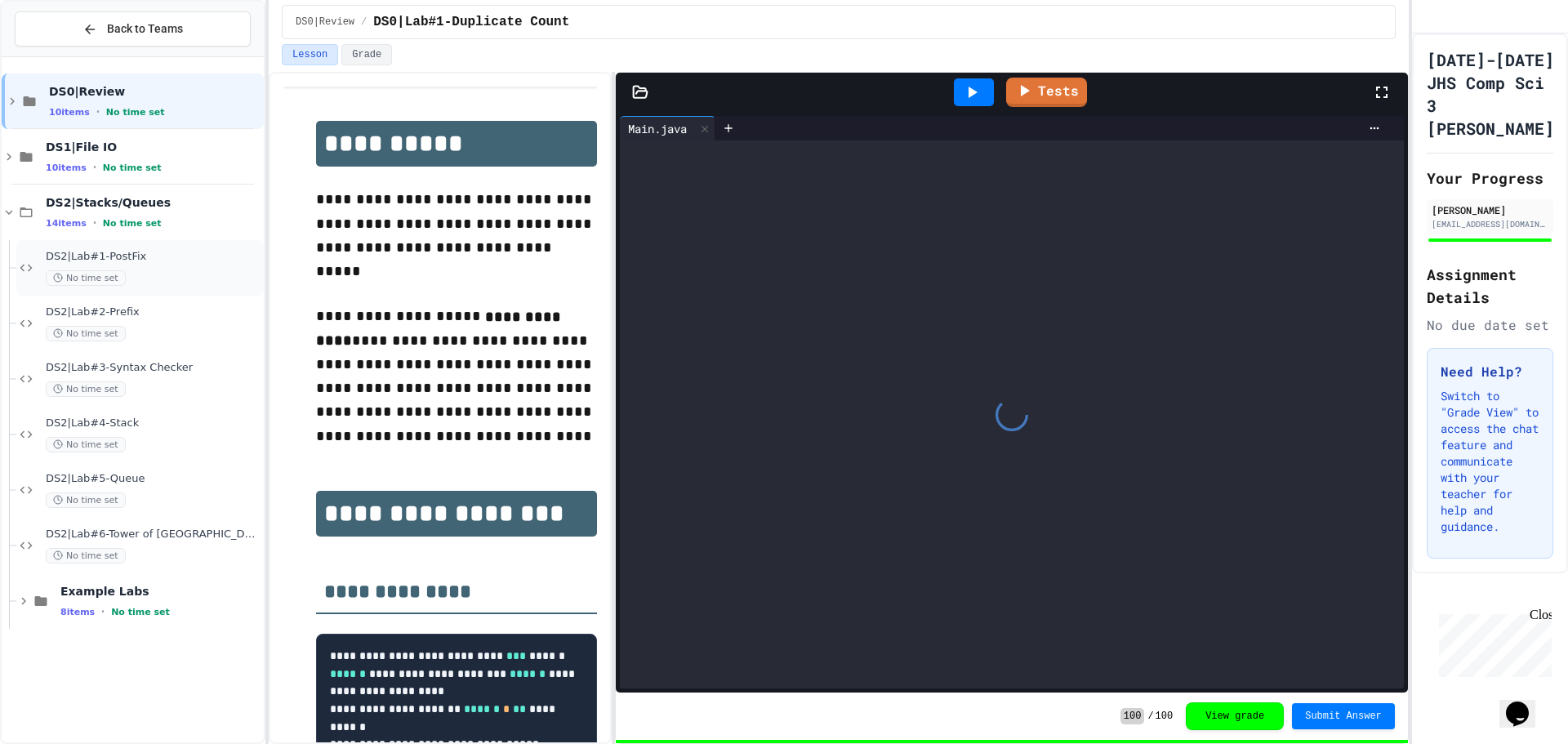
click at [211, 254] on span "DS2|Lab#1-PostFix" at bounding box center [153, 256] width 215 height 14
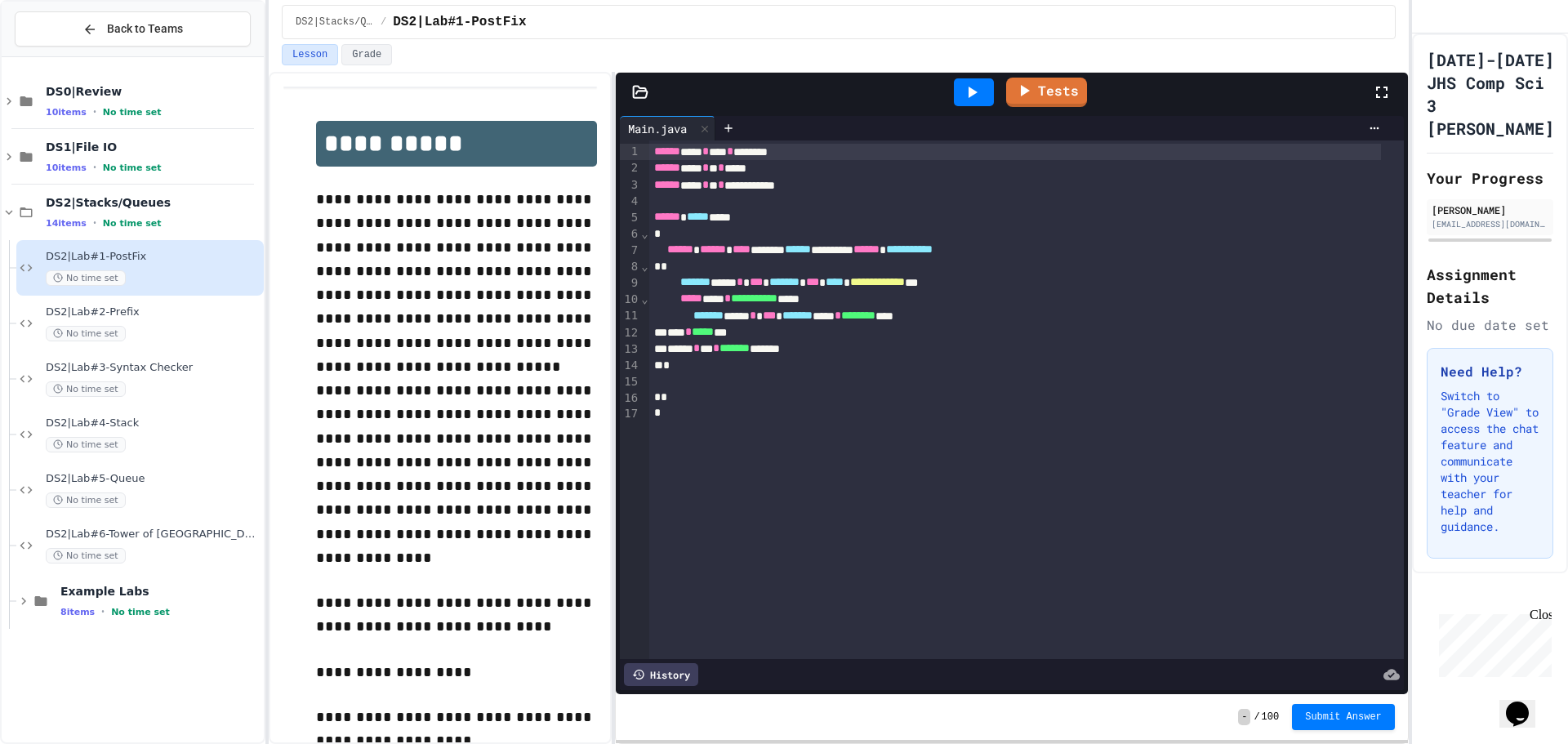
click at [646, 93] on icon at bounding box center [640, 92] width 17 height 17
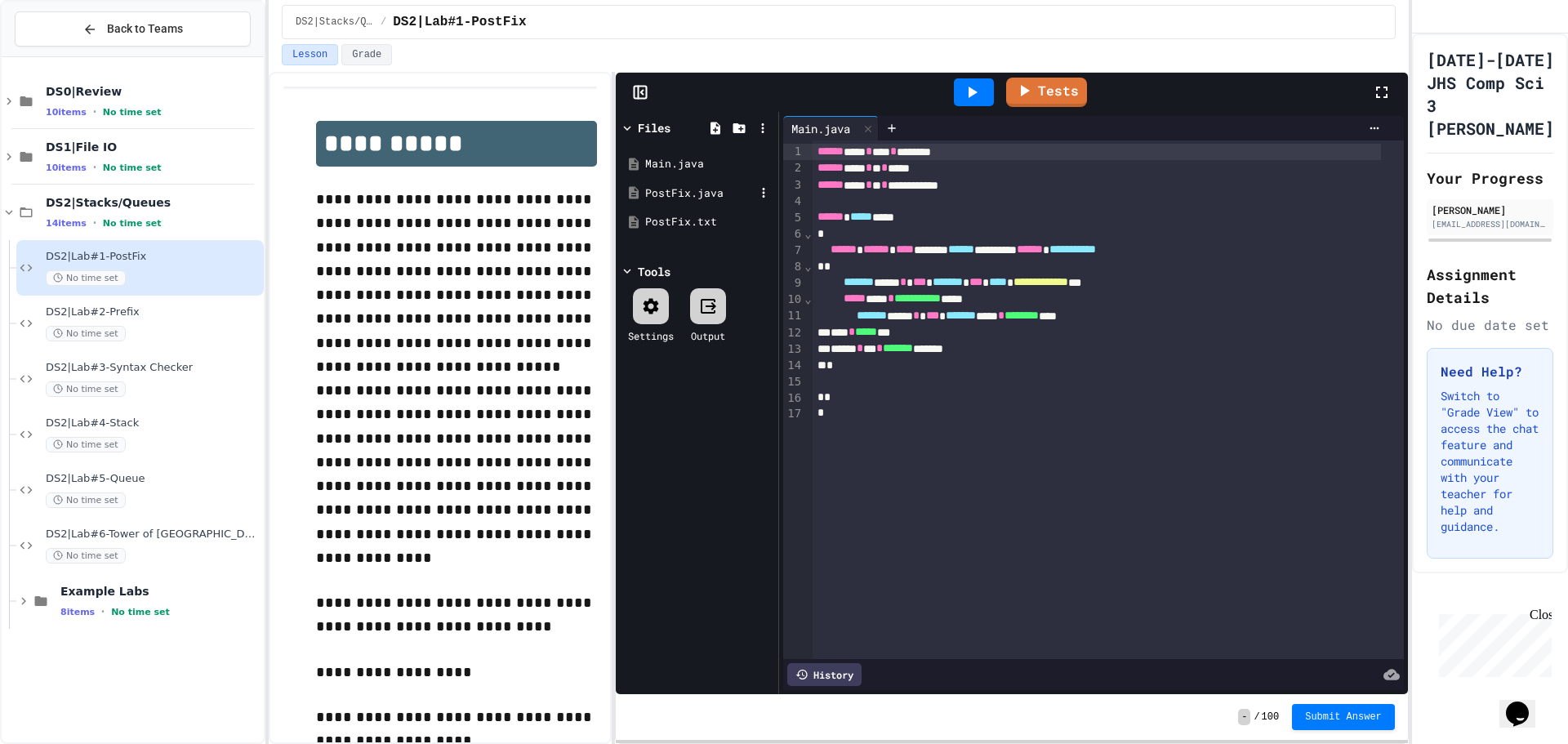
click at [670, 185] on div "PostFix.java" at bounding box center [700, 193] width 109 height 17
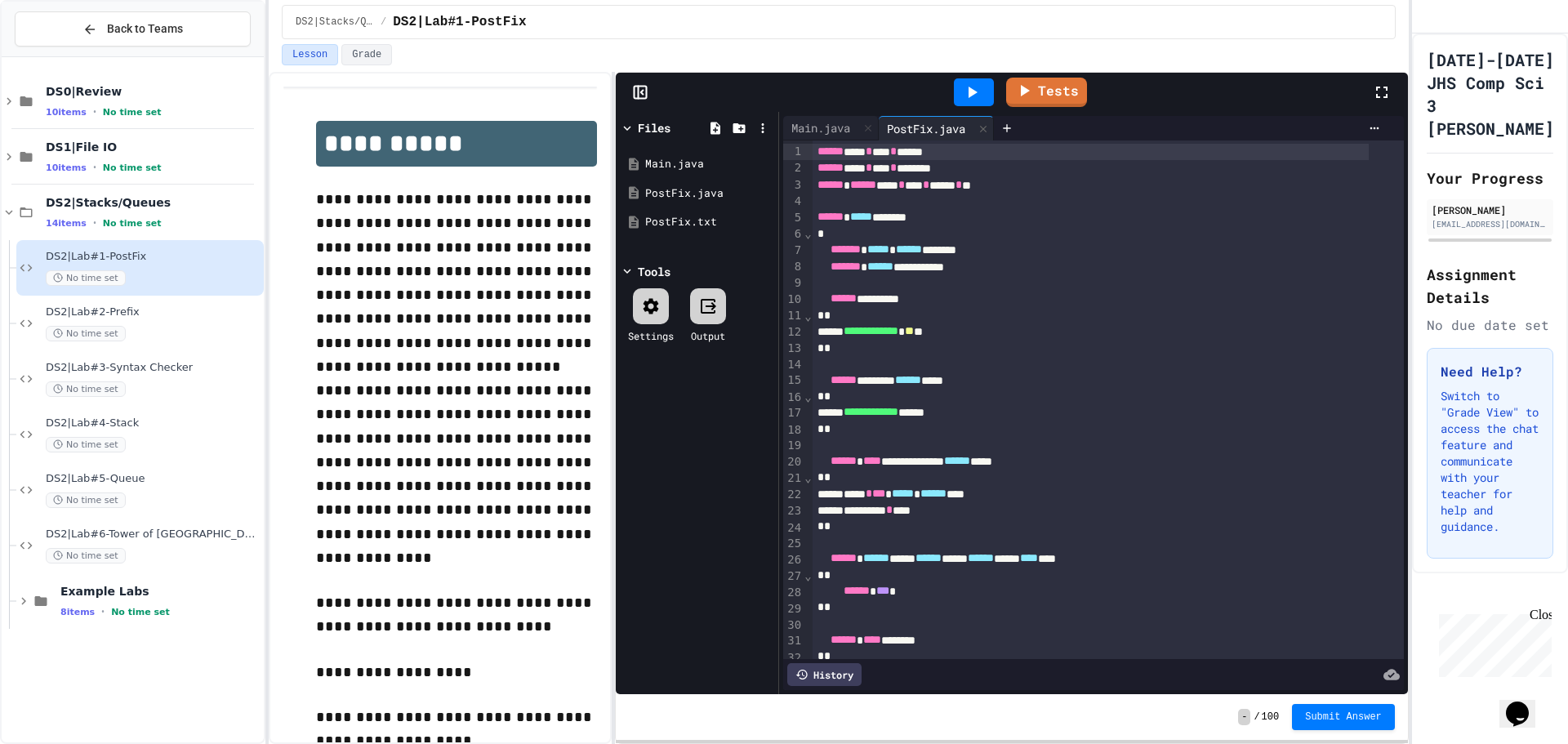
click at [636, 101] on div "Tests" at bounding box center [1010, 93] width 791 height 39
click at [637, 98] on icon at bounding box center [640, 92] width 17 height 17
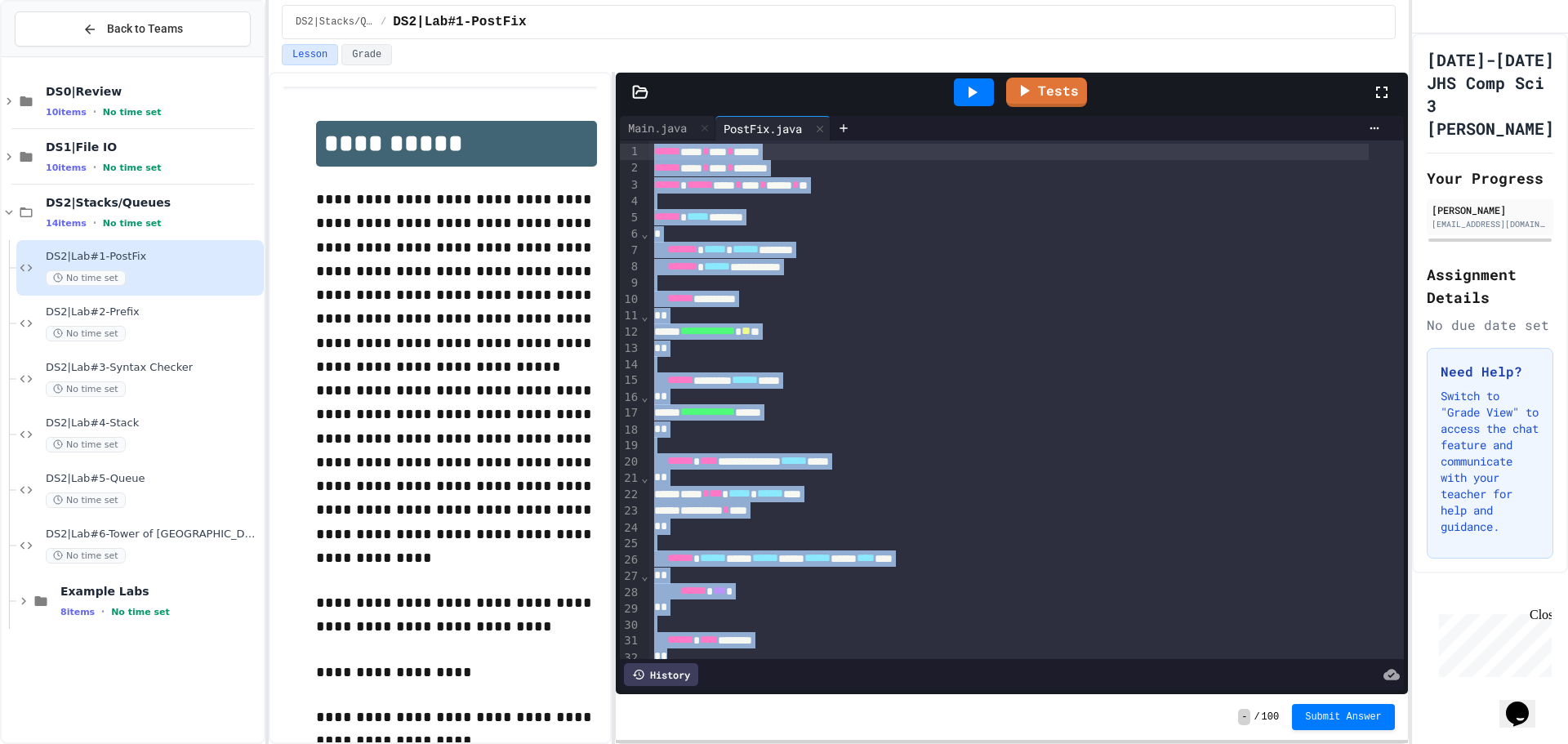
drag, startPoint x: 694, startPoint y: 576, endPoint x: 593, endPoint y: 31, distance: 554.3
click at [593, 31] on div "**********" at bounding box center [838, 372] width 1140 height 744
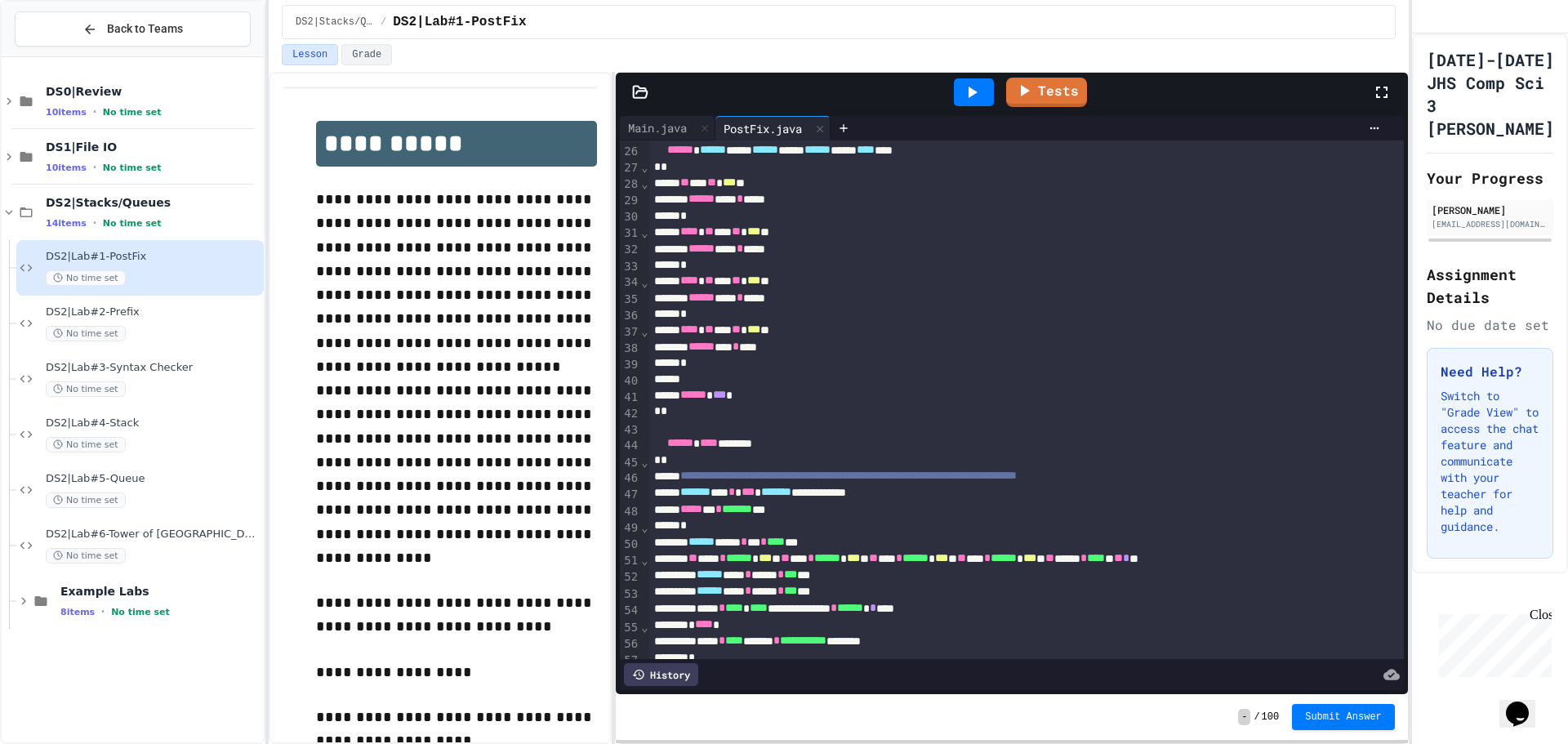
scroll to position [735, 0]
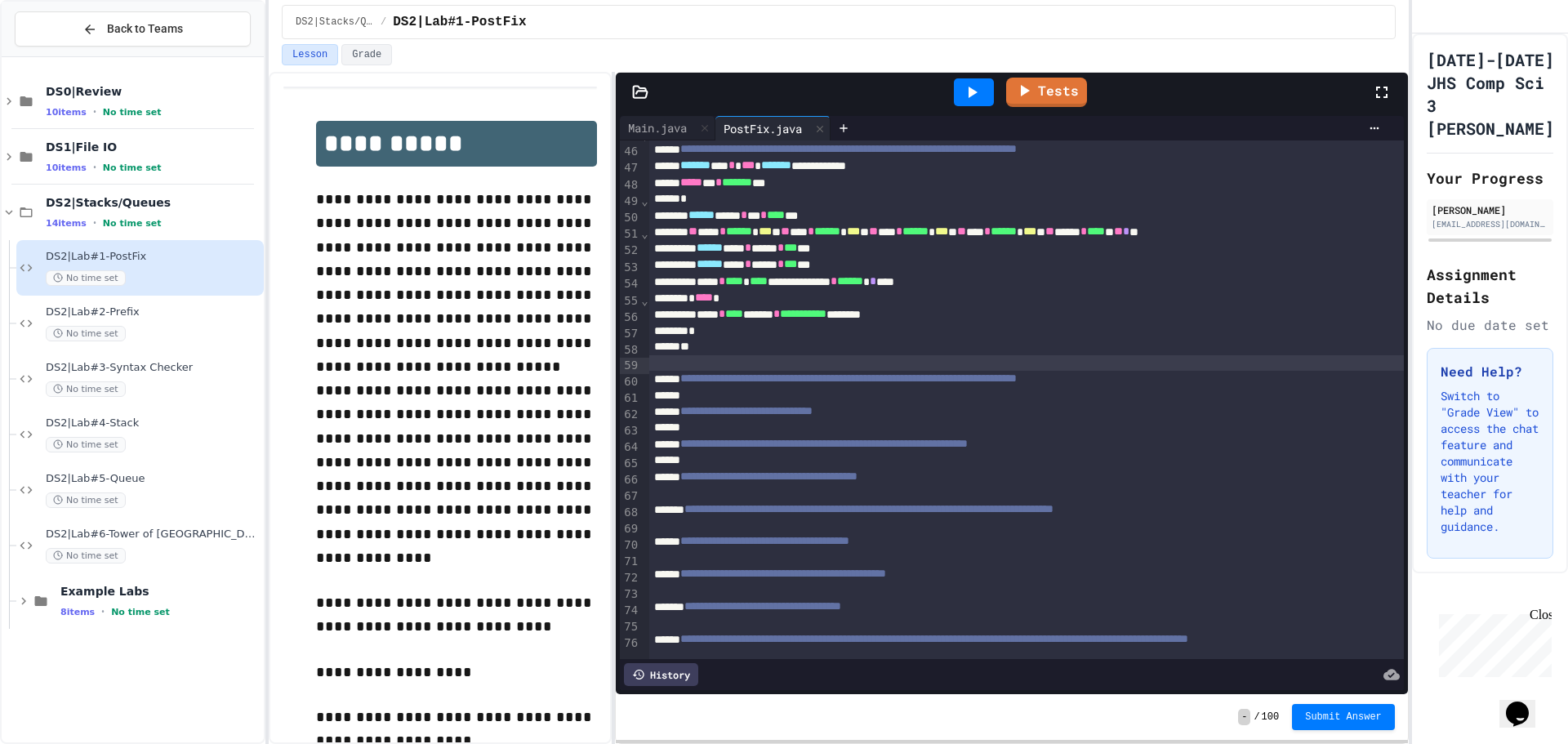
click at [972, 92] on icon at bounding box center [972, 93] width 9 height 12
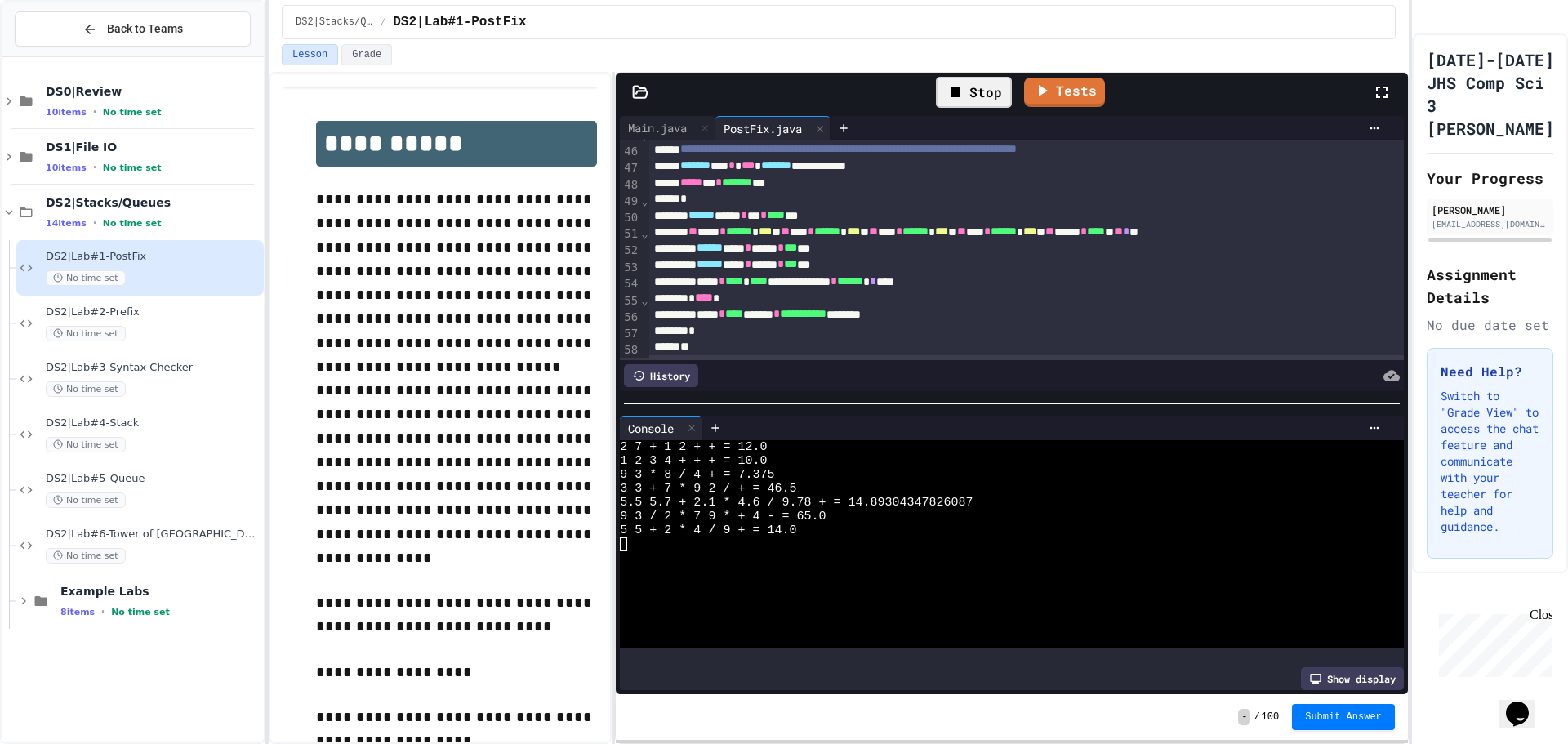
drag, startPoint x: 690, startPoint y: 418, endPoint x: 702, endPoint y: 414, distance: 12.6
click at [691, 422] on icon at bounding box center [691, 428] width 12 height 12
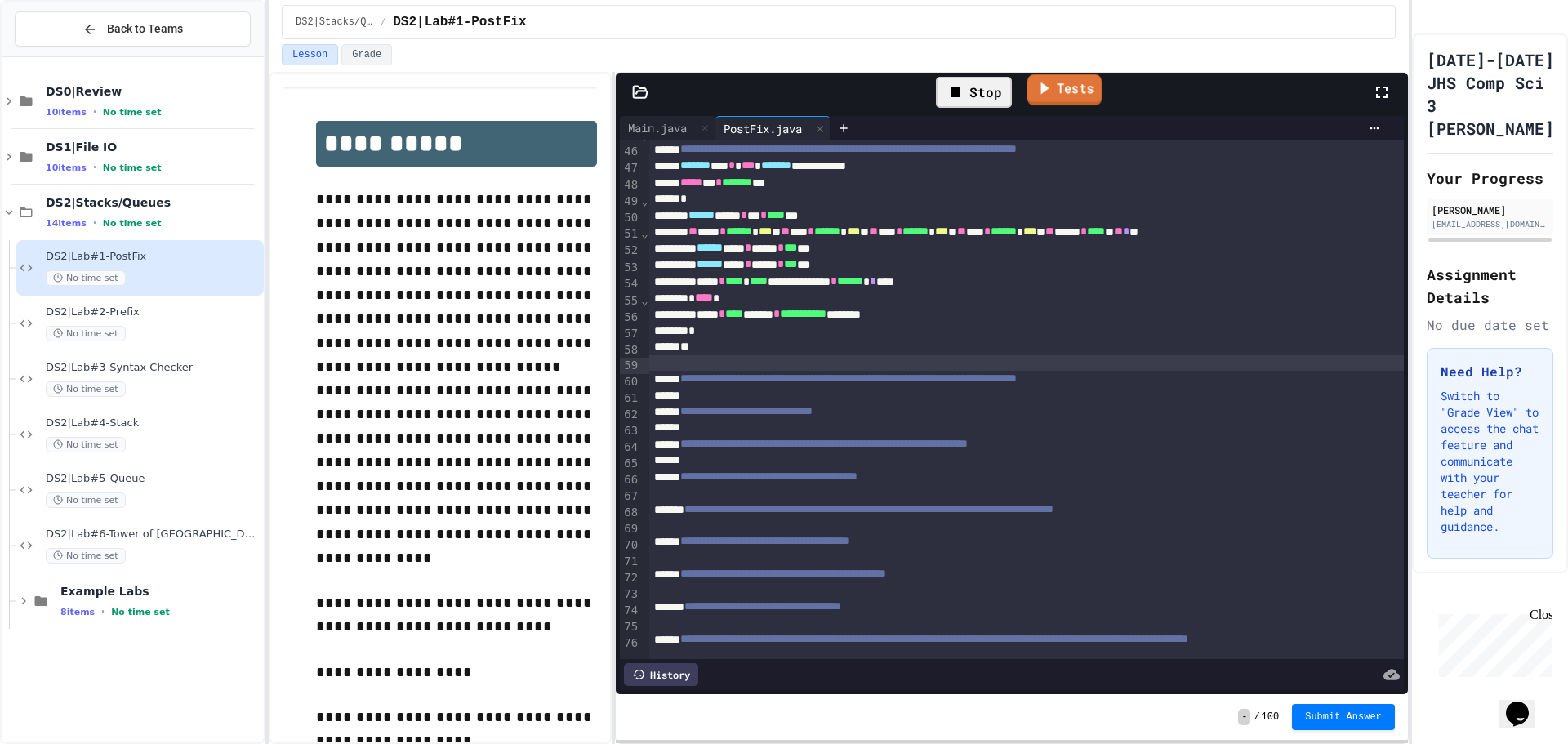
click at [1056, 83] on link "Tests" at bounding box center [1064, 90] width 74 height 31
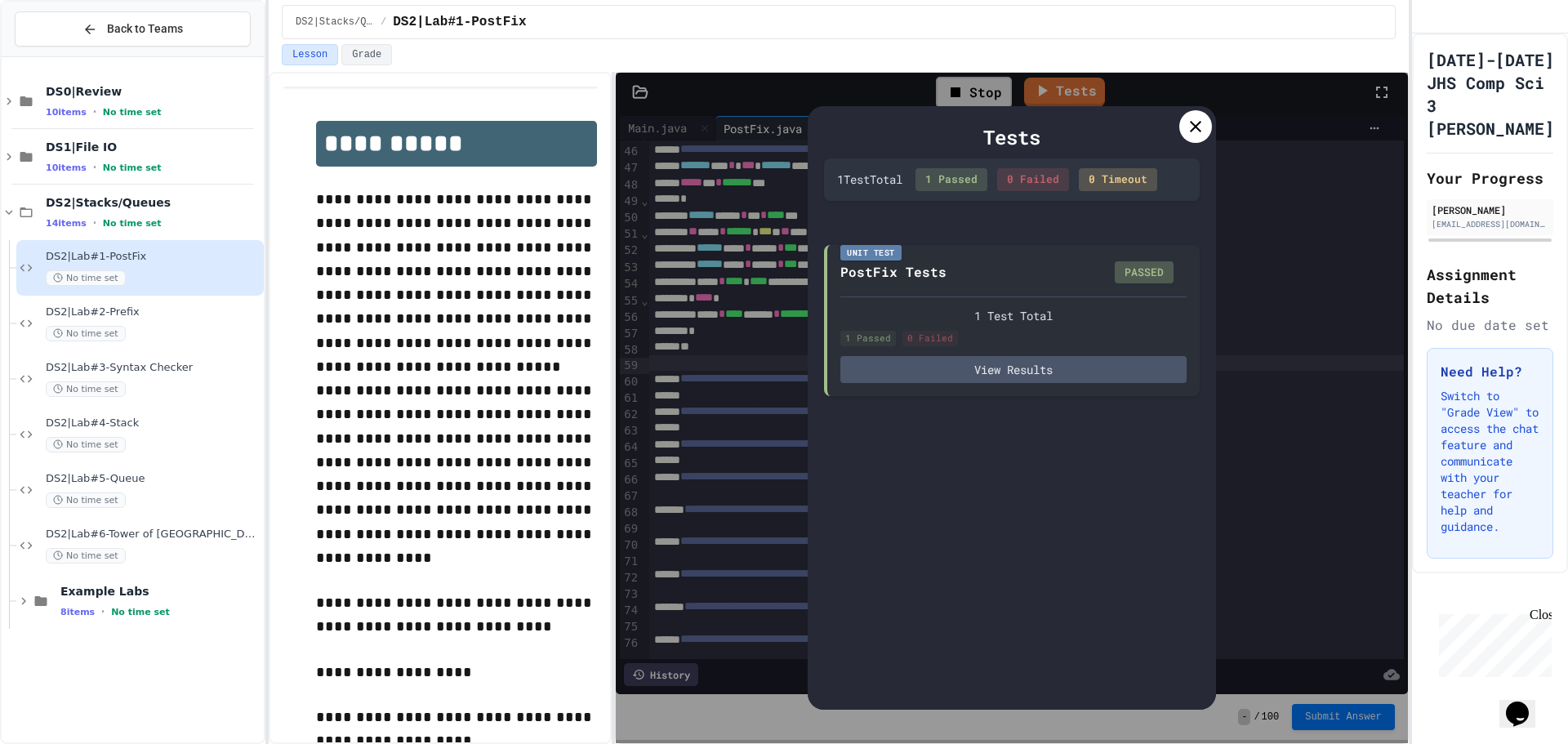
click at [1196, 133] on icon at bounding box center [1196, 127] width 20 height 20
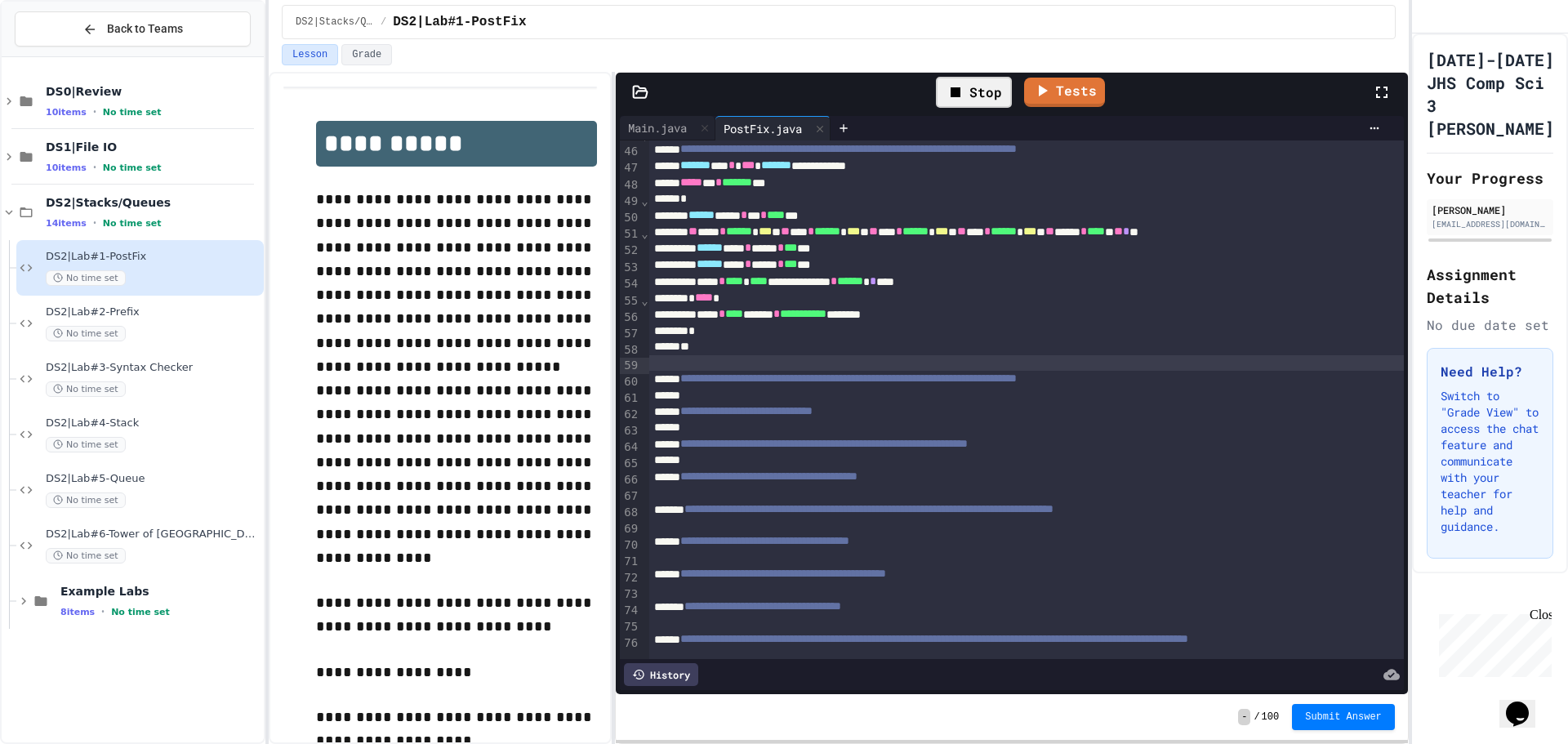
click at [1344, 708] on button "Submit Answer" at bounding box center [1344, 717] width 103 height 26
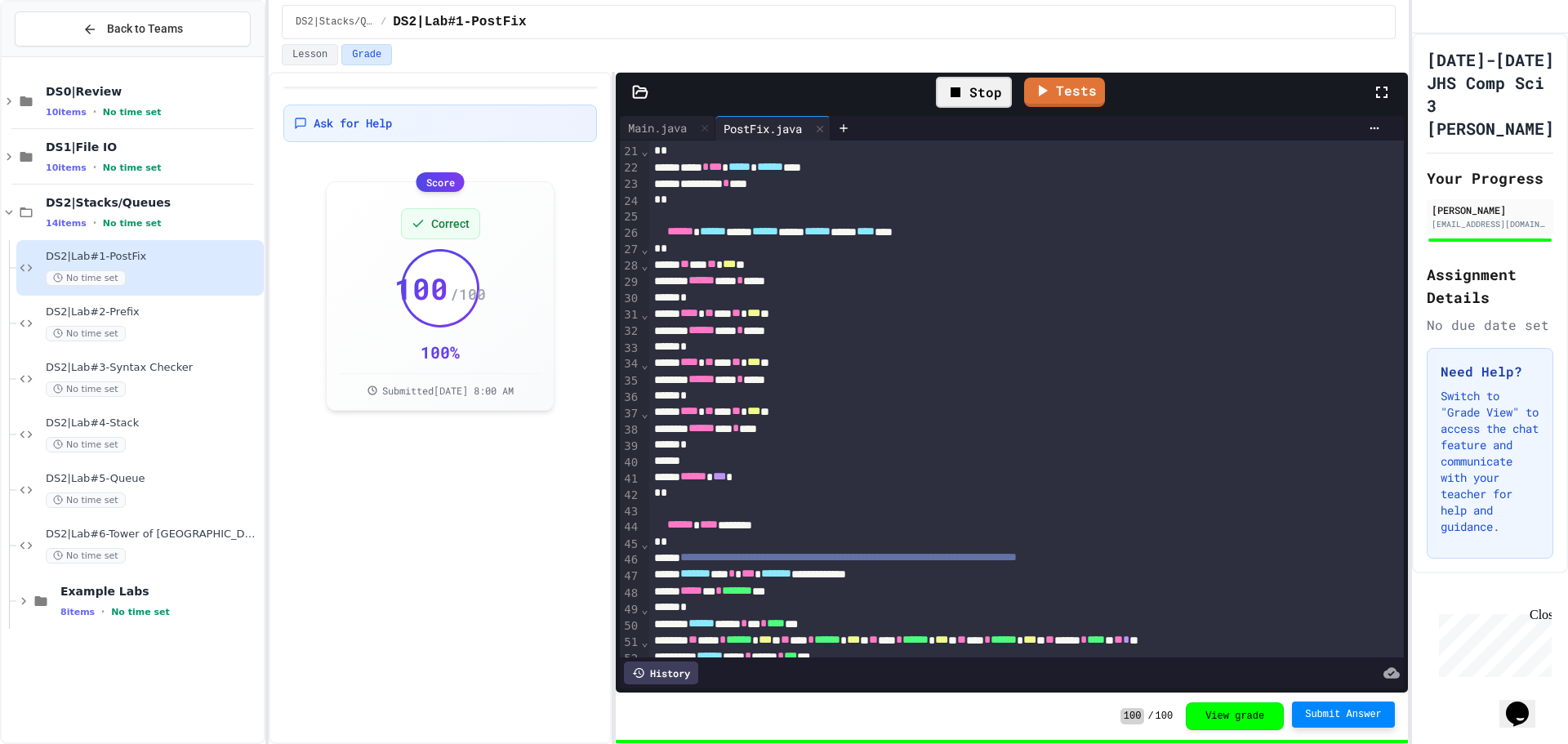
scroll to position [571, 0]
